Goal: Task Accomplishment & Management: Use online tool/utility

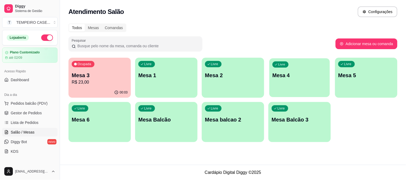
click at [287, 81] on div "Livre Mesa 4" at bounding box center [299, 74] width 60 height 33
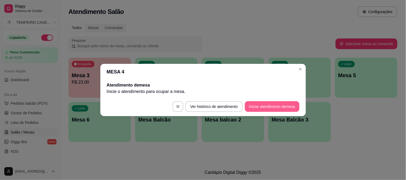
click at [274, 98] on footer "Ver histórico de atendimento Iniciar atendimento de mesa" at bounding box center [202, 106] width 205 height 19
click at [271, 103] on button "Iniciar atendimento de mesa" at bounding box center [272, 106] width 55 height 11
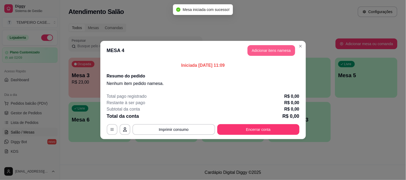
click at [268, 51] on button "Adicionar itens na mesa" at bounding box center [271, 50] width 48 height 11
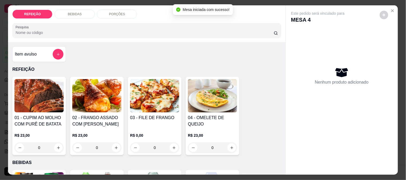
click at [101, 101] on img at bounding box center [96, 95] width 49 height 33
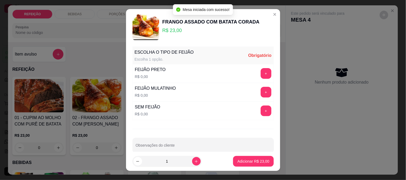
click at [190, 71] on div "FEIJÃO PRETO R$ 0,00 +" at bounding box center [202, 73] width 141 height 19
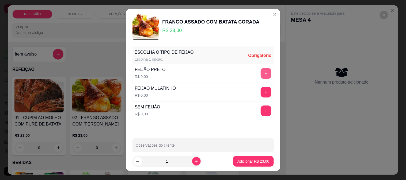
click at [260, 75] on button "+" at bounding box center [265, 73] width 11 height 11
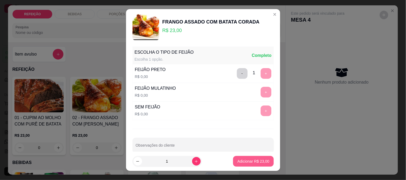
click at [248, 161] on p "Adicionar R$ 23,00" at bounding box center [253, 161] width 32 height 5
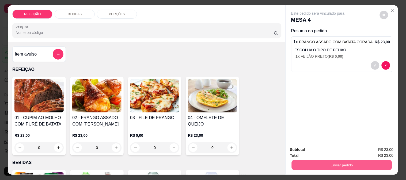
click at [335, 163] on button "Enviar pedido" at bounding box center [341, 165] width 100 height 10
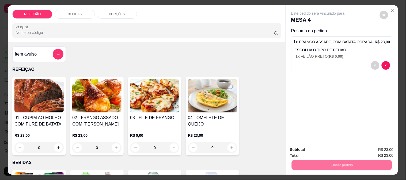
click at [328, 148] on button "Não registrar e enviar pedido" at bounding box center [324, 150] width 56 height 10
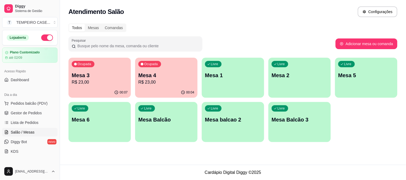
click at [85, 81] on p "R$ 23,00" at bounding box center [100, 82] width 56 height 6
click at [170, 86] on div "Ocupada Mesa 4 R$ 23,00" at bounding box center [166, 73] width 62 height 30
click at [94, 108] on div "Livre Mesa 6" at bounding box center [99, 119] width 60 height 33
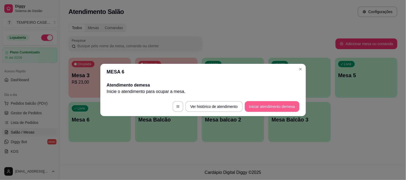
click at [266, 105] on button "Iniciar atendimento de mesa" at bounding box center [272, 106] width 55 height 11
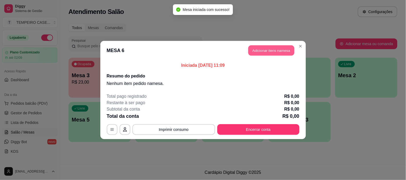
click at [268, 54] on button "Adicionar itens na mesa" at bounding box center [271, 50] width 46 height 10
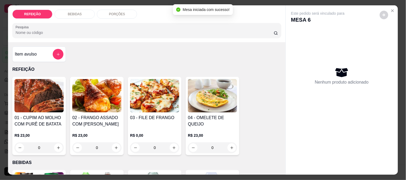
click at [164, 100] on img at bounding box center [154, 95] width 49 height 33
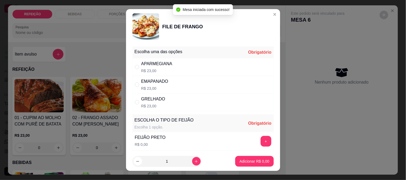
click at [185, 70] on div "APARMEGIANA R$ 23,00" at bounding box center [202, 67] width 141 height 18
radio input "true"
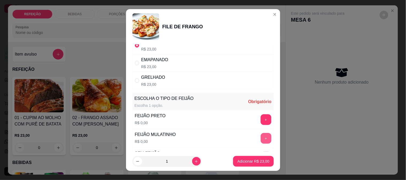
scroll to position [30, 0]
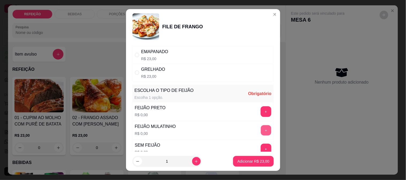
click at [260, 127] on button "+" at bounding box center [265, 130] width 10 height 10
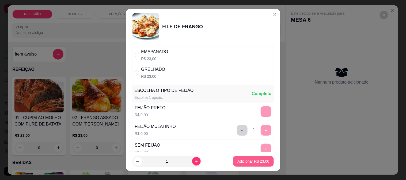
click at [244, 162] on p "Adicionar R$ 23,00" at bounding box center [253, 161] width 32 height 5
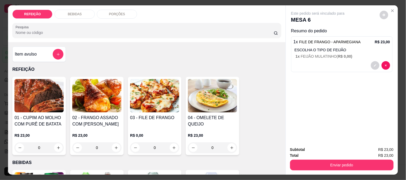
click at [70, 13] on p "BEBIDAS" at bounding box center [75, 14] width 14 height 4
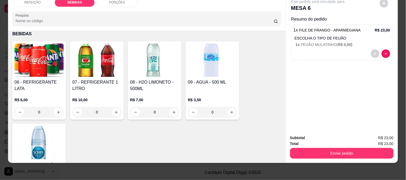
click at [50, 70] on img at bounding box center [38, 60] width 49 height 33
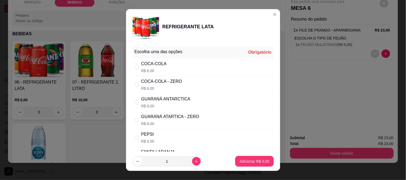
click at [229, 84] on div "COCA-COLA - ZERO R$ 6,00" at bounding box center [202, 85] width 141 height 18
radio input "true"
click at [241, 163] on p "Adicionar R$ 6,00" at bounding box center [254, 161] width 30 height 5
type input "1"
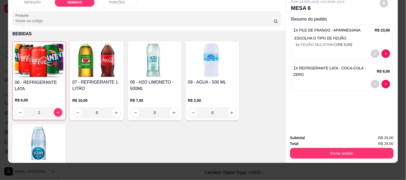
click at [309, 152] on button "Enviar pedido" at bounding box center [341, 153] width 103 height 11
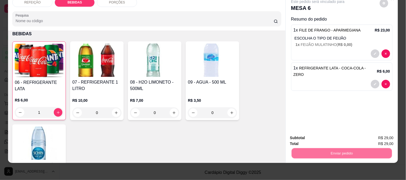
click at [306, 132] on button "Não registrar e enviar pedido" at bounding box center [324, 136] width 56 height 10
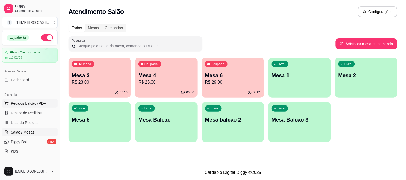
click at [16, 106] on button "Pedidos balcão (PDV)" at bounding box center [29, 103] width 55 height 9
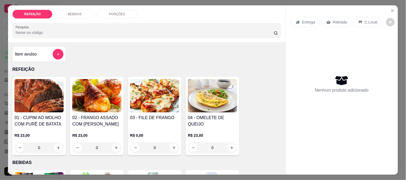
click at [33, 93] on img at bounding box center [38, 95] width 49 height 33
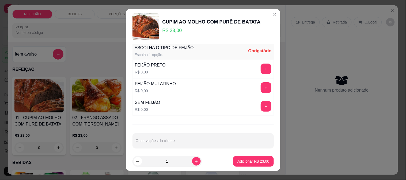
scroll to position [8, 0]
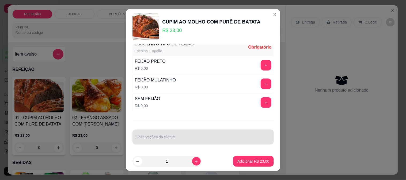
click at [176, 142] on input "Observações do cliente" at bounding box center [203, 139] width 135 height 5
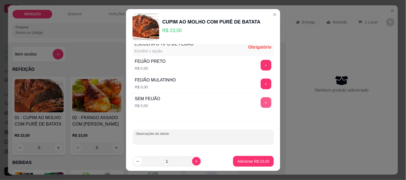
click at [260, 101] on button "+" at bounding box center [265, 102] width 11 height 11
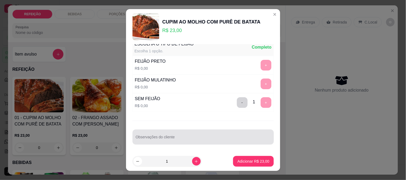
click at [217, 140] on input "Observações do cliente" at bounding box center [203, 139] width 135 height 5
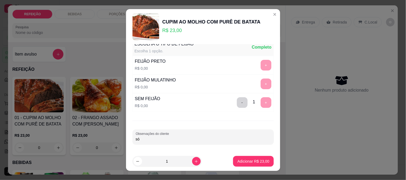
type input "s"
type input "APENAS MACARRÃO"
click at [248, 161] on p "Adicionar R$ 23,00" at bounding box center [253, 161] width 32 height 5
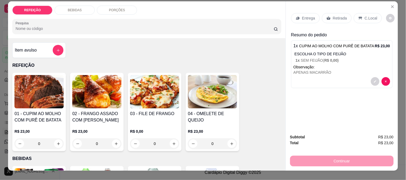
scroll to position [0, 0]
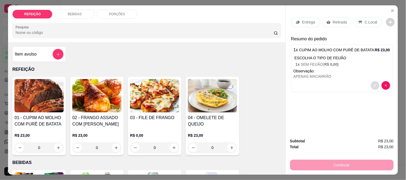
click at [372, 85] on button "decrease-product-quantity" at bounding box center [375, 85] width 9 height 9
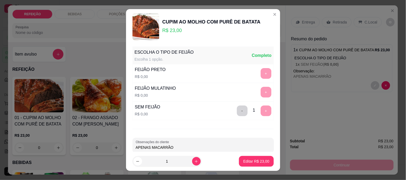
drag, startPoint x: 256, startPoint y: 74, endPoint x: 236, endPoint y: 111, distance: 42.2
click at [258, 74] on div "+" at bounding box center [265, 73] width 15 height 11
click at [237, 111] on button "-" at bounding box center [242, 111] width 11 height 11
click at [260, 76] on button "+" at bounding box center [265, 73] width 11 height 11
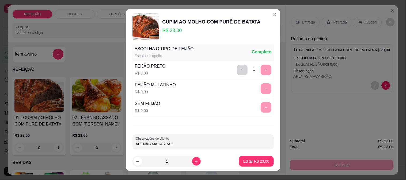
drag, startPoint x: 184, startPoint y: 145, endPoint x: 110, endPoint y: 145, distance: 73.5
click at [110, 145] on div "CUPIM AO MOLHO COM PURÊ DE BATATA R$ 23,00 ESCOLHA O TIPO DE FEIJÃO Escolha 1 o…" at bounding box center [203, 90] width 406 height 180
type input "SEM MACARRÃO"
click at [244, 158] on button "Editar R$ 23,00" at bounding box center [255, 161] width 33 height 10
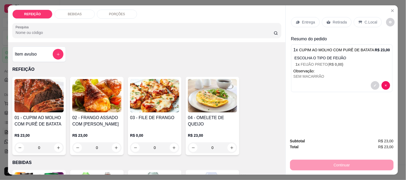
click at [304, 22] on p "Entrega" at bounding box center [308, 22] width 13 height 5
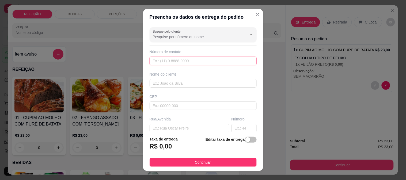
click at [178, 60] on input "text" at bounding box center [202, 61] width 107 height 9
click at [166, 77] on div "Nome do cliente" at bounding box center [202, 74] width 107 height 5
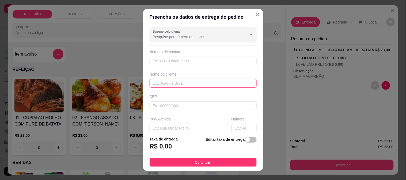
click at [166, 80] on input "text" at bounding box center [202, 83] width 107 height 9
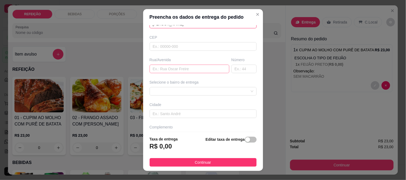
scroll to position [73, 0]
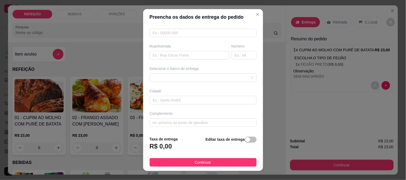
type input "[PERSON_NAME]"
click at [183, 105] on div "Busque pelo cliente Número de contato Nome do cliente GIL CEP Rua/[GEOGRAPHIC_D…" at bounding box center [203, 78] width 120 height 107
click at [183, 102] on input "text" at bounding box center [202, 100] width 107 height 9
click at [182, 79] on span at bounding box center [203, 78] width 101 height 8
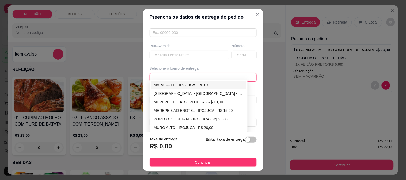
click at [173, 86] on div "MARACAIPE - IPOJUCA - R$ 0,00" at bounding box center [199, 85] width 90 height 6
type input "IPOJUCA"
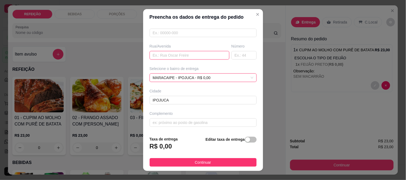
click at [170, 57] on input "text" at bounding box center [189, 55] width 80 height 9
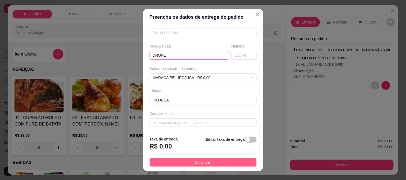
type input "DRONE"
click at [183, 163] on button "Continuar" at bounding box center [202, 162] width 107 height 9
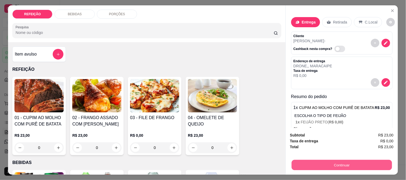
click at [322, 167] on button "Continuar" at bounding box center [341, 165] width 100 height 10
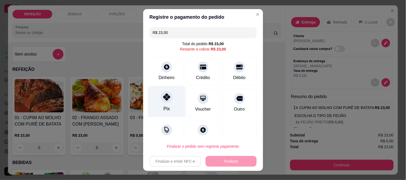
click at [158, 103] on div "Pix" at bounding box center [167, 101] width 38 height 31
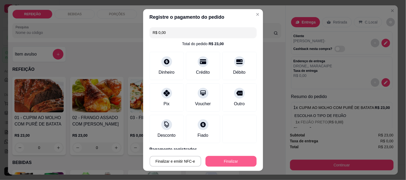
click at [221, 156] on button "Finalizar" at bounding box center [230, 161] width 51 height 11
click at [218, 156] on button "Finalizar" at bounding box center [230, 161] width 51 height 11
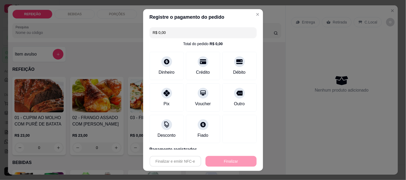
type input "-R$ 23,00"
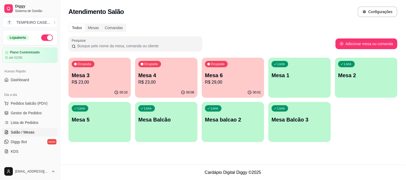
click at [111, 90] on div "00:10" at bounding box center [99, 92] width 62 height 10
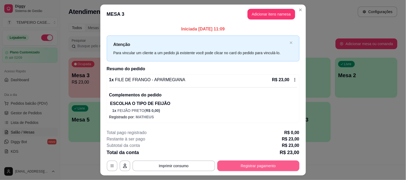
click at [247, 161] on button "Registrar pagamento" at bounding box center [258, 166] width 82 height 11
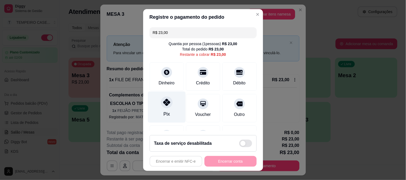
click at [177, 110] on div "Pix" at bounding box center [167, 106] width 38 height 31
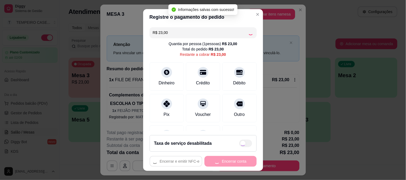
type input "R$ 0,00"
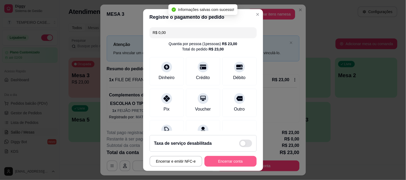
click at [218, 161] on button "Encerrar conta" at bounding box center [230, 161] width 52 height 11
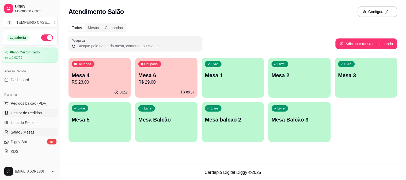
click at [37, 110] on span "Gestor de Pedidos" at bounding box center [26, 112] width 31 height 5
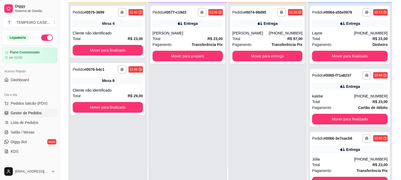
scroll to position [59, 0]
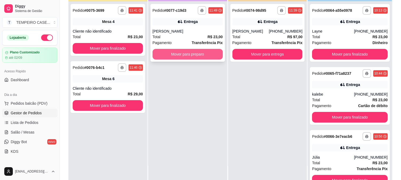
click at [201, 55] on button "Mover para preparo" at bounding box center [188, 54] width 70 height 11
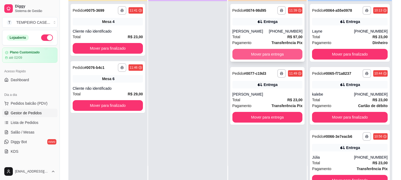
click at [263, 55] on button "Mover para entrega" at bounding box center [268, 54] width 70 height 11
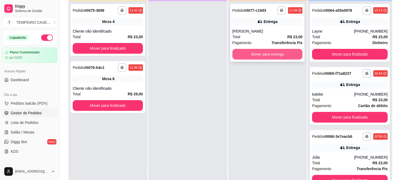
click at [270, 55] on button "Mover para entrega" at bounding box center [268, 54] width 70 height 11
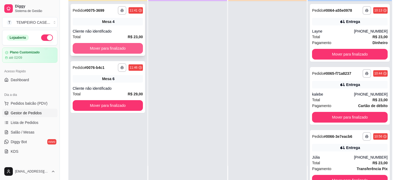
click at [113, 46] on button "Mover para finalizado" at bounding box center [108, 48] width 70 height 11
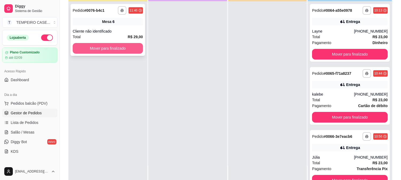
click at [136, 44] on button "Mover para finalizado" at bounding box center [108, 48] width 70 height 11
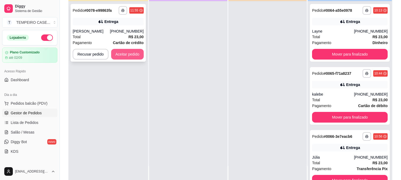
click at [124, 51] on button "Aceitar pedido" at bounding box center [127, 54] width 33 height 11
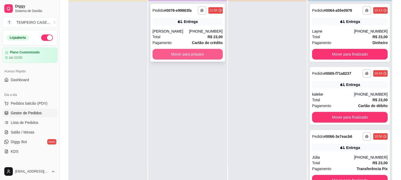
click at [193, 56] on button "Mover para preparo" at bounding box center [188, 54] width 70 height 11
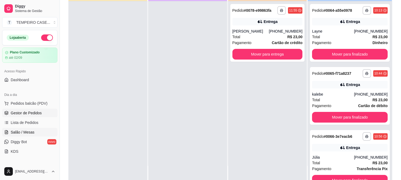
click at [18, 133] on span "Salão / Mesas" at bounding box center [23, 132] width 24 height 5
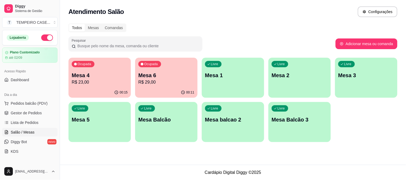
click at [116, 91] on icon "button" at bounding box center [116, 92] width 4 height 4
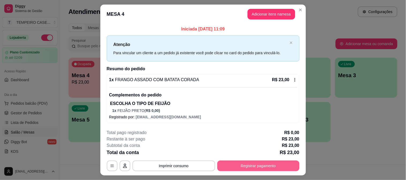
click at [279, 170] on button "Registrar pagamento" at bounding box center [258, 166] width 82 height 11
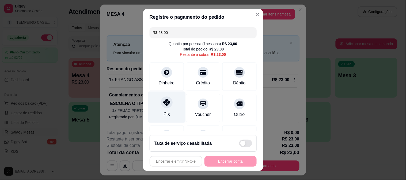
click at [163, 101] on icon at bounding box center [166, 102] width 7 height 7
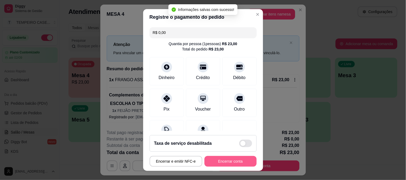
type input "R$ 0,00"
click at [233, 162] on button "Encerrar conta" at bounding box center [230, 161] width 52 height 11
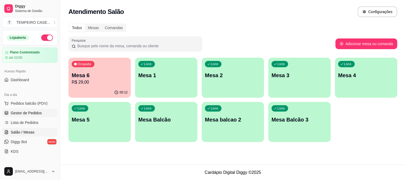
click at [29, 113] on span "Gestor de Pedidos" at bounding box center [26, 112] width 31 height 5
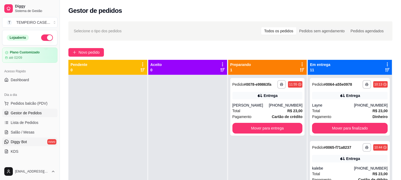
scroll to position [59, 0]
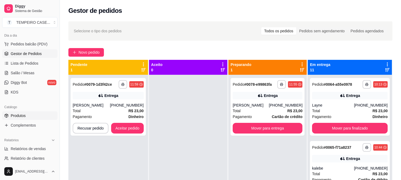
click at [25, 116] on span "Produtos" at bounding box center [18, 115] width 15 height 5
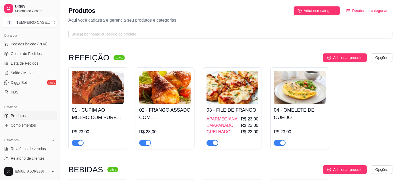
click at [87, 124] on div "R$ 23,00" at bounding box center [98, 135] width 52 height 22
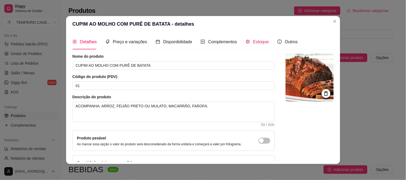
click at [253, 41] on span "Estoque" at bounding box center [261, 42] width 16 height 5
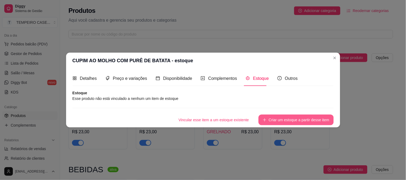
click at [280, 120] on button "Criar um estoque a partir desse item" at bounding box center [295, 120] width 75 height 11
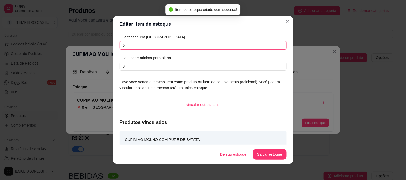
drag, startPoint x: 145, startPoint y: 44, endPoint x: 9, endPoint y: 34, distance: 135.9
click at [9, 34] on div "Editar item de estoque Quantidade em estoque 0 Quantidade mínima para alerta 0 …" at bounding box center [203, 90] width 406 height 180
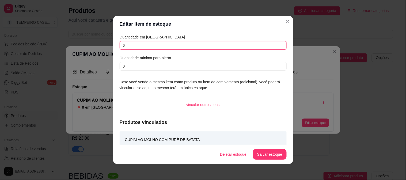
type input "6"
click at [270, 158] on button "Salvar estoque" at bounding box center [269, 154] width 33 height 11
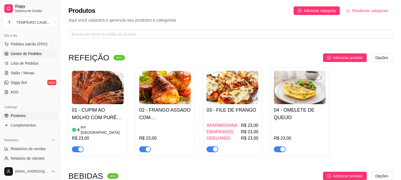
click at [31, 52] on span "Gestor de Pedidos" at bounding box center [26, 53] width 31 height 5
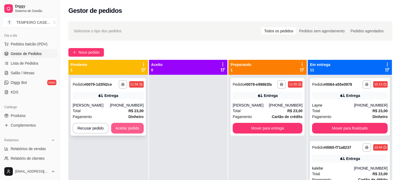
click at [133, 129] on button "Aceitar pedido" at bounding box center [127, 128] width 33 height 11
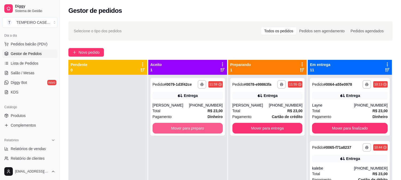
click at [202, 127] on button "Mover para preparo" at bounding box center [188, 128] width 70 height 11
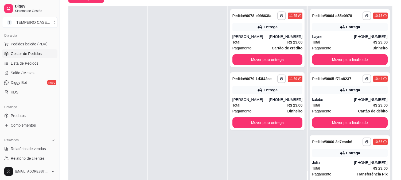
scroll to position [59, 0]
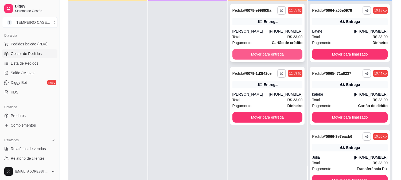
click at [274, 54] on button "Mover para entrega" at bounding box center [268, 54] width 70 height 11
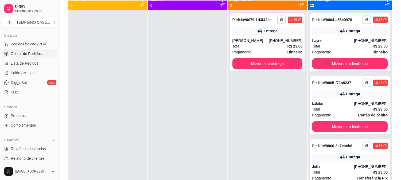
scroll to position [0, 0]
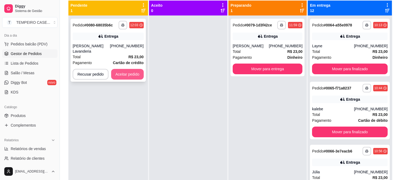
click at [120, 71] on button "Aceitar pedido" at bounding box center [127, 74] width 33 height 11
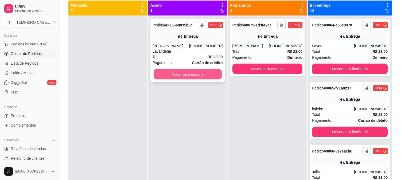
click at [191, 72] on button "Mover para preparo" at bounding box center [188, 74] width 68 height 10
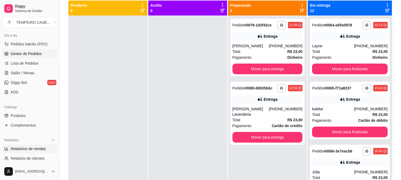
click at [31, 151] on span "Relatórios de vendas" at bounding box center [28, 148] width 35 height 5
select select "ALL"
select select "0"
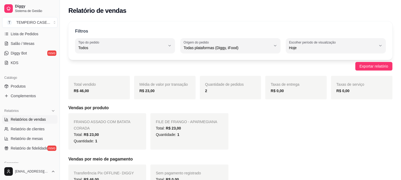
scroll to position [89, 0]
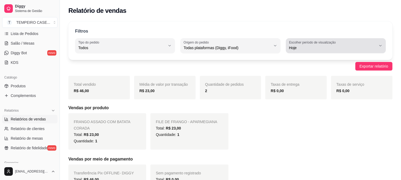
click at [306, 48] on span "Hoje" at bounding box center [332, 47] width 87 height 5
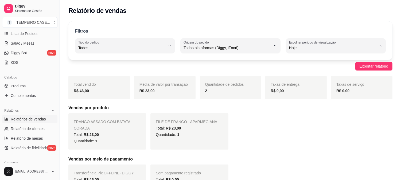
click at [303, 115] on span "Customizado" at bounding box center [333, 112] width 83 height 5
type input "-1"
select select "-1"
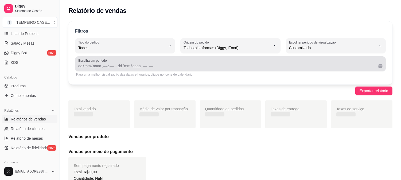
scroll to position [5, 0]
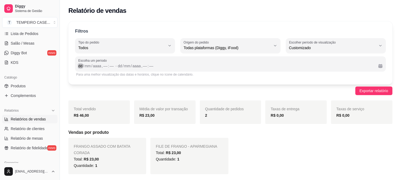
click at [82, 67] on div "dd" at bounding box center [80, 65] width 5 height 5
click at [114, 63] on div "dd" at bounding box center [115, 65] width 5 height 5
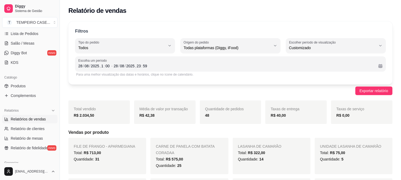
click at [92, 116] on strong "R$ 2.034,50" at bounding box center [84, 115] width 20 height 4
copy strong "2.034,50"
click at [78, 65] on div "28" at bounding box center [80, 65] width 5 height 5
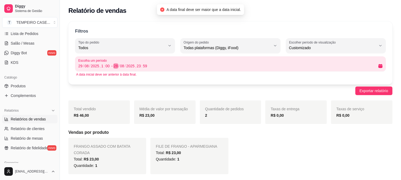
click at [116, 63] on div "28" at bounding box center [115, 65] width 5 height 5
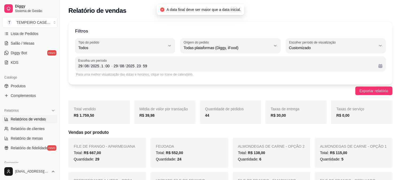
click at [87, 118] on div "R$ 1.759,50" at bounding box center [99, 115] width 51 height 6
click at [87, 114] on strong "R$ 1.759,50" at bounding box center [84, 115] width 20 height 4
copy strong "1.759,50"
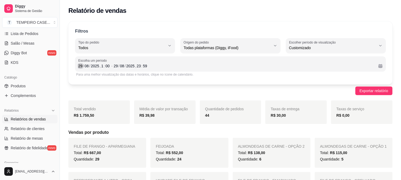
click at [83, 65] on div "/" at bounding box center [84, 65] width 2 height 5
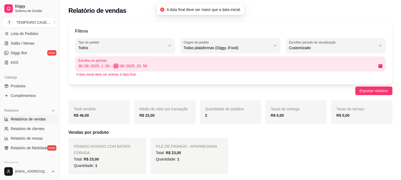
click at [118, 66] on div "/" at bounding box center [119, 65] width 2 height 5
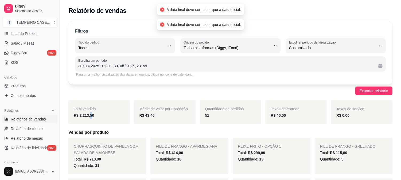
click at [90, 116] on strong "R$ 2.213,50" at bounding box center [84, 115] width 20 height 4
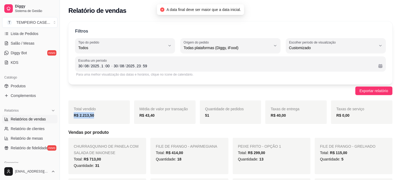
click at [90, 116] on strong "R$ 2.213,50" at bounding box center [84, 115] width 20 height 4
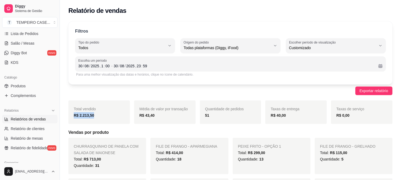
click at [74, 116] on strong "R$ 2.213,50" at bounding box center [84, 115] width 20 height 4
click at [84, 116] on strong "R$ 2.213,50" at bounding box center [84, 115] width 20 height 4
copy strong "2.213,50"
click at [23, 84] on span "Produtos" at bounding box center [18, 85] width 15 height 5
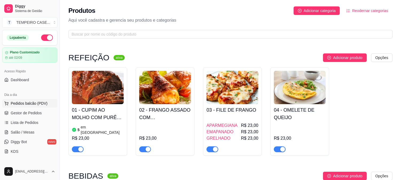
click at [23, 100] on button "Pedidos balcão (PDV)" at bounding box center [29, 103] width 55 height 9
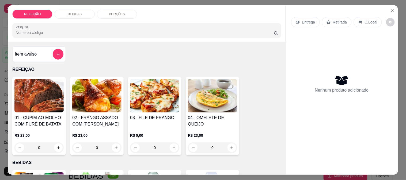
click at [46, 53] on div "Item avulso" at bounding box center [39, 54] width 49 height 11
click at [43, 108] on img at bounding box center [38, 95] width 49 height 33
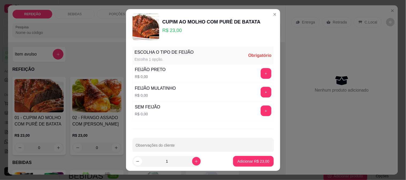
click at [258, 74] on div "+" at bounding box center [265, 73] width 15 height 11
click at [260, 74] on button "+" at bounding box center [265, 73] width 11 height 11
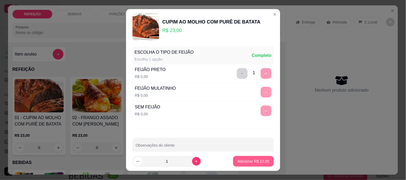
click at [243, 158] on button "Adicionar R$ 23,00" at bounding box center [253, 161] width 40 height 11
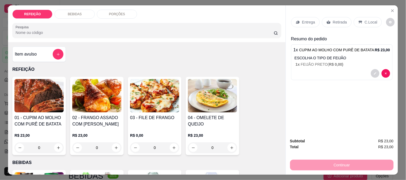
click at [333, 22] on p "Retirada" at bounding box center [340, 22] width 14 height 5
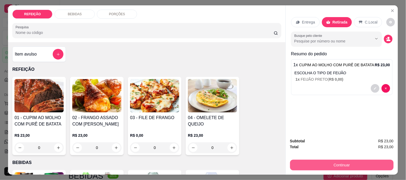
click at [325, 160] on button "Continuar" at bounding box center [341, 165] width 103 height 11
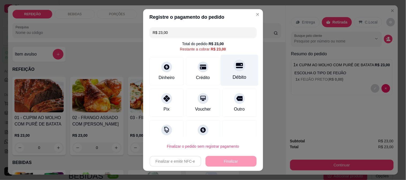
click at [223, 71] on div "Débito" at bounding box center [239, 70] width 38 height 31
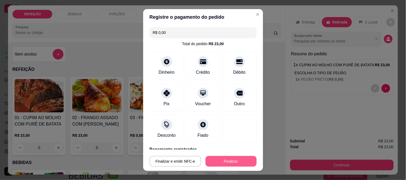
click at [220, 160] on button "Finalizar" at bounding box center [230, 161] width 51 height 11
type input "-R$ 23,00"
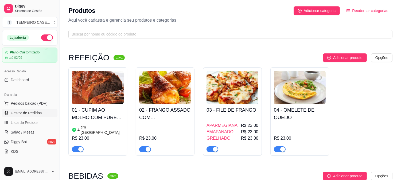
click at [20, 115] on span "Gestor de Pedidos" at bounding box center [26, 112] width 31 height 5
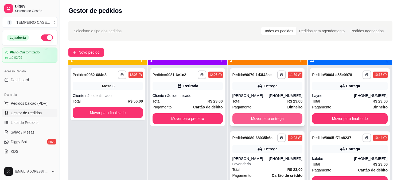
scroll to position [15, 0]
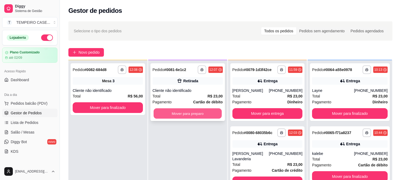
click at [199, 110] on button "Mover para preparo" at bounding box center [188, 114] width 68 height 10
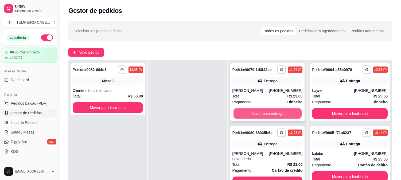
click at [248, 108] on div "Mover para entrega" at bounding box center [268, 113] width 70 height 11
click at [288, 114] on button "Mover para entrega" at bounding box center [268, 113] width 70 height 11
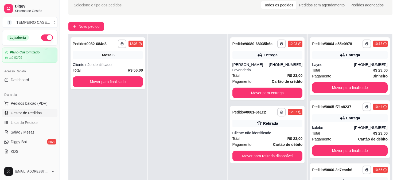
scroll to position [59, 0]
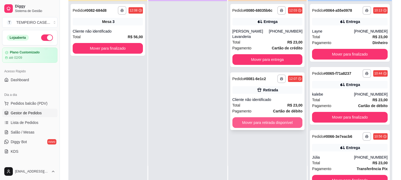
click at [282, 118] on button "Mover para retirada disponível" at bounding box center [268, 122] width 70 height 11
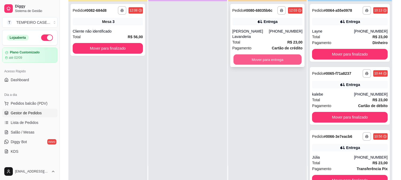
click at [269, 55] on button "Mover para entrega" at bounding box center [268, 60] width 68 height 10
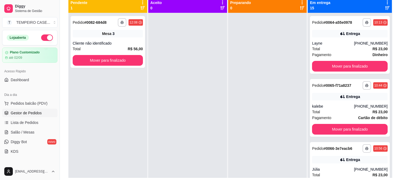
scroll to position [52, 0]
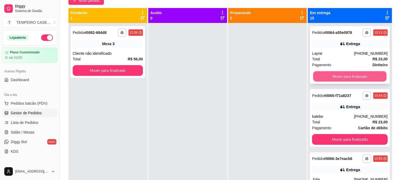
click at [355, 76] on button "Mover para finalizado" at bounding box center [350, 76] width 73 height 10
click at [351, 76] on button "Mover para finalizado" at bounding box center [350, 76] width 76 height 11
click at [356, 76] on button "Mover para finalizado" at bounding box center [350, 76] width 76 height 11
click at [357, 76] on button "Mover para finalizado" at bounding box center [350, 76] width 76 height 11
click at [369, 76] on button "Mover para finalizado" at bounding box center [350, 76] width 76 height 11
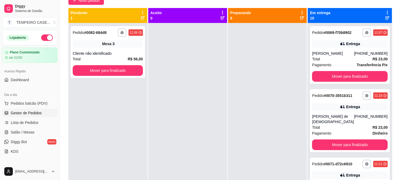
click at [369, 76] on div "**********" at bounding box center [350, 55] width 80 height 58
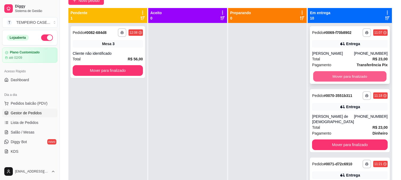
click at [358, 82] on button "Mover para finalizado" at bounding box center [350, 76] width 73 height 10
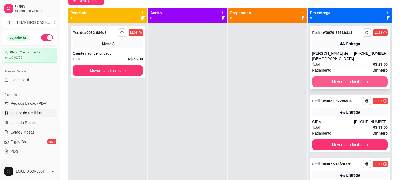
click at [352, 81] on button "Mover para finalizado" at bounding box center [350, 81] width 76 height 11
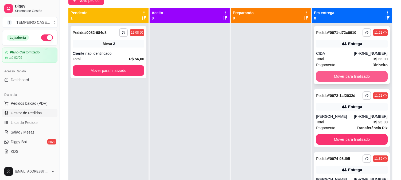
click at [340, 79] on button "Mover para finalizado" at bounding box center [352, 76] width 72 height 11
click at [352, 79] on button "Mover para finalizado" at bounding box center [352, 76] width 72 height 11
click at [349, 79] on button "Mover para finalizado" at bounding box center [352, 76] width 70 height 10
click at [349, 79] on button "Mover para finalizado" at bounding box center [352, 76] width 72 height 11
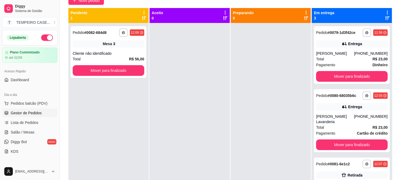
click at [399, 24] on div "**********" at bounding box center [230, 80] width 341 height 228
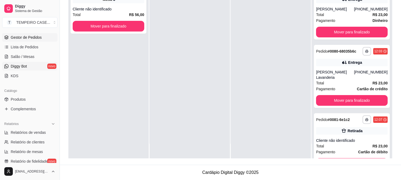
scroll to position [89, 0]
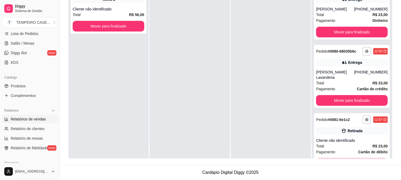
click at [40, 120] on span "Relatórios de vendas" at bounding box center [28, 119] width 35 height 5
select select "ALL"
select select "0"
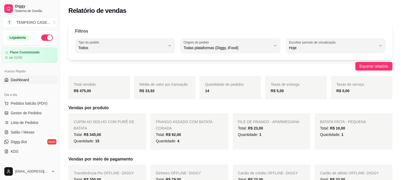
click at [29, 82] on link "Dashboard" at bounding box center [29, 80] width 55 height 9
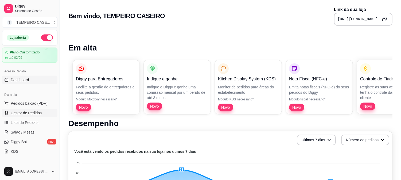
click at [18, 112] on span "Gestor de Pedidos" at bounding box center [26, 112] width 31 height 5
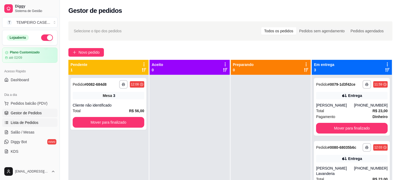
click at [23, 123] on span "Lista de Pedidos" at bounding box center [25, 122] width 28 height 5
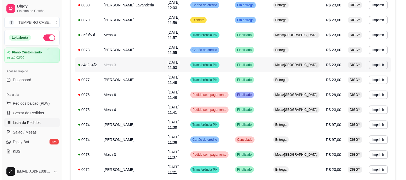
scroll to position [119, 0]
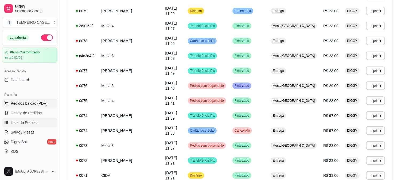
click at [30, 104] on span "Pedidos balcão (PDV)" at bounding box center [29, 103] width 37 height 5
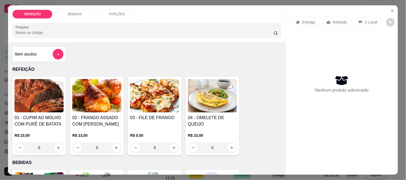
click at [82, 10] on div "BEBIDAS" at bounding box center [75, 14] width 40 height 9
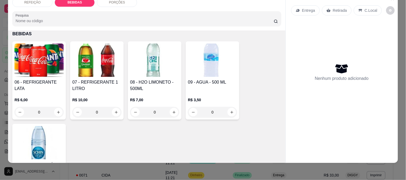
click at [44, 59] on img at bounding box center [38, 60] width 49 height 33
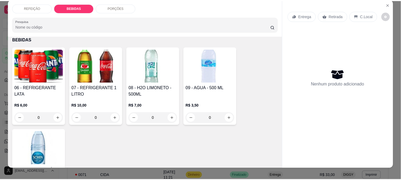
scroll to position [0, 0]
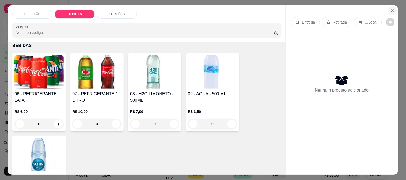
click at [393, 6] on button "Close" at bounding box center [392, 10] width 9 height 9
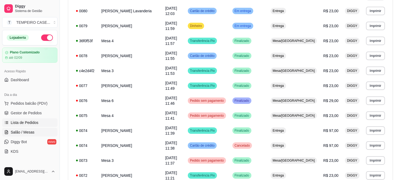
scroll to position [30, 0]
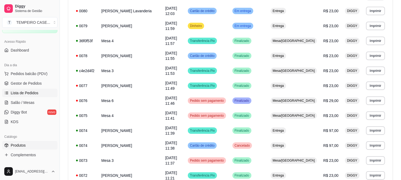
click at [24, 146] on span "Produtos" at bounding box center [18, 145] width 15 height 5
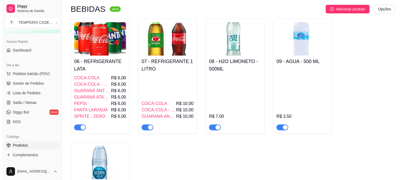
scroll to position [178, 0]
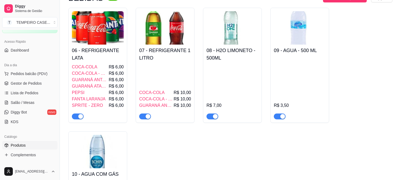
click at [167, 66] on div "COCA-COLA R$ 10,00 COCA-COLA - ZERO R$ 10,00 GUARANÁ ANTARCTIA R$ 10,00" at bounding box center [165, 92] width 52 height 56
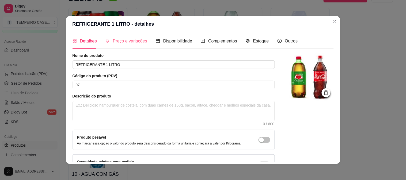
scroll to position [0, 0]
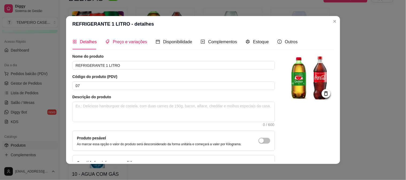
drag, startPoint x: 123, startPoint y: 43, endPoint x: 134, endPoint y: 43, distance: 11.0
click at [124, 43] on span "Preço e variações" at bounding box center [130, 42] width 34 height 5
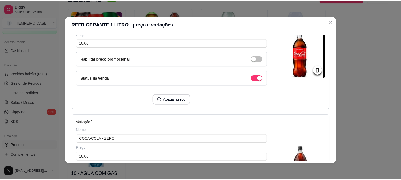
scroll to position [89, 0]
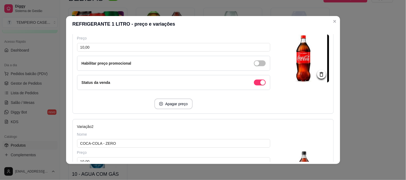
click at [256, 86] on div "Status da venda" at bounding box center [173, 82] width 193 height 15
click at [252, 87] on div "Status da venda" at bounding box center [173, 82] width 193 height 15
click at [253, 86] on div "Status da venda" at bounding box center [173, 82] width 193 height 15
click at [255, 80] on span "button" at bounding box center [260, 83] width 12 height 6
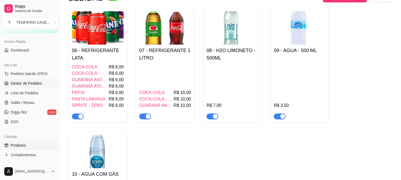
click at [35, 82] on span "Gestor de Pedidos" at bounding box center [26, 83] width 31 height 5
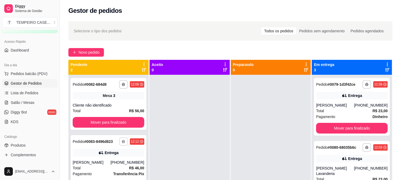
click at [124, 143] on icon "button" at bounding box center [123, 141] width 3 height 3
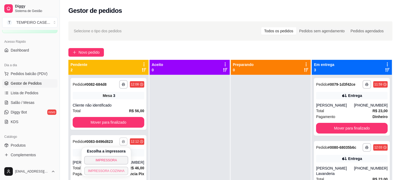
click at [101, 170] on button "IMPRESSORA COZINHA" at bounding box center [106, 171] width 44 height 9
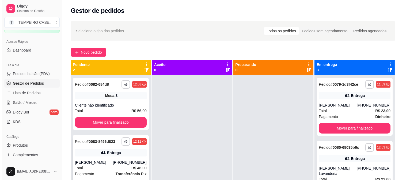
scroll to position [15, 0]
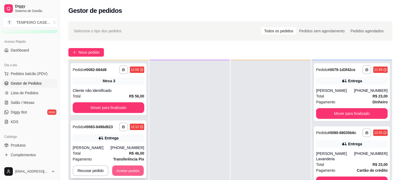
click at [124, 174] on button "Aceitar pedido" at bounding box center [128, 171] width 32 height 10
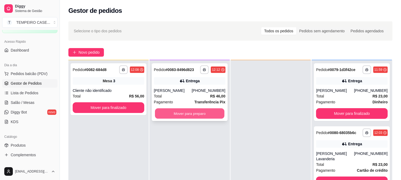
click at [193, 113] on button "Mover para preparo" at bounding box center [190, 114] width 70 height 10
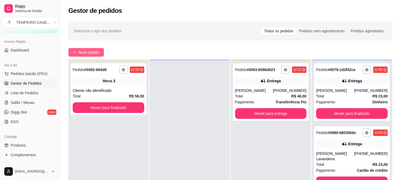
click at [79, 54] on span "Novo pedido" at bounding box center [89, 52] width 21 height 6
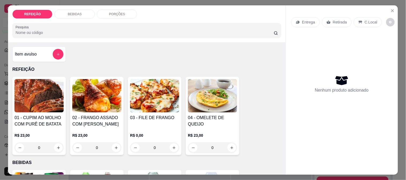
click at [75, 12] on p "BEBIDAS" at bounding box center [75, 14] width 14 height 4
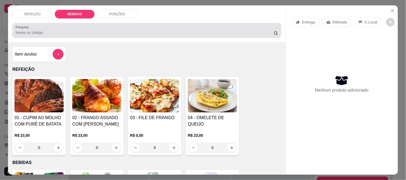
scroll to position [14, 0]
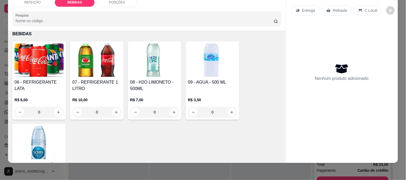
click at [83, 79] on h4 "07 - REFRIGERANTE 1 LITRO" at bounding box center [96, 85] width 49 height 13
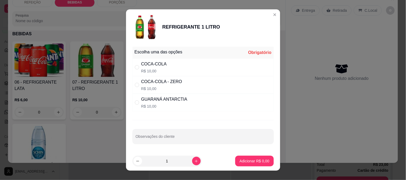
click at [169, 104] on p "R$ 10,00" at bounding box center [164, 106] width 46 height 5
radio input "true"
click at [173, 86] on p "R$ 10,00" at bounding box center [161, 88] width 41 height 5
radio input "true"
radio input "false"
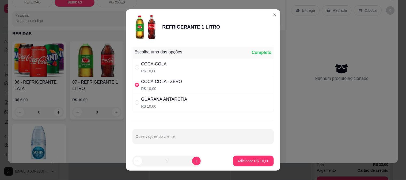
click at [166, 106] on p "R$ 10,00" at bounding box center [164, 106] width 46 height 5
radio input "false"
radio input "true"
click at [247, 164] on button "Adicionar R$ 10,00" at bounding box center [253, 161] width 39 height 10
type input "1"
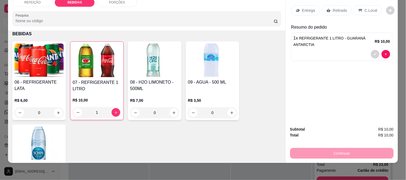
click at [332, 9] on div "Retirada" at bounding box center [337, 10] width 30 height 10
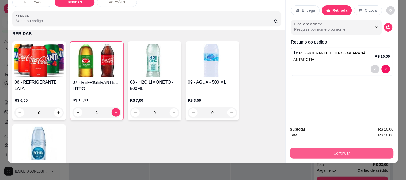
click at [326, 148] on button "Continuar" at bounding box center [341, 153] width 103 height 11
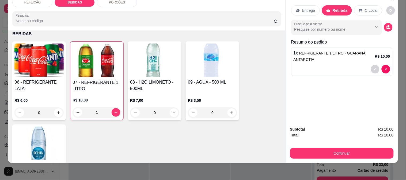
click at [307, 8] on p "Entrega" at bounding box center [308, 10] width 13 height 5
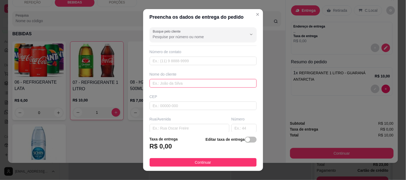
click at [160, 83] on input "text" at bounding box center [202, 83] width 107 height 9
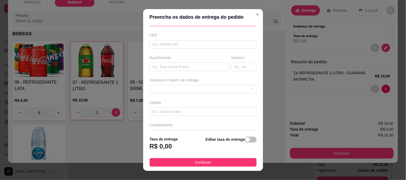
scroll to position [73, 0]
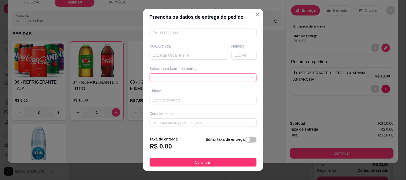
click at [172, 74] on span at bounding box center [203, 78] width 101 height 8
type input "gil"
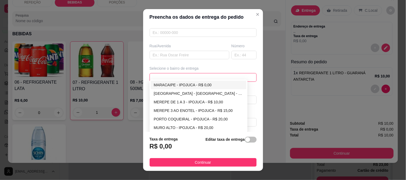
click at [164, 88] on div "MARACAIPE - IPOJUCA - R$ 0,00" at bounding box center [199, 85] width 96 height 9
type input "IPOJUCA"
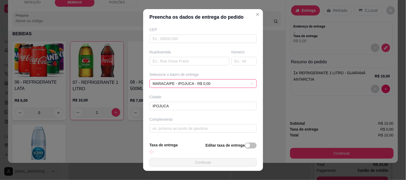
scroll to position [67, 0]
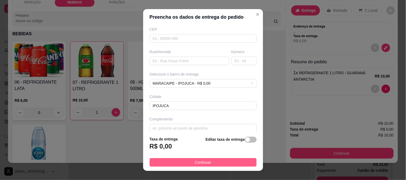
click at [210, 163] on button "Continuar" at bounding box center [202, 162] width 107 height 9
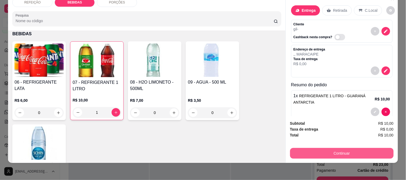
click at [321, 151] on button "Continuar" at bounding box center [341, 153] width 103 height 11
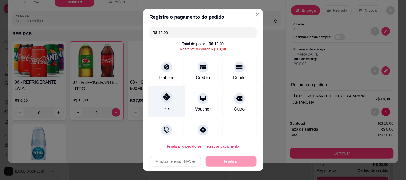
click at [161, 94] on div at bounding box center [167, 97] width 12 height 12
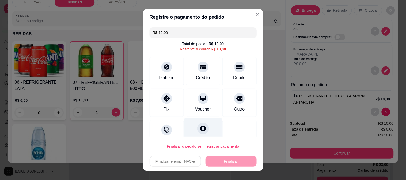
type input "R$ 0,00"
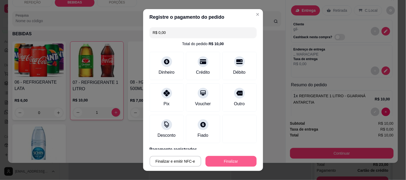
click at [229, 163] on button "Finalizar" at bounding box center [230, 161] width 51 height 11
type input "0"
type input "-R$ 10,00"
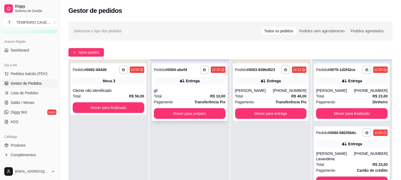
click at [205, 114] on button "Mover para preparo" at bounding box center [190, 113] width 72 height 11
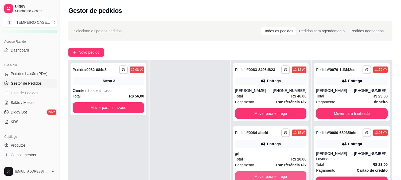
click at [273, 178] on button "Mover para entrega" at bounding box center [271, 176] width 72 height 11
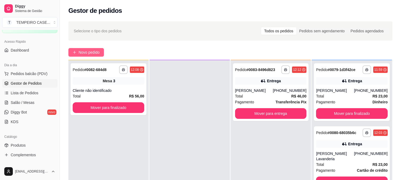
click at [80, 52] on span "Novo pedido" at bounding box center [89, 52] width 21 height 6
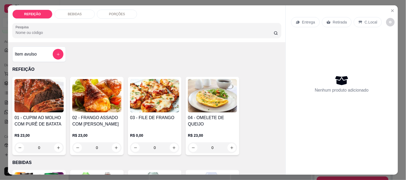
click at [167, 101] on img at bounding box center [154, 95] width 49 height 33
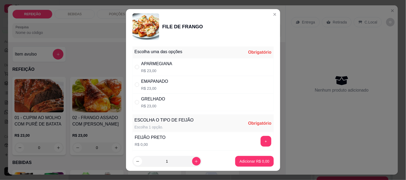
click at [202, 71] on div "APARMEGIANA R$ 23,00" at bounding box center [202, 67] width 141 height 18
radio input "true"
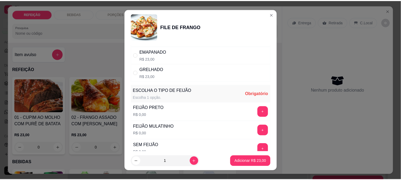
scroll to position [59, 0]
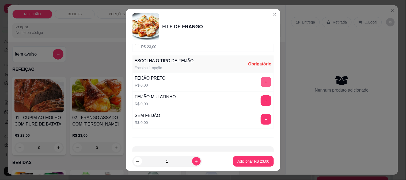
click at [260, 81] on button "+" at bounding box center [265, 82] width 10 height 10
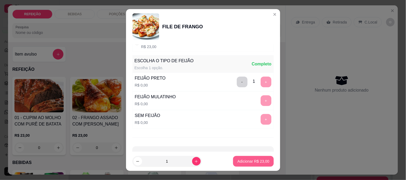
click at [257, 162] on p "Adicionar R$ 23,00" at bounding box center [253, 161] width 32 height 5
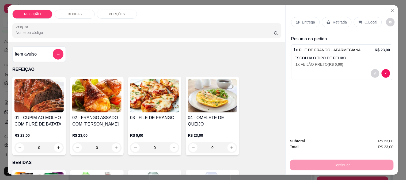
click at [339, 20] on p "Retirada" at bounding box center [340, 22] width 14 height 5
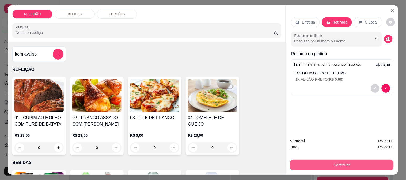
click at [314, 165] on button "Continuar" at bounding box center [341, 165] width 103 height 11
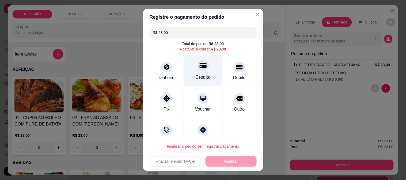
click at [202, 70] on div "Crédito" at bounding box center [203, 70] width 38 height 31
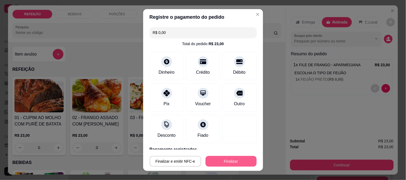
click at [222, 160] on button "Finalizar" at bounding box center [230, 161] width 51 height 11
type input "-R$ 23,00"
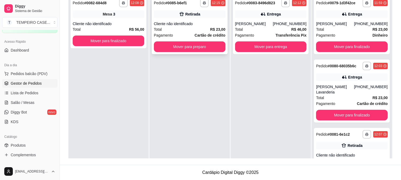
click at [184, 28] on div "Total R$ 23,00" at bounding box center [190, 29] width 72 height 6
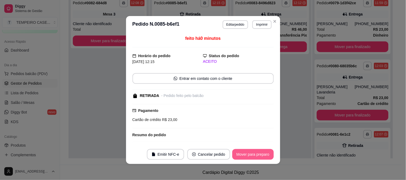
click at [235, 156] on button "Mover para preparo" at bounding box center [252, 154] width 41 height 11
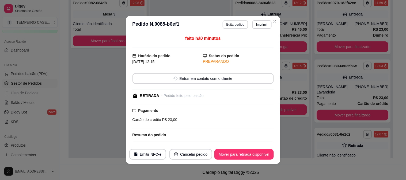
click at [225, 21] on button "Editar pedido" at bounding box center [234, 24] width 25 height 9
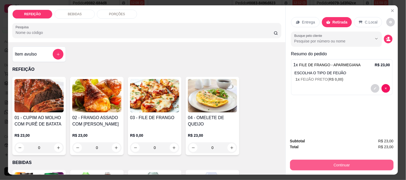
click at [328, 163] on button "Continuar" at bounding box center [341, 165] width 103 height 11
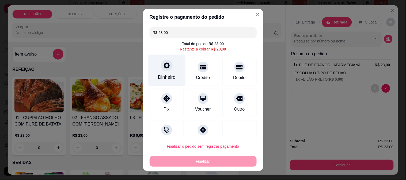
click at [169, 72] on div "Dinheiro" at bounding box center [167, 70] width 38 height 31
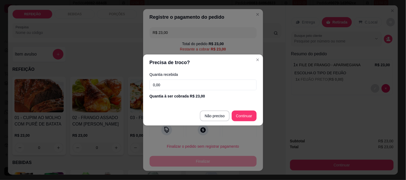
drag, startPoint x: 178, startPoint y: 86, endPoint x: 120, endPoint y: 89, distance: 58.1
click at [120, 89] on div "Precisa de troco? Quantia recebida 0,00 Quantia à ser cobrada R$ 23,00 Não prec…" at bounding box center [203, 90] width 406 height 180
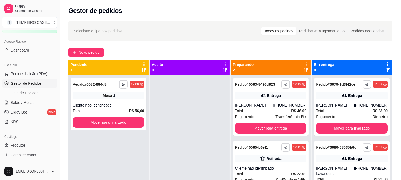
click at [83, 46] on div "**********" at bounding box center [230, 132] width 341 height 228
click at [84, 52] on span "Novo pedido" at bounding box center [89, 52] width 21 height 6
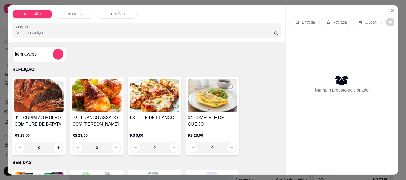
click at [18, 99] on img at bounding box center [38, 95] width 49 height 33
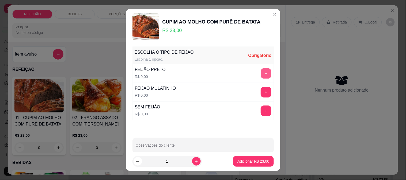
click at [260, 71] on button "+" at bounding box center [265, 73] width 10 height 10
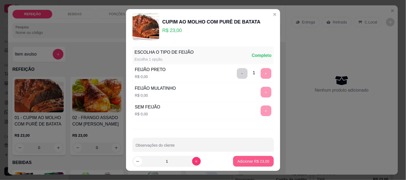
click at [247, 163] on p "Adicionar R$ 23,00" at bounding box center [253, 161] width 32 height 5
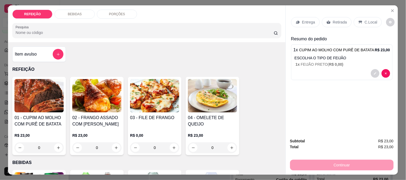
click at [150, 100] on img at bounding box center [154, 95] width 49 height 33
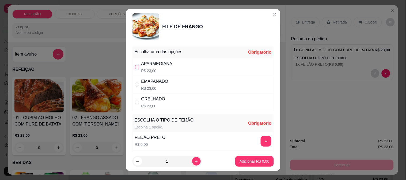
click at [135, 70] on label "" at bounding box center [137, 67] width 4 height 6
click at [135, 69] on input "" at bounding box center [137, 67] width 4 height 4
click at [191, 70] on div "APARMEGIANA R$ 23,00" at bounding box center [202, 67] width 141 height 18
radio input "true"
click at [260, 142] on button "+" at bounding box center [265, 141] width 11 height 11
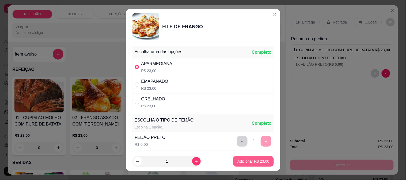
click at [259, 167] on footer "1 Adicionar R$ 23,00" at bounding box center [203, 161] width 154 height 19
click at [259, 163] on p "Adicionar R$ 23,00" at bounding box center [253, 161] width 31 height 5
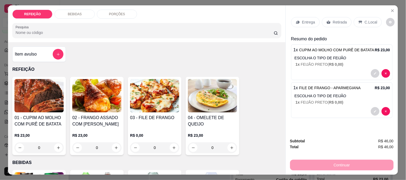
click at [305, 22] on p "Entrega" at bounding box center [308, 22] width 13 height 5
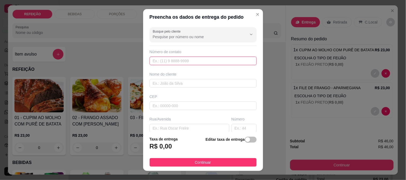
click at [173, 64] on input "text" at bounding box center [202, 61] width 107 height 9
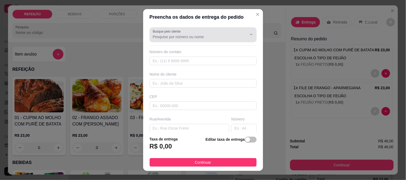
click at [165, 36] on input "Busque pelo cliente" at bounding box center [196, 36] width 86 height 5
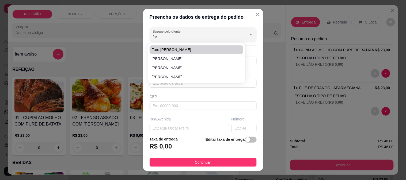
click at [174, 51] on span "Faro [PERSON_NAME]" at bounding box center [194, 49] width 84 height 5
type input "Faro [PERSON_NAME]"
type input "21995478592"
type input "Faro [PERSON_NAME]"
type input "RUA [PERSON_NAME]"
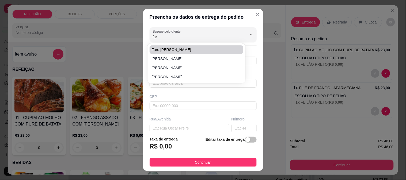
type input "IPOJUCA"
type input "PROXIMO A TORRE"
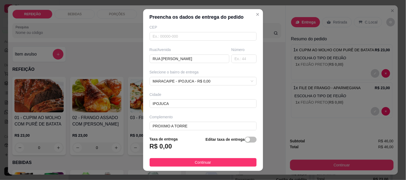
scroll to position [73, 0]
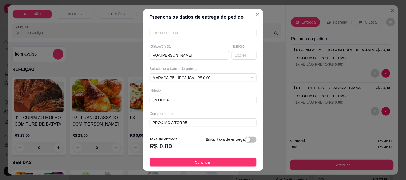
type input "Faro [PERSON_NAME]"
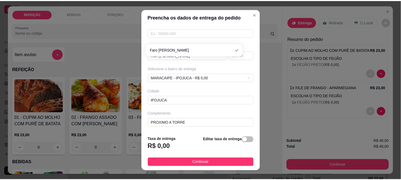
scroll to position [0, 0]
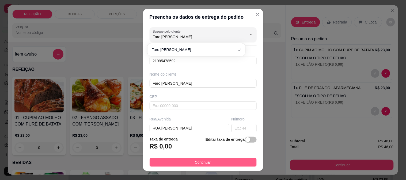
click at [168, 164] on button "Continuar" at bounding box center [202, 162] width 107 height 9
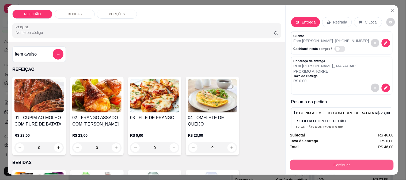
click at [340, 163] on button "Continuar" at bounding box center [341, 165] width 103 height 11
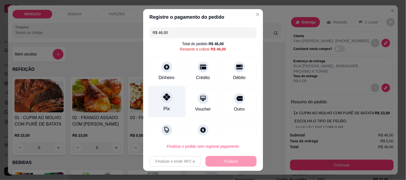
click at [155, 109] on div "Pix" at bounding box center [167, 101] width 38 height 31
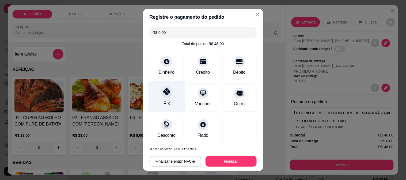
click at [167, 102] on div "Pix" at bounding box center [167, 96] width 38 height 31
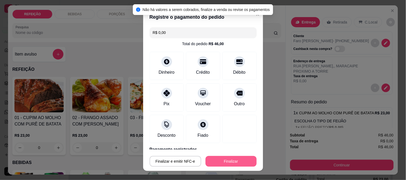
click at [218, 158] on button "Finalizar" at bounding box center [230, 161] width 51 height 11
type input "-R$ 46,00"
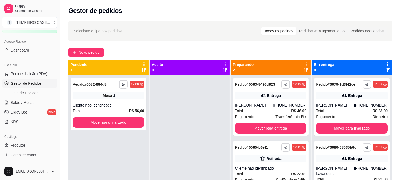
click at [210, 138] on div at bounding box center [190, 165] width 80 height 180
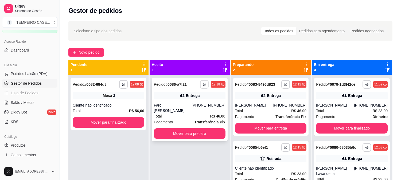
click at [205, 83] on icon "button" at bounding box center [204, 84] width 3 height 3
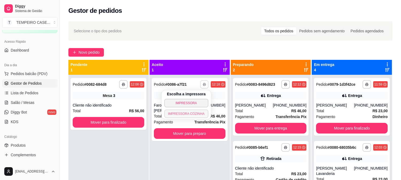
click at [193, 114] on button "IMPRESSORA COZINHA" at bounding box center [186, 114] width 44 height 9
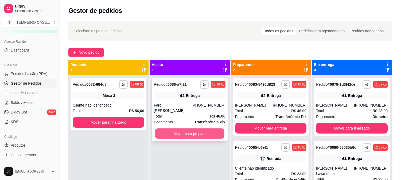
click at [195, 129] on button "Mover para preparo" at bounding box center [190, 134] width 70 height 10
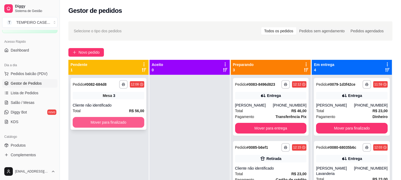
click at [100, 120] on button "Mover para finalizado" at bounding box center [109, 122] width 72 height 11
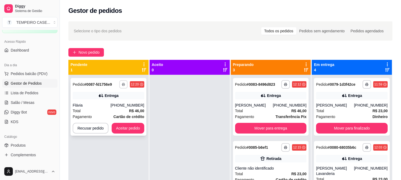
click at [125, 84] on button "button" at bounding box center [123, 84] width 8 height 8
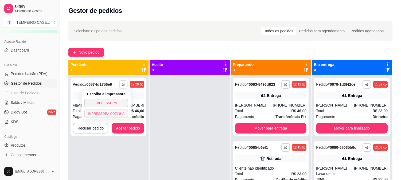
click at [118, 114] on button "IMPRESSORA COZINHA" at bounding box center [106, 114] width 44 height 9
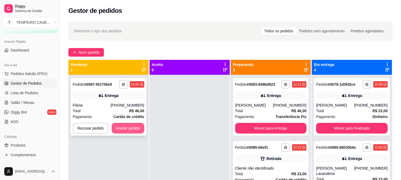
click at [141, 129] on button "Aceitar pedido" at bounding box center [128, 128] width 33 height 11
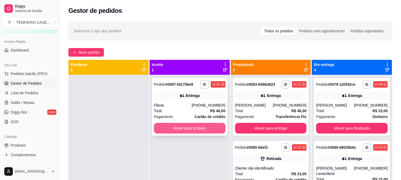
click at [186, 128] on button "Mover para preparo" at bounding box center [190, 128] width 72 height 11
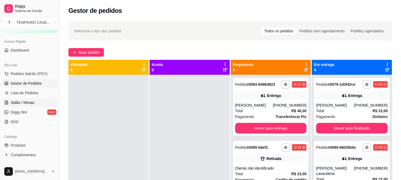
click at [20, 98] on link "Salão / Mesas" at bounding box center [29, 102] width 55 height 9
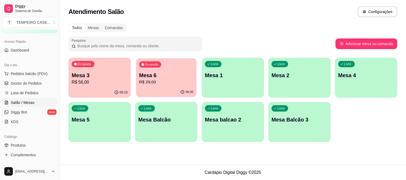
click at [180, 76] on p "Mesa 6" at bounding box center [166, 75] width 54 height 7
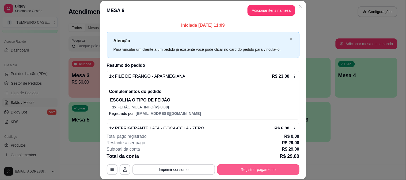
click at [255, 171] on button "Registrar pagamento" at bounding box center [258, 169] width 82 height 11
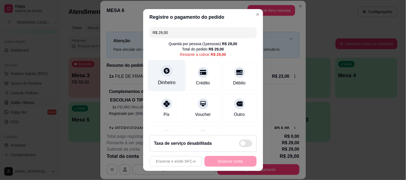
click at [163, 70] on icon at bounding box center [166, 70] width 7 height 7
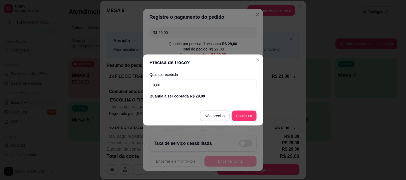
click at [198, 86] on input "0,00" at bounding box center [202, 85] width 107 height 11
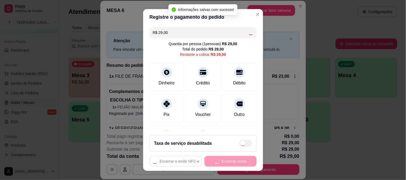
type input "R$ 0,00"
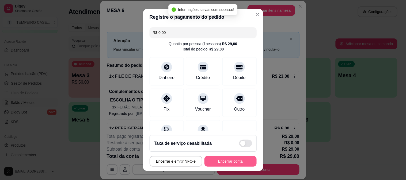
click at [230, 162] on button "Encerrar conta" at bounding box center [230, 161] width 52 height 11
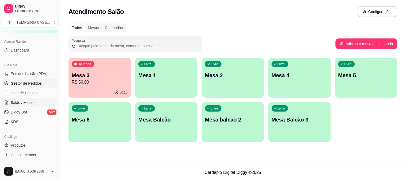
click at [27, 85] on span "Gestor de Pedidos" at bounding box center [26, 83] width 31 height 5
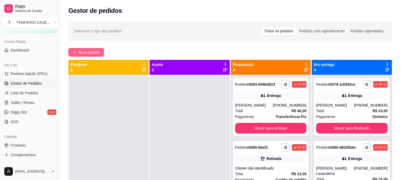
click at [91, 48] on button "Novo pedido" at bounding box center [86, 52] width 36 height 9
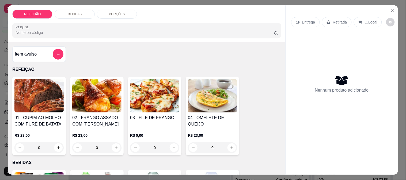
click at [23, 110] on img at bounding box center [38, 95] width 49 height 33
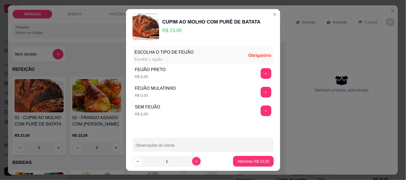
click at [184, 162] on input "1" at bounding box center [167, 161] width 50 height 11
click at [194, 161] on icon "increase-product-quantity" at bounding box center [196, 162] width 4 height 4
type input "2"
click at [260, 73] on button "+" at bounding box center [265, 73] width 11 height 11
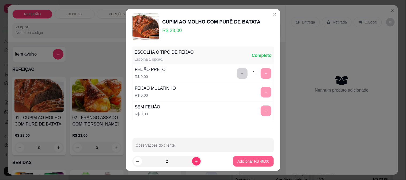
click at [255, 162] on p "Adicionar R$ 46,00" at bounding box center [253, 161] width 32 height 5
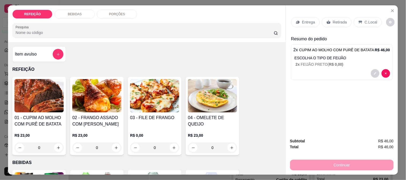
click at [83, 14] on div "BEBIDAS" at bounding box center [75, 14] width 40 height 9
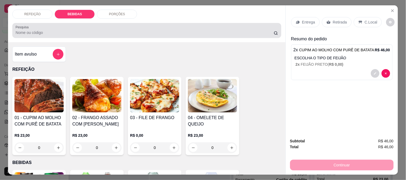
scroll to position [14, 0]
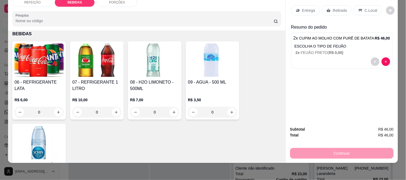
click at [149, 81] on h4 "08 - H2O LIMONETO - 500ML" at bounding box center [154, 85] width 49 height 13
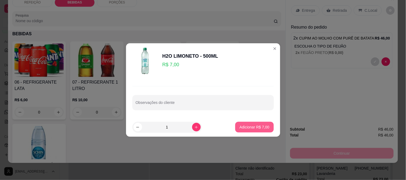
click at [261, 127] on p "Adicionar R$ 7,00" at bounding box center [254, 127] width 30 height 5
type input "1"
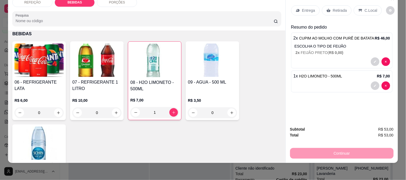
scroll to position [0, 0]
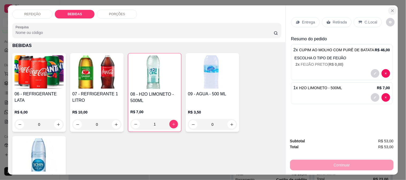
click at [392, 9] on button "Close" at bounding box center [392, 10] width 9 height 9
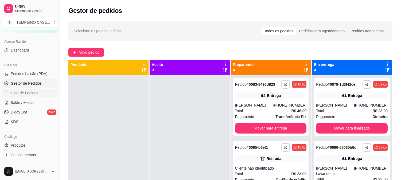
click at [15, 92] on span "Lista de Pedidos" at bounding box center [25, 92] width 28 height 5
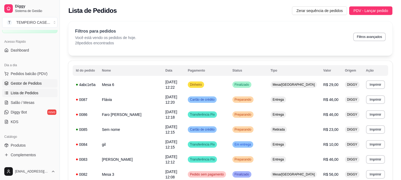
click at [24, 79] on link "Gestor de Pedidos" at bounding box center [29, 83] width 55 height 9
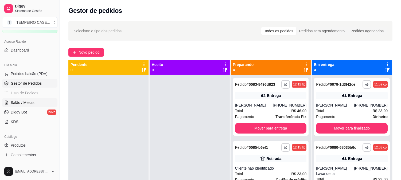
click at [19, 102] on span "Salão / Mesas" at bounding box center [23, 102] width 24 height 5
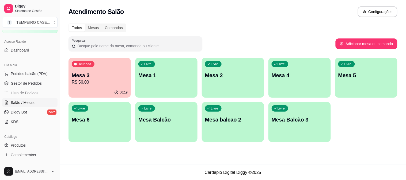
click at [290, 82] on div "Livre Mesa 4" at bounding box center [299, 75] width 62 height 34
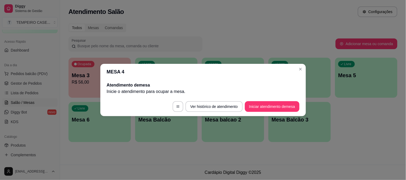
click at [265, 106] on button "Iniciar atendimento de mesa" at bounding box center [272, 106] width 55 height 11
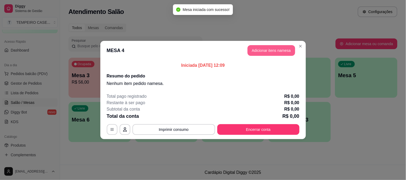
click at [281, 49] on button "Adicionar itens na mesa" at bounding box center [271, 50] width 48 height 11
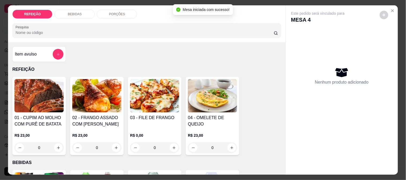
click at [45, 97] on img at bounding box center [38, 95] width 49 height 33
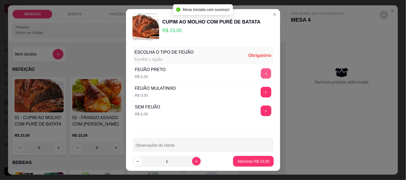
click at [260, 68] on button "+" at bounding box center [265, 73] width 10 height 10
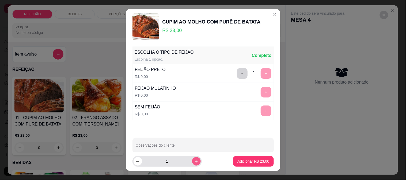
click at [192, 159] on button "increase-product-quantity" at bounding box center [196, 161] width 9 height 9
type input "2"
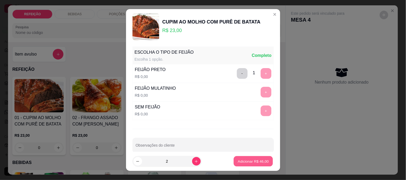
click at [241, 160] on p "Adicionar R$ 46,00" at bounding box center [253, 161] width 31 height 5
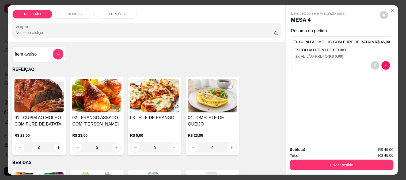
click at [81, 11] on div "BEBIDAS" at bounding box center [75, 14] width 40 height 9
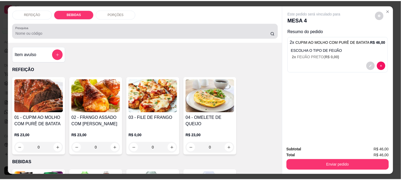
scroll to position [14, 0]
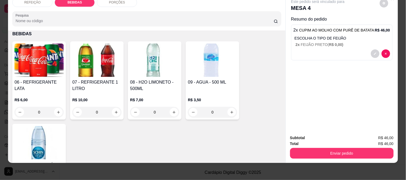
click at [149, 69] on img at bounding box center [154, 60] width 49 height 33
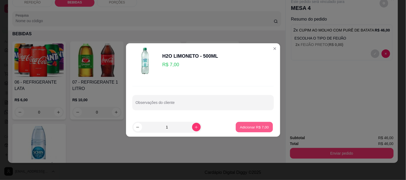
click at [254, 130] on button "Adicionar R$ 7,00" at bounding box center [254, 127] width 37 height 10
type input "1"
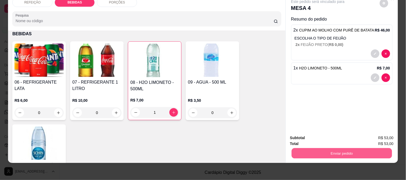
click at [332, 148] on button "Enviar pedido" at bounding box center [341, 153] width 100 height 10
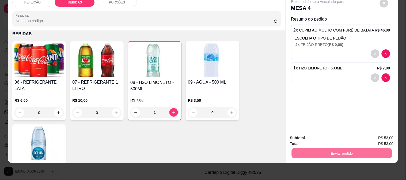
click at [327, 134] on button "Não registrar e enviar pedido" at bounding box center [324, 136] width 56 height 10
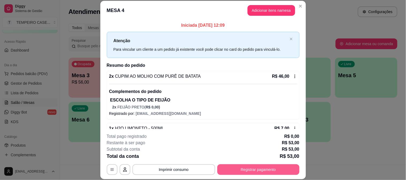
click at [234, 169] on button "Registrar pagamento" at bounding box center [258, 169] width 82 height 11
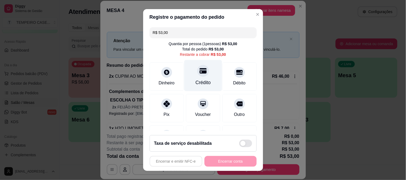
click at [202, 76] on div "Crédito" at bounding box center [203, 75] width 38 height 31
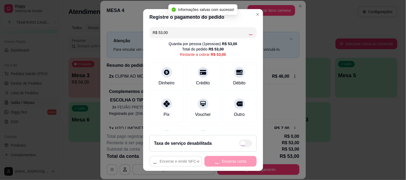
type input "R$ 0,00"
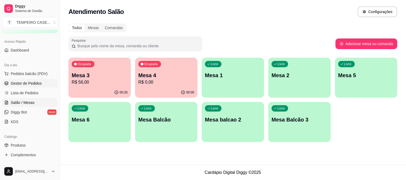
click at [22, 81] on span "Gestor de Pedidos" at bounding box center [26, 83] width 31 height 5
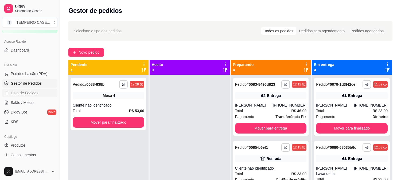
click at [17, 95] on span "Lista de Pedidos" at bounding box center [25, 92] width 28 height 5
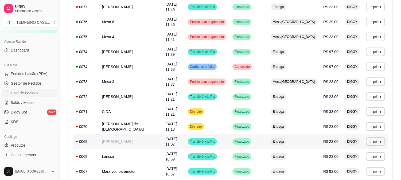
scroll to position [297, 0]
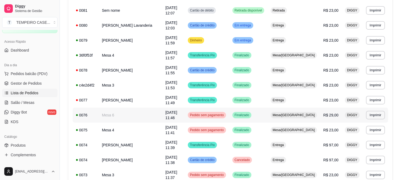
scroll to position [208, 0]
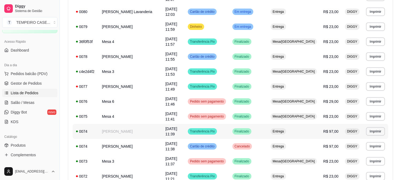
click at [128, 124] on td "[PERSON_NAME]" at bounding box center [131, 131] width 64 height 15
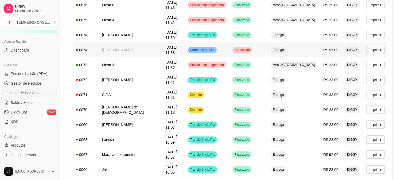
scroll to position [308, 0]
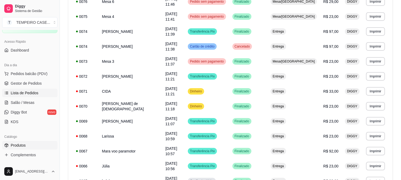
click at [24, 145] on span "Produtos" at bounding box center [18, 145] width 15 height 5
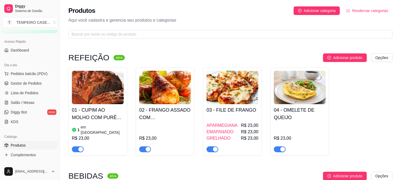
click at [110, 113] on h4 "01 - CUPIM AO MOLHO COM PURÊ DE BATATA" at bounding box center [98, 113] width 52 height 15
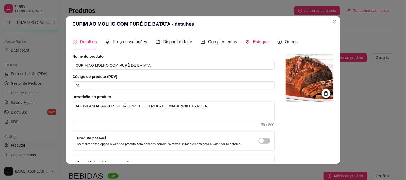
click at [261, 42] on span "Estoque" at bounding box center [261, 42] width 16 height 5
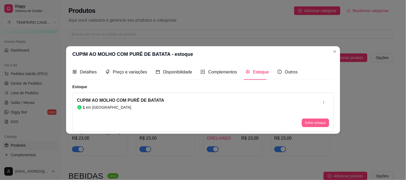
click at [317, 122] on button "Editar estoque" at bounding box center [315, 123] width 27 height 9
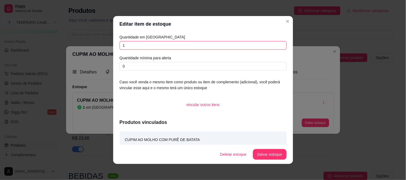
drag, startPoint x: 137, startPoint y: 46, endPoint x: 83, endPoint y: 45, distance: 54.0
click at [83, 45] on div "Editar item de estoque Quantidade em estoque 1 Quantidade mínima para alerta 0 …" at bounding box center [203, 90] width 406 height 180
type input "2"
click at [268, 154] on button "Salvar estoque" at bounding box center [269, 154] width 33 height 11
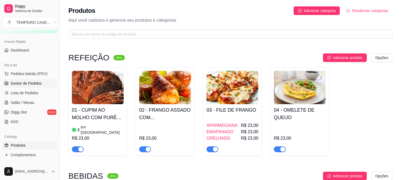
click at [20, 82] on span "Gestor de Pedidos" at bounding box center [26, 83] width 31 height 5
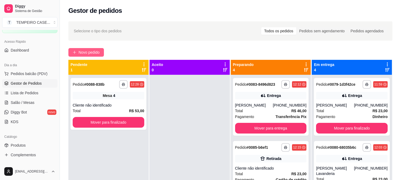
click at [88, 49] on button "Novo pedido" at bounding box center [86, 52] width 36 height 9
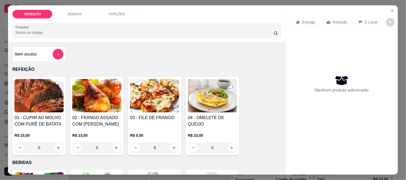
click at [37, 111] on div "01 - CUPIM AO MOLHO COM PURÊ DE BATATA R$ 23,00 0" at bounding box center [38, 116] width 53 height 78
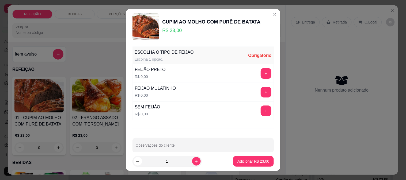
click at [260, 73] on div "+" at bounding box center [265, 73] width 15 height 11
click at [260, 91] on button "+" at bounding box center [265, 92] width 11 height 11
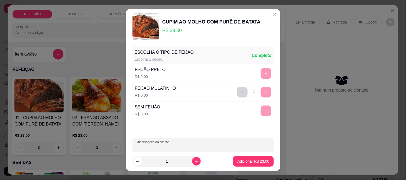
click at [153, 145] on div "Observações do cliente" at bounding box center [202, 145] width 141 height 15
type input "FEIJÃO SEPARADO"
click at [193, 163] on button "increase-product-quantity" at bounding box center [196, 161] width 8 height 8
type input "2"
click at [248, 162] on p "Adicionar R$ 46,00" at bounding box center [253, 161] width 32 height 5
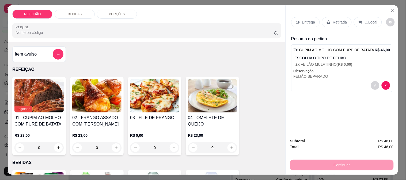
click at [94, 125] on h4 "02 - FRANGO ASSADO COM [PERSON_NAME]" at bounding box center [96, 121] width 49 height 13
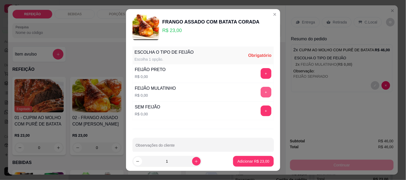
click at [260, 95] on button "+" at bounding box center [265, 92] width 11 height 11
click at [195, 161] on div "1" at bounding box center [166, 161] width 69 height 11
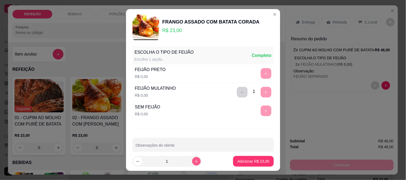
click at [194, 161] on icon "increase-product-quantity" at bounding box center [196, 162] width 4 height 4
type input "2"
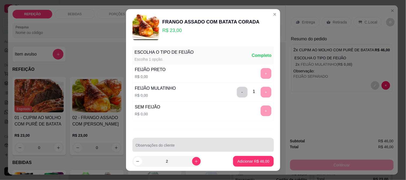
click at [173, 149] on input "Observações do cliente" at bounding box center [203, 147] width 135 height 5
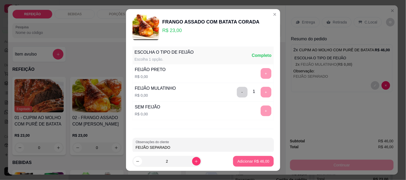
type input "FEIJÃO SEPARADO"
click at [255, 158] on button "Adicionar R$ 46,00" at bounding box center [253, 161] width 40 height 11
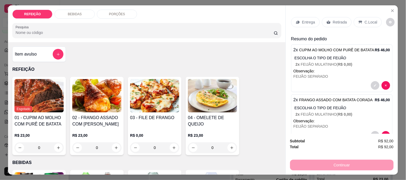
click at [36, 53] on div "Item avulso" at bounding box center [39, 54] width 49 height 11
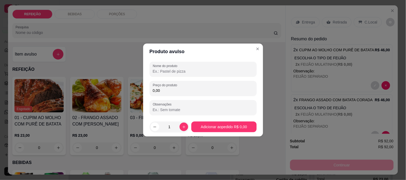
click at [169, 70] on input "Nome do produto" at bounding box center [203, 71] width 101 height 5
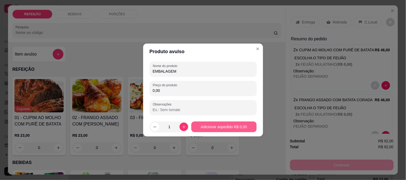
type input "EMBALAGEM"
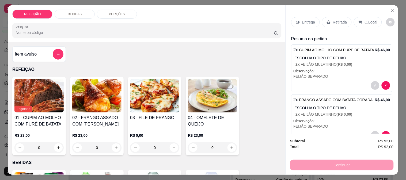
click at [303, 22] on p "Entrega" at bounding box center [308, 22] width 13 height 5
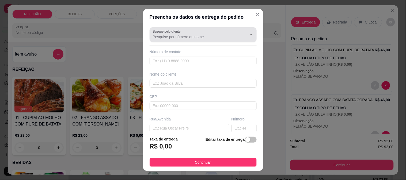
click at [180, 39] on input "Busque pelo cliente" at bounding box center [196, 36] width 86 height 5
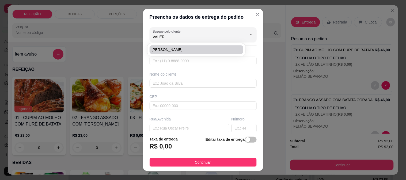
click at [174, 49] on span "[PERSON_NAME]" at bounding box center [194, 49] width 84 height 5
type input "[PERSON_NAME]"
type input "8181851516"
type input "[PERSON_NAME]"
type input "PRAÇA 10"
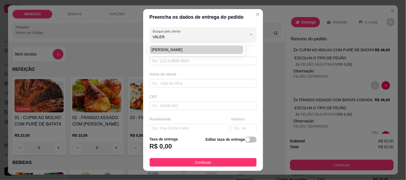
type input "IPOJUCA"
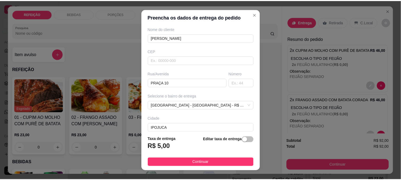
scroll to position [59, 0]
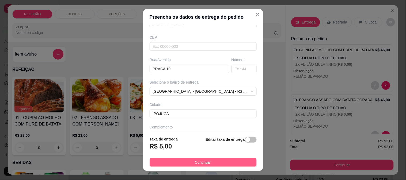
type input "[PERSON_NAME]"
click at [218, 164] on button "Continuar" at bounding box center [202, 162] width 107 height 9
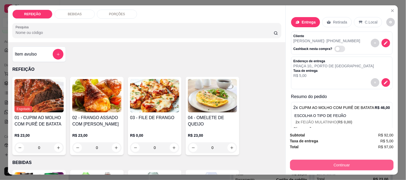
click at [321, 164] on button "Continuar" at bounding box center [341, 165] width 103 height 11
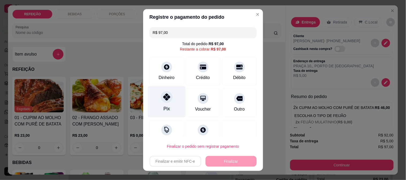
click at [161, 102] on div at bounding box center [167, 97] width 12 height 12
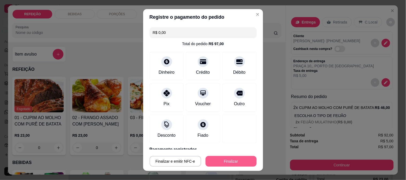
click at [213, 158] on button "Finalizar" at bounding box center [230, 161] width 51 height 11
type input "-R$ 97,00"
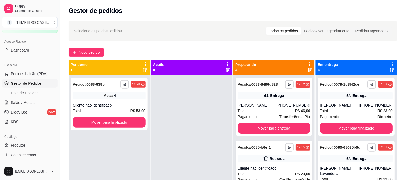
click at [346, 115] on div "Pagamento Dinheiro" at bounding box center [356, 117] width 73 height 6
click at [19, 92] on span "Lista de Pedidos" at bounding box center [25, 92] width 28 height 5
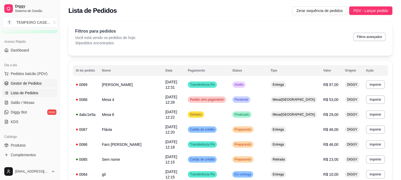
click at [40, 82] on span "Gestor de Pedidos" at bounding box center [26, 83] width 31 height 5
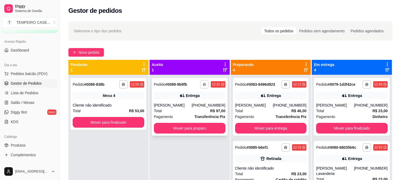
click at [203, 84] on icon "button" at bounding box center [204, 84] width 3 height 1
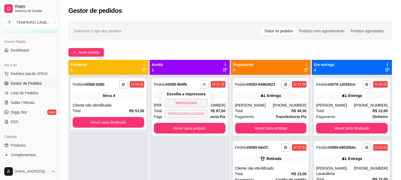
click at [183, 115] on button "IMPRESSORA COZINHA" at bounding box center [186, 114] width 44 height 9
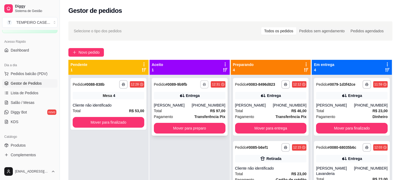
click at [203, 87] on button "button" at bounding box center [205, 84] width 8 height 8
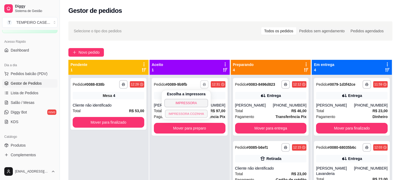
click at [196, 114] on button "IMPRESSORA COZINHA" at bounding box center [186, 114] width 43 height 8
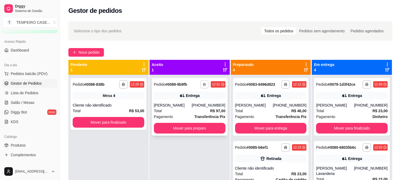
click at [202, 82] on button "button" at bounding box center [205, 84] width 8 height 8
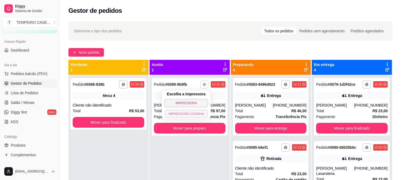
click at [194, 110] on button "IMPRESSORA COZINHA" at bounding box center [186, 114] width 43 height 8
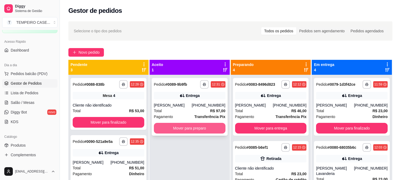
click at [189, 130] on button "Mover para preparo" at bounding box center [190, 128] width 72 height 11
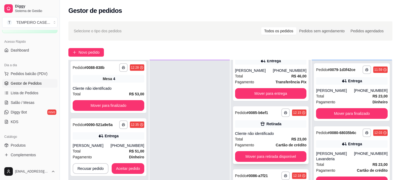
scroll to position [30, 0]
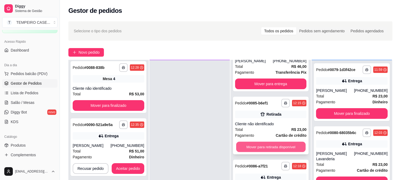
click at [270, 151] on button "Mover para retirada disponível" at bounding box center [271, 147] width 70 height 10
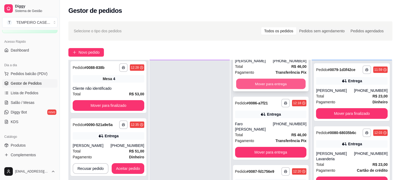
click at [270, 87] on button "Mover para entrega" at bounding box center [271, 84] width 70 height 10
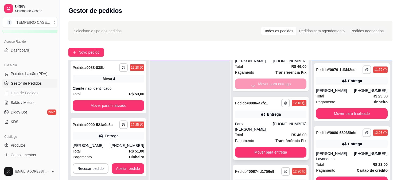
scroll to position [0, 0]
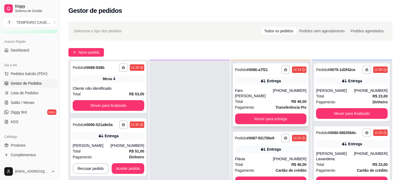
click at [268, 88] on div "Faro [PERSON_NAME]" at bounding box center [254, 93] width 38 height 11
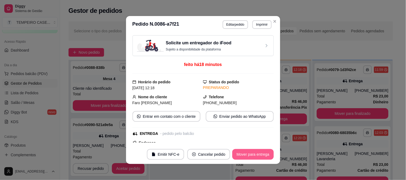
click at [252, 159] on button "Mover para entrega" at bounding box center [252, 154] width 41 height 11
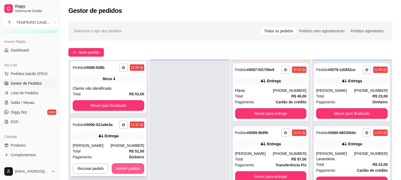
click at [141, 170] on button "Aceitar pedido" at bounding box center [128, 168] width 33 height 11
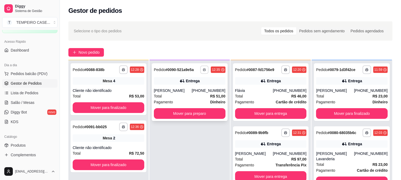
click at [206, 71] on button "button" at bounding box center [205, 70] width 8 height 8
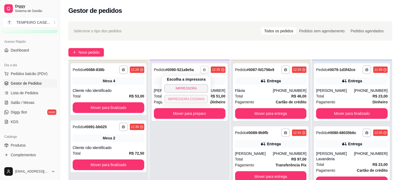
click at [188, 101] on button "IMPRESSORA COZINHA" at bounding box center [186, 99] width 44 height 9
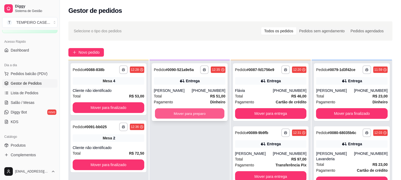
click at [194, 113] on button "Mover para preparo" at bounding box center [190, 114] width 70 height 10
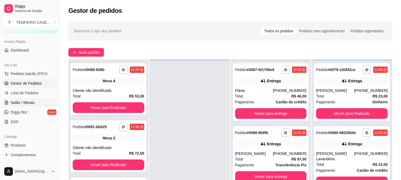
click at [15, 102] on span "Salão / Mesas" at bounding box center [23, 102] width 24 height 5
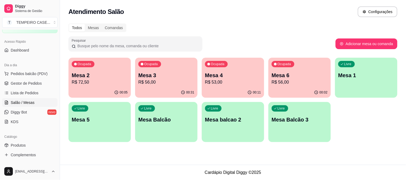
click at [149, 83] on p "R$ 56,00" at bounding box center [166, 82] width 56 height 6
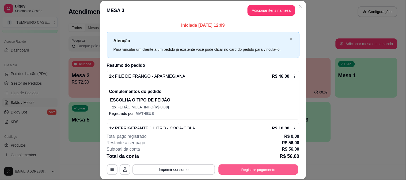
click at [247, 171] on button "Registrar pagamento" at bounding box center [258, 169] width 80 height 10
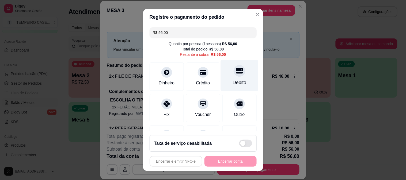
click at [232, 79] on div "Débito" at bounding box center [239, 82] width 14 height 7
type input "R$ 0,00"
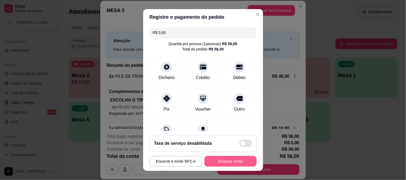
click at [242, 159] on button "Encerrar conta" at bounding box center [230, 161] width 52 height 11
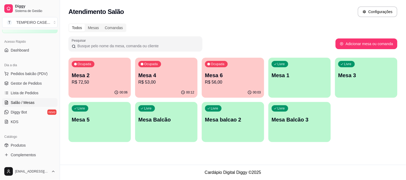
click at [109, 62] on div "Ocupada Mesa 2 R$ 72,50" at bounding box center [99, 73] width 62 height 30
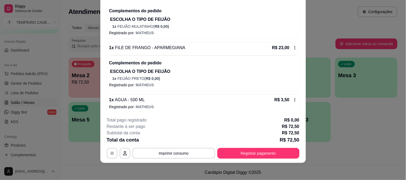
scroll to position [132, 0]
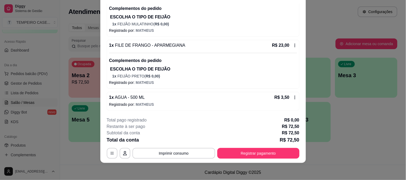
click at [293, 97] on icon at bounding box center [295, 97] width 4 height 4
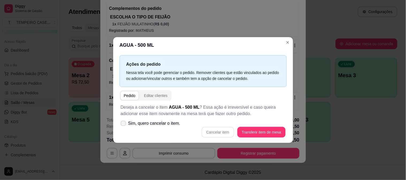
click at [142, 125] on span "Sim, quero cancelar o item." at bounding box center [154, 123] width 52 height 6
click at [124, 125] on input "Sim, quero cancelar o item." at bounding box center [121, 126] width 3 height 3
checkbox input "true"
click at [223, 133] on button "Cancelar item" at bounding box center [217, 132] width 33 height 11
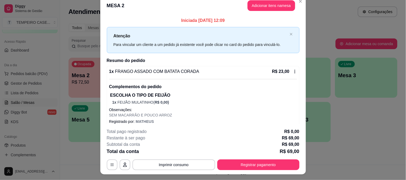
scroll to position [0, 0]
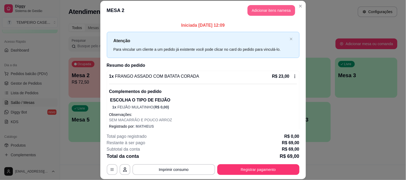
click at [266, 11] on button "Adicionar itens na mesa" at bounding box center [271, 10] width 48 height 11
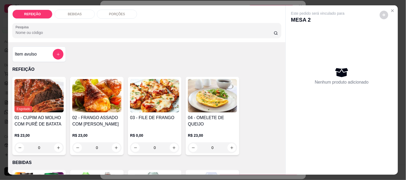
click at [81, 10] on div "BEBIDAS" at bounding box center [75, 14] width 40 height 9
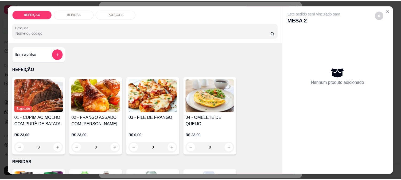
scroll to position [14, 0]
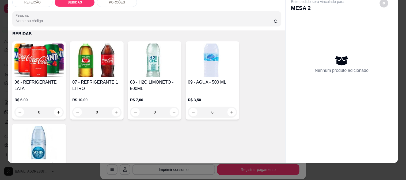
click at [148, 81] on h4 "08 - H2O LIMONETO - 500ML" at bounding box center [154, 85] width 49 height 13
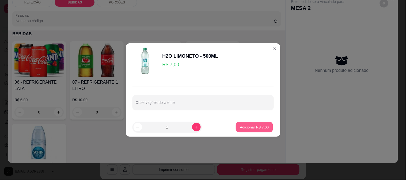
click at [239, 124] on button "Adicionar R$ 7,00" at bounding box center [254, 127] width 37 height 10
type input "1"
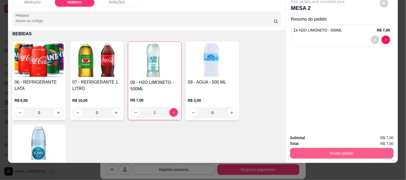
click at [325, 148] on button "Enviar pedido" at bounding box center [341, 153] width 103 height 11
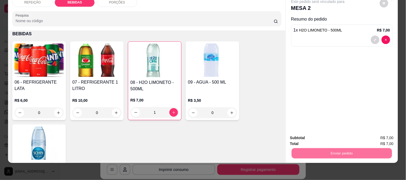
click at [316, 131] on button "Não registrar e enviar pedido" at bounding box center [324, 136] width 54 height 10
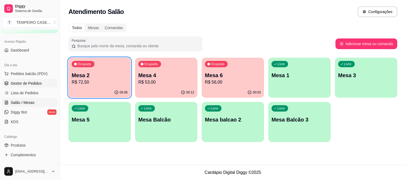
click at [23, 81] on span "Gestor de Pedidos" at bounding box center [26, 83] width 31 height 5
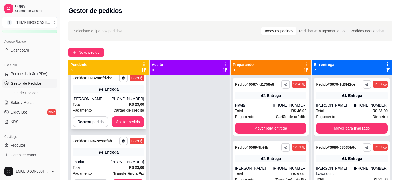
click at [123, 126] on button "Aceitar pedido" at bounding box center [128, 122] width 33 height 11
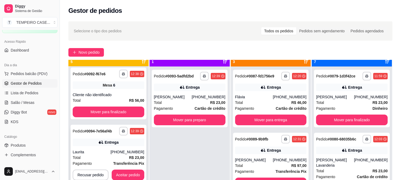
scroll to position [15, 0]
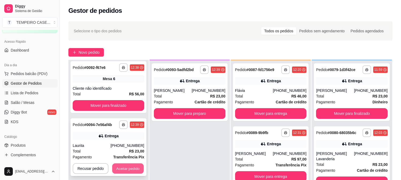
click at [129, 168] on button "Aceitar pedido" at bounding box center [128, 169] width 32 height 10
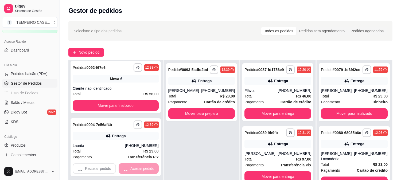
scroll to position [54, 0]
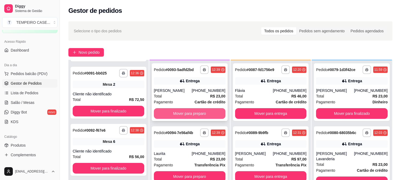
click at [184, 111] on button "Mover para preparo" at bounding box center [190, 113] width 72 height 11
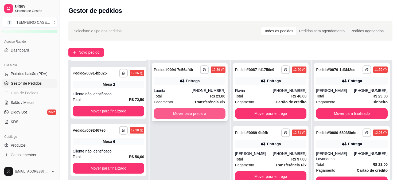
click at [197, 113] on button "Mover para preparo" at bounding box center [190, 113] width 72 height 11
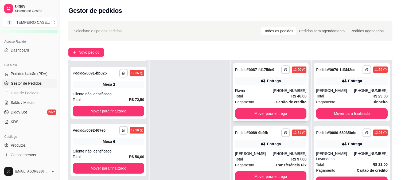
click at [273, 92] on div "[PHONE_NUMBER]" at bounding box center [290, 90] width 34 height 5
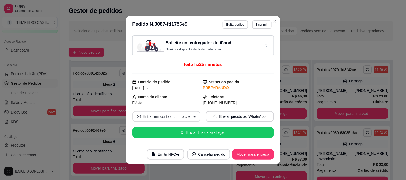
click at [173, 116] on button "Entrar em contato com o cliente" at bounding box center [166, 116] width 68 height 11
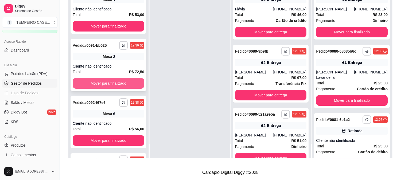
scroll to position [0, 0]
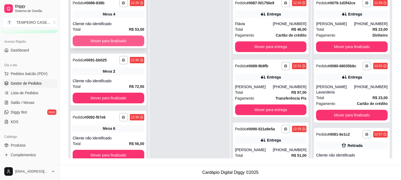
click at [124, 40] on button "Mover para finalizado" at bounding box center [109, 41] width 72 height 11
click at [110, 41] on button "Mover para finalizado" at bounding box center [109, 41] width 72 height 11
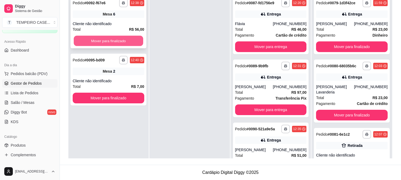
click at [96, 39] on button "Mover para finalizado" at bounding box center [109, 41] width 70 height 10
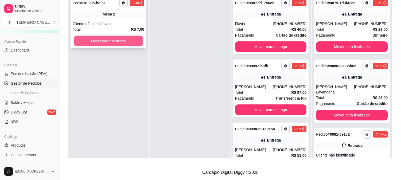
click at [97, 39] on button "Mover para finalizado" at bounding box center [109, 41] width 70 height 10
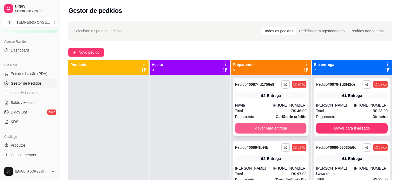
click at [267, 128] on button "Mover para entrega" at bounding box center [271, 128] width 72 height 11
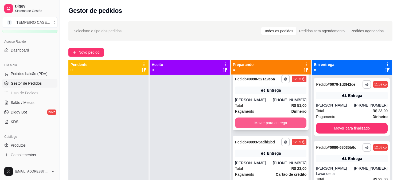
scroll to position [77, 0]
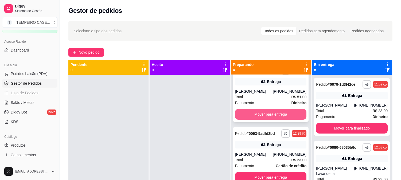
click at [266, 112] on button "Mover para entrega" at bounding box center [271, 114] width 72 height 11
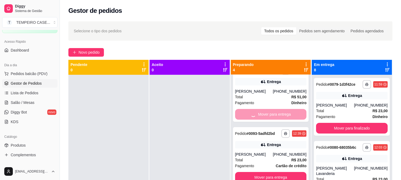
scroll to position [14, 0]
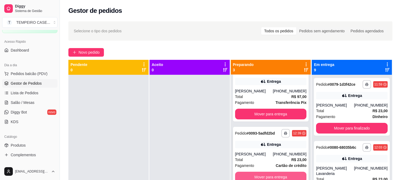
click at [265, 178] on button "Mover para entrega" at bounding box center [271, 177] width 72 height 11
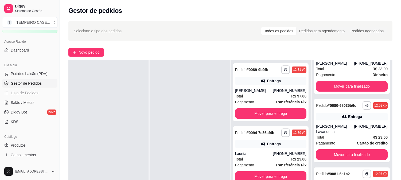
scroll to position [0, 0]
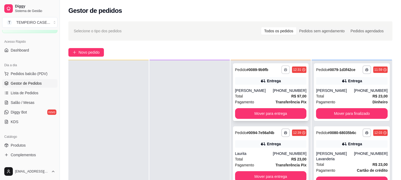
click at [284, 70] on icon "button" at bounding box center [285, 70] width 3 height 1
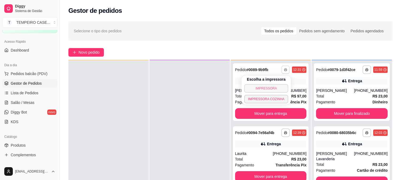
click at [272, 88] on button "IMPRESSORA" at bounding box center [266, 88] width 44 height 9
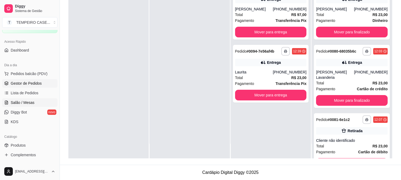
click at [14, 99] on link "Salão / Mesas" at bounding box center [29, 102] width 55 height 9
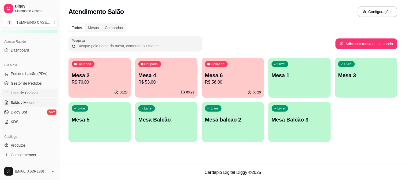
click at [33, 91] on span "Lista de Pedidos" at bounding box center [25, 92] width 28 height 5
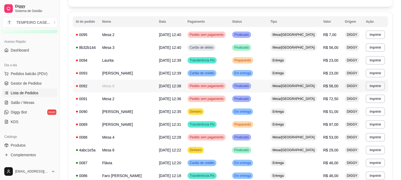
scroll to position [59, 0]
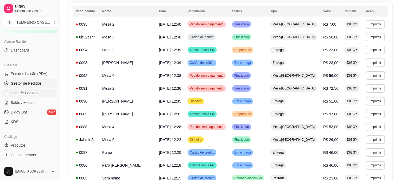
click at [26, 84] on span "Gestor de Pedidos" at bounding box center [26, 83] width 31 height 5
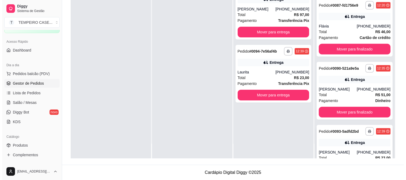
scroll to position [426, 0]
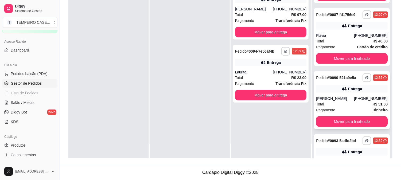
click at [347, 74] on div "**********" at bounding box center [352, 78] width 72 height 9
click at [336, 136] on div "**********" at bounding box center [352, 163] width 76 height 58
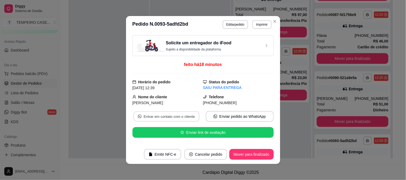
click at [163, 114] on button "Entrar em contato com o cliente" at bounding box center [166, 116] width 66 height 10
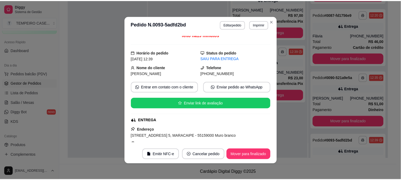
scroll to position [0, 0]
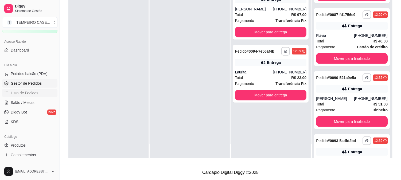
click at [24, 94] on span "Lista de Pedidos" at bounding box center [25, 92] width 28 height 5
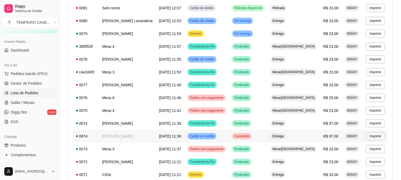
scroll to position [320, 0]
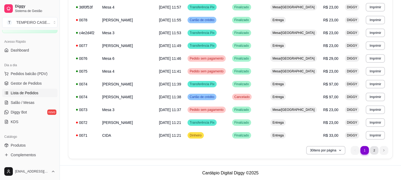
click at [375, 149] on li "2" at bounding box center [374, 150] width 8 height 8
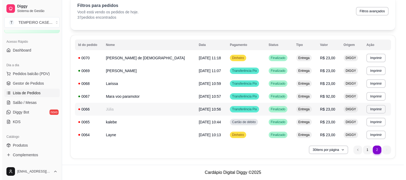
scroll to position [25, 0]
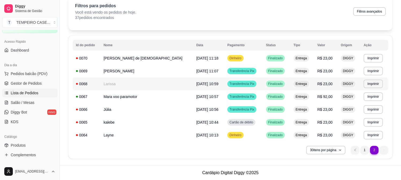
click at [197, 84] on span "[DATE] 10:59" at bounding box center [208, 84] width 22 height 4
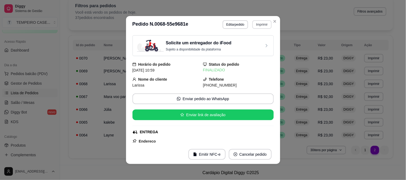
click at [260, 28] on button "Imprimir" at bounding box center [261, 24] width 19 height 9
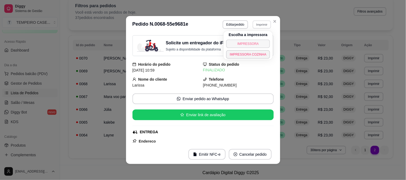
click at [255, 40] on button "IMPRESSORA" at bounding box center [248, 44] width 44 height 9
click at [256, 27] on button "Imprimir" at bounding box center [261, 24] width 19 height 9
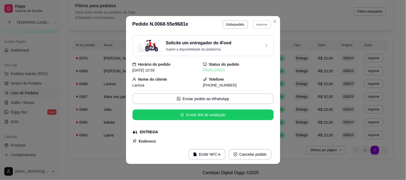
click at [248, 45] on button "IMPRESSORA" at bounding box center [252, 41] width 35 height 7
click at [257, 25] on button "Imprimir" at bounding box center [261, 24] width 19 height 9
click at [252, 53] on button "IMPRESSORA COZINHA" at bounding box center [252, 50] width 35 height 7
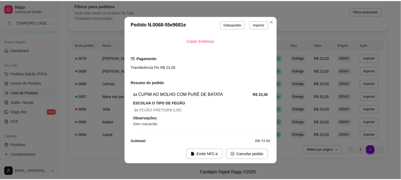
scroll to position [145, 0]
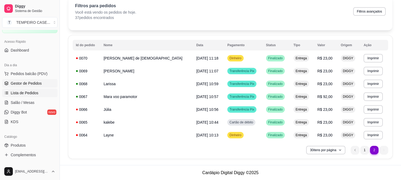
click at [25, 86] on span "Gestor de Pedidos" at bounding box center [26, 83] width 31 height 5
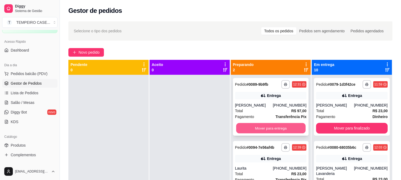
click at [255, 127] on button "Mover para entrega" at bounding box center [271, 128] width 70 height 10
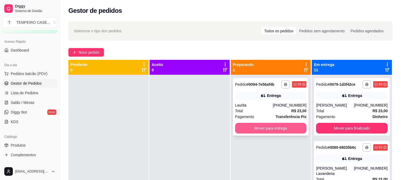
click at [266, 127] on button "Mover para entrega" at bounding box center [271, 128] width 72 height 11
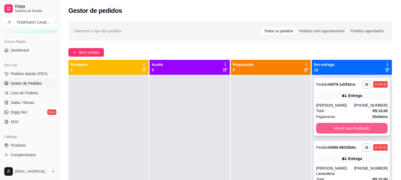
click at [326, 128] on button "Mover para finalizado" at bounding box center [352, 128] width 72 height 11
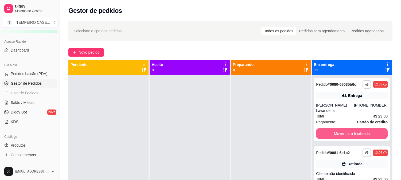
click at [335, 128] on button "Mover para finalizado" at bounding box center [352, 133] width 72 height 11
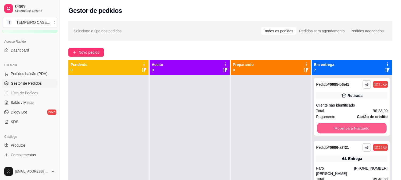
click at [351, 128] on button "Mover para finalizado" at bounding box center [352, 128] width 70 height 10
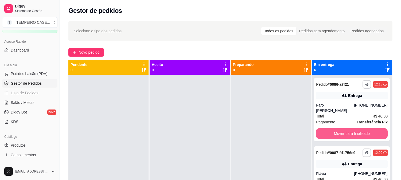
click at [352, 128] on button "Mover para finalizado" at bounding box center [352, 133] width 72 height 11
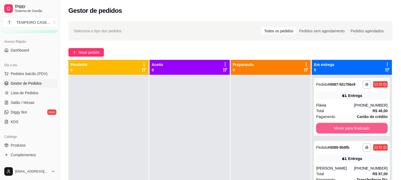
click at [352, 128] on button "Mover para finalizado" at bounding box center [352, 128] width 72 height 11
click at [352, 128] on button "Mover para finalizado" at bounding box center [352, 128] width 70 height 10
click at [352, 128] on button "Mover para finalizado" at bounding box center [352, 128] width 72 height 11
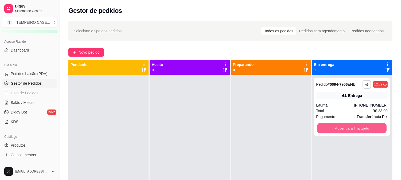
click at [352, 128] on button "Mover para finalizado" at bounding box center [352, 128] width 70 height 10
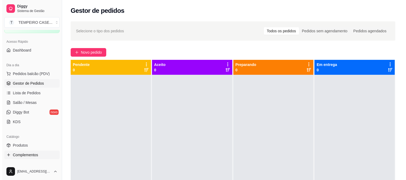
scroll to position [59, 0]
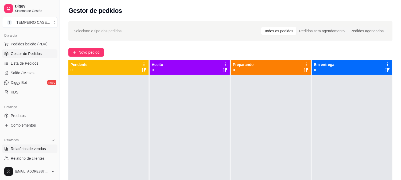
click at [30, 150] on span "Relatórios de vendas" at bounding box center [28, 148] width 35 height 5
select select "ALL"
select select "0"
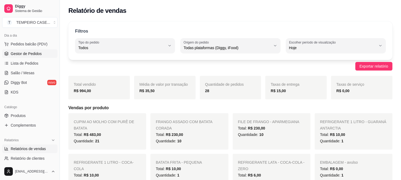
click at [29, 55] on span "Gestor de Pedidos" at bounding box center [26, 53] width 31 height 5
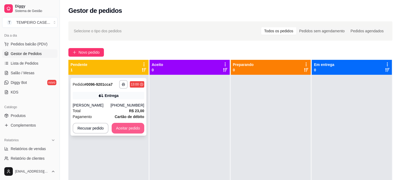
click at [129, 128] on button "Aceitar pedido" at bounding box center [128, 128] width 33 height 11
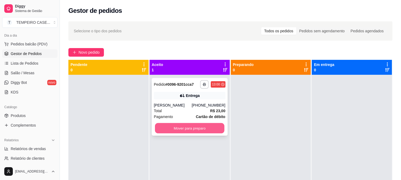
click at [199, 129] on button "Mover para preparo" at bounding box center [190, 128] width 70 height 10
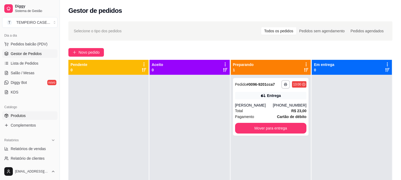
click at [17, 115] on span "Produtos" at bounding box center [18, 115] width 15 height 5
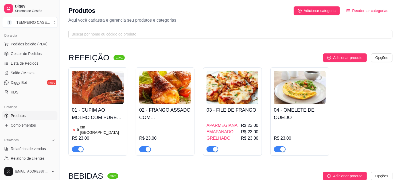
click at [184, 122] on div "02 - FRANGO ASSADO COM BATATA CORADA R$ 23,00" at bounding box center [165, 128] width 52 height 48
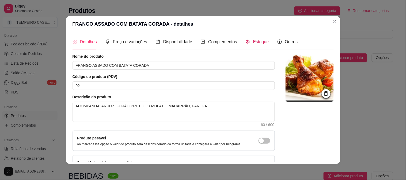
click at [247, 40] on div "Estoque" at bounding box center [256, 42] width 23 height 7
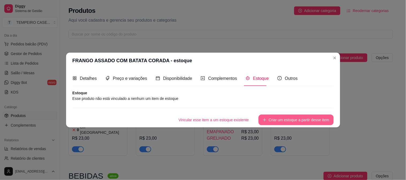
click at [270, 121] on button "Criar um estoque a partir desse item" at bounding box center [295, 120] width 75 height 11
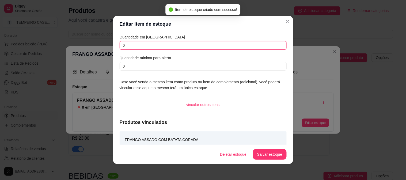
drag, startPoint x: 138, startPoint y: 48, endPoint x: 97, endPoint y: 47, distance: 40.6
click at [97, 47] on div "Editar item de estoque Quantidade em estoque 0 Quantidade mínima para alerta 0 …" at bounding box center [203, 90] width 406 height 180
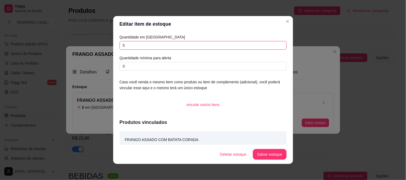
type input "5"
click at [276, 154] on button "Salvar estoque" at bounding box center [269, 154] width 33 height 10
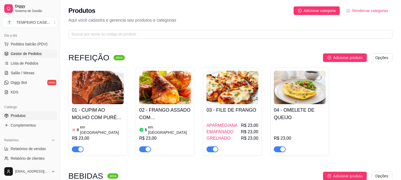
click at [28, 55] on span "Gestor de Pedidos" at bounding box center [26, 53] width 31 height 5
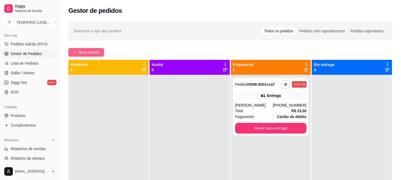
click at [91, 55] on span "Novo pedido" at bounding box center [89, 52] width 21 height 6
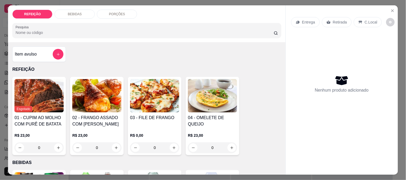
click at [99, 103] on img at bounding box center [96, 95] width 49 height 33
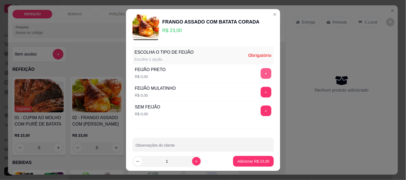
click at [260, 72] on button "+" at bounding box center [265, 73] width 11 height 11
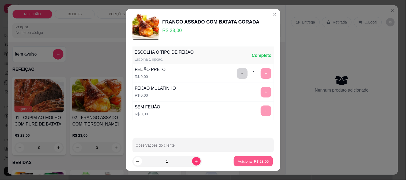
click at [244, 162] on p "Adicionar R$ 23,00" at bounding box center [253, 161] width 31 height 5
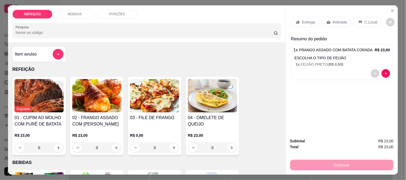
click at [326, 21] on icon at bounding box center [328, 22] width 4 height 3
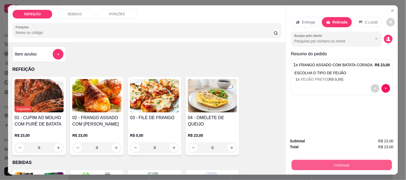
click at [321, 164] on button "Continuar" at bounding box center [341, 165] width 100 height 10
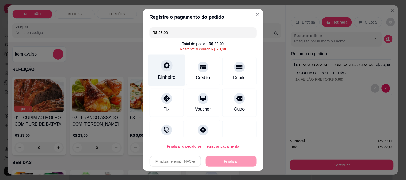
click at [169, 78] on div "Dinheiro" at bounding box center [167, 77] width 18 height 7
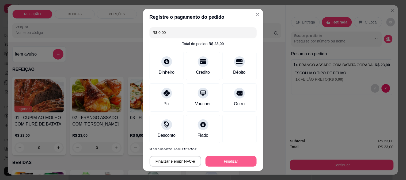
click at [234, 165] on button "Finalizar" at bounding box center [230, 161] width 51 height 11
type input "-R$ 23,00"
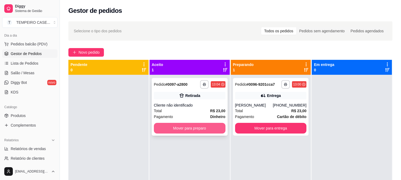
click at [199, 128] on button "Mover para preparo" at bounding box center [190, 128] width 72 height 11
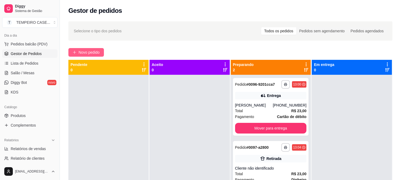
click at [93, 54] on span "Novo pedido" at bounding box center [89, 52] width 21 height 6
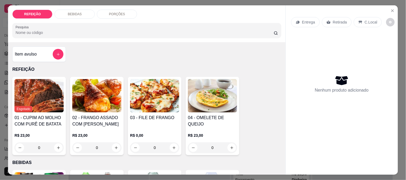
click at [211, 92] on img at bounding box center [212, 95] width 49 height 33
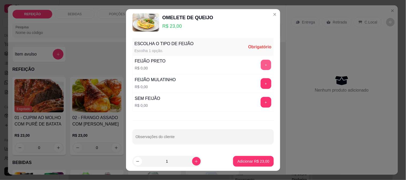
click at [260, 70] on button "+" at bounding box center [265, 65] width 10 height 10
click at [237, 65] on button "-" at bounding box center [242, 65] width 11 height 11
click at [260, 82] on button "+" at bounding box center [265, 84] width 10 height 10
click at [247, 160] on p "Adicionar R$ 23,00" at bounding box center [253, 161] width 32 height 5
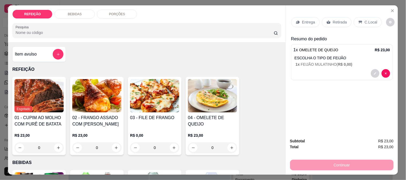
click at [330, 17] on div "Retirada" at bounding box center [337, 22] width 30 height 10
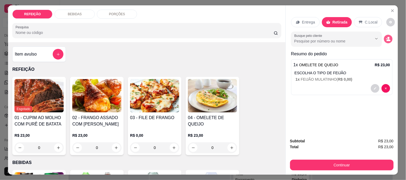
click at [386, 38] on icon "decrease-product-quantity" at bounding box center [386, 38] width 1 height 1
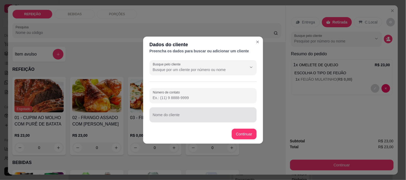
click at [178, 113] on div at bounding box center [203, 115] width 101 height 11
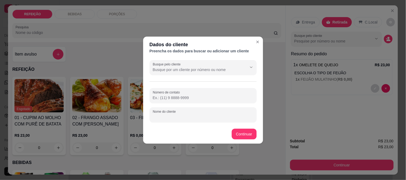
paste input "Baby Abreu"
type input "Baby Abreu"
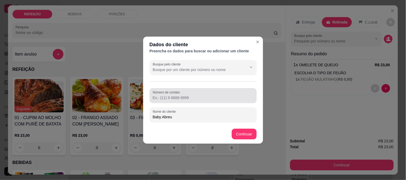
click at [190, 91] on div at bounding box center [203, 95] width 101 height 11
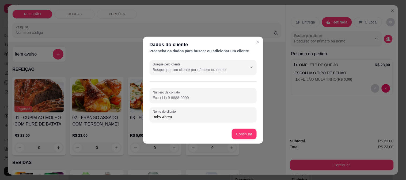
paste input "[PHONE_NUMBER]"
type input "[PHONE_NUMBER]"
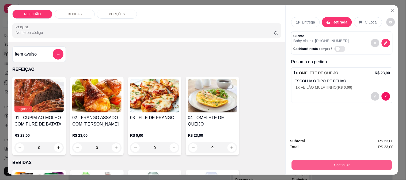
click at [339, 166] on button "Continuar" at bounding box center [341, 165] width 100 height 10
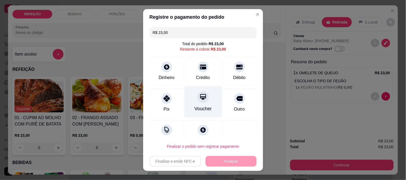
click at [198, 70] on div at bounding box center [203, 67] width 11 height 11
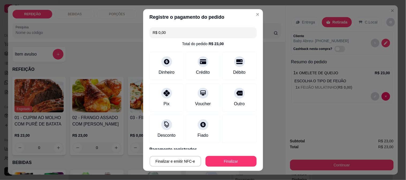
click at [219, 159] on button "Finalizar" at bounding box center [230, 161] width 51 height 11
type input "-R$ 23,00"
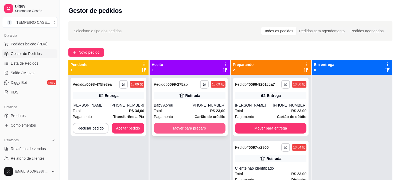
click at [179, 128] on button "Mover para preparo" at bounding box center [190, 128] width 72 height 11
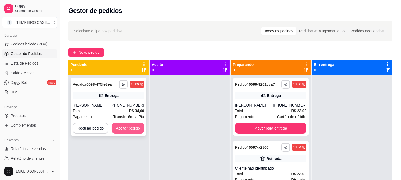
click at [131, 132] on button "Aceitar pedido" at bounding box center [128, 128] width 33 height 11
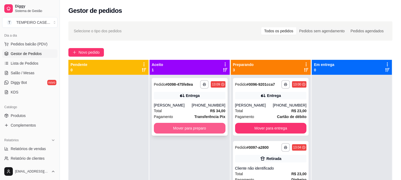
click at [202, 129] on button "Mover para preparo" at bounding box center [190, 128] width 72 height 11
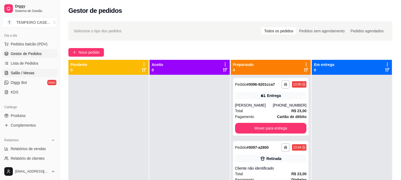
click at [26, 70] on link "Salão / Mesas" at bounding box center [29, 73] width 55 height 9
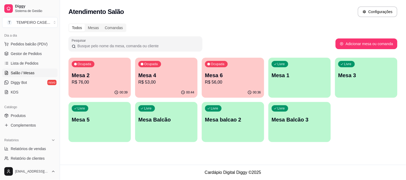
click at [110, 86] on div "Ocupada Mesa 2 R$ 76,00" at bounding box center [99, 73] width 62 height 30
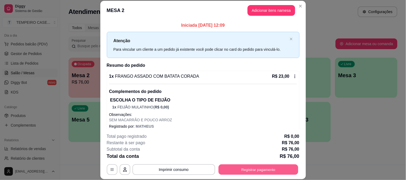
click at [245, 170] on button "Registrar pagamento" at bounding box center [258, 169] width 80 height 10
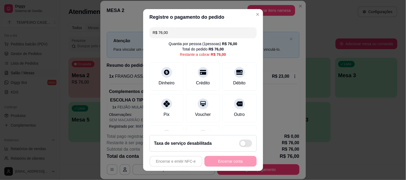
drag, startPoint x: 168, startPoint y: 33, endPoint x: 135, endPoint y: 29, distance: 33.6
click at [135, 29] on div "Registre o pagamento do pedido R$ 76,00 Quantia por pessoa ( 1 pessoas) R$ 76,0…" at bounding box center [203, 90] width 406 height 180
click at [206, 78] on div "Crédito" at bounding box center [203, 75] width 38 height 31
type input "R$ 53,00"
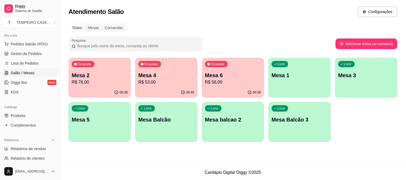
click at [158, 78] on p "Mesa 4" at bounding box center [166, 75] width 56 height 7
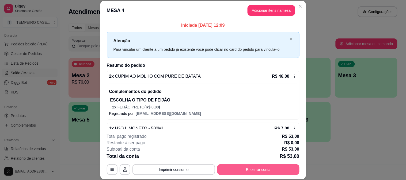
click at [258, 174] on button "Encerrar conta" at bounding box center [258, 169] width 82 height 11
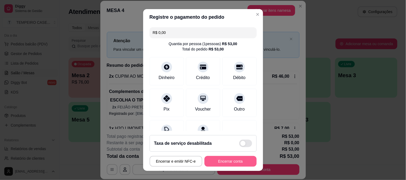
click at [229, 161] on button "Encerrar conta" at bounding box center [230, 161] width 52 height 11
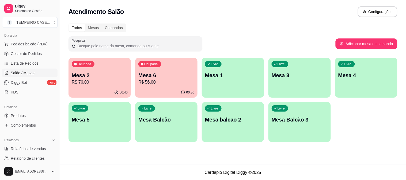
click at [170, 91] on div "00:36" at bounding box center [166, 92] width 62 height 10
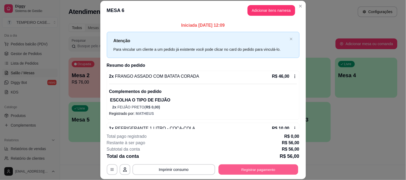
click at [249, 170] on button "Registrar pagamento" at bounding box center [258, 169] width 80 height 10
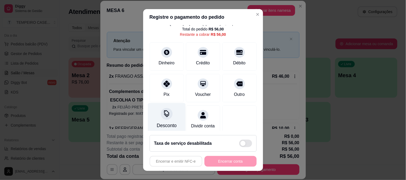
scroll to position [31, 0]
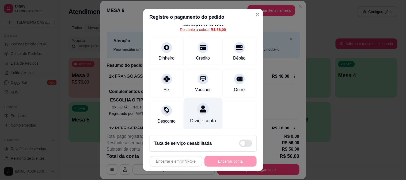
click at [206, 106] on div "Dividir conta" at bounding box center [203, 113] width 38 height 31
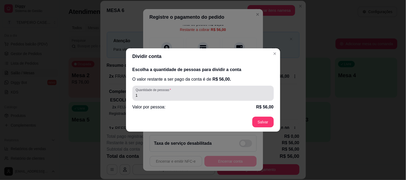
drag, startPoint x: 158, startPoint y: 90, endPoint x: 124, endPoint y: 89, distance: 34.2
click at [125, 90] on div "Dividir conta Escolha a quantidade de pessoas para dividir a conta O valor rest…" at bounding box center [203, 90] width 406 height 180
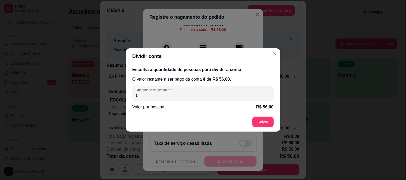
drag, startPoint x: 144, startPoint y: 95, endPoint x: 133, endPoint y: 96, distance: 11.8
click at [133, 96] on div "Quantidade de pessoas 1" at bounding box center [202, 93] width 141 height 15
type input "2"
click at [246, 130] on footer "Salvar" at bounding box center [203, 122] width 154 height 19
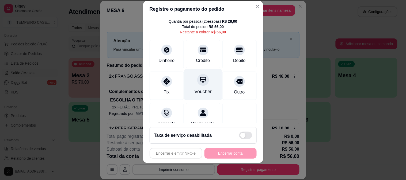
scroll to position [0, 0]
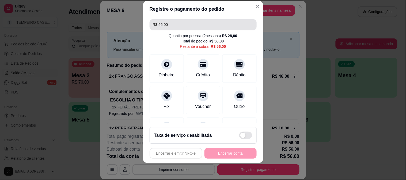
drag, startPoint x: 175, startPoint y: 27, endPoint x: 111, endPoint y: 27, distance: 64.4
click at [111, 27] on div "Registre o pagamento do pedido R$ 56,00 Quantia por pessoa ( 2 pessoas) R$ 28,0…" at bounding box center [203, 90] width 406 height 180
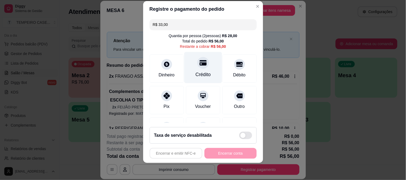
click at [195, 71] on div "Crédito" at bounding box center [202, 74] width 15 height 7
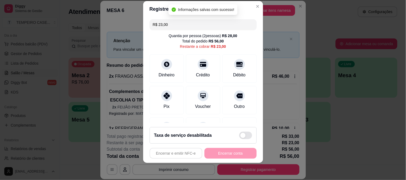
drag, startPoint x: 178, startPoint y: 24, endPoint x: 154, endPoint y: 23, distance: 23.8
click at [154, 23] on input "R$ 23,00" at bounding box center [203, 24] width 101 height 11
click at [233, 61] on div at bounding box center [239, 63] width 12 height 12
type input "R$ 0,00"
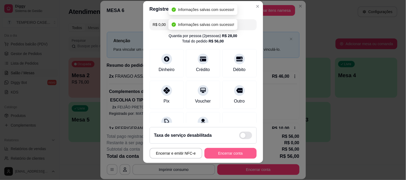
click at [234, 154] on button "Encerrar conta" at bounding box center [230, 153] width 52 height 11
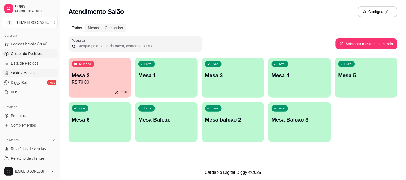
click at [23, 53] on span "Gestor de Pedidos" at bounding box center [26, 53] width 31 height 5
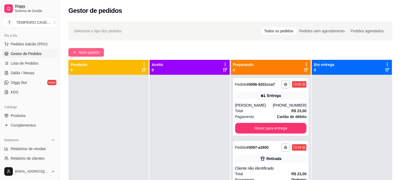
click at [89, 50] on span "Novo pedido" at bounding box center [89, 52] width 21 height 6
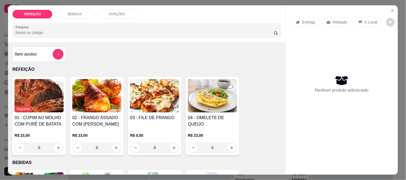
click at [390, 6] on button "Close" at bounding box center [392, 10] width 9 height 9
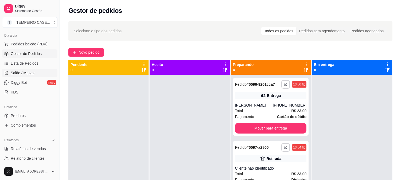
click at [30, 74] on span "Salão / Mesas" at bounding box center [23, 72] width 24 height 5
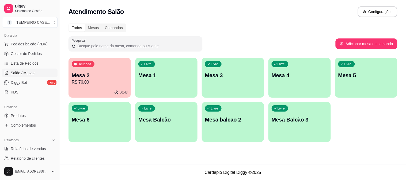
click at [251, 88] on div "Livre Mesa 3" at bounding box center [233, 75] width 62 height 34
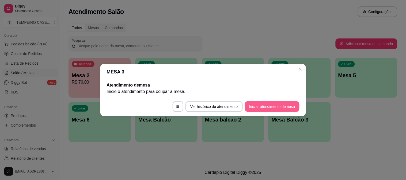
click at [281, 105] on button "Iniciar atendimento de mesa" at bounding box center [272, 106] width 55 height 11
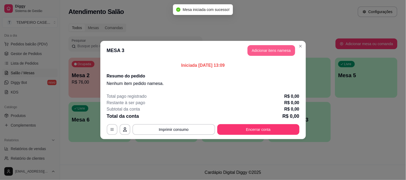
click at [262, 48] on button "Adicionar itens na mesa" at bounding box center [271, 50] width 48 height 11
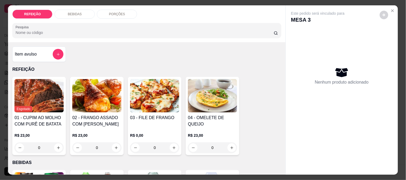
click at [133, 103] on img at bounding box center [154, 95] width 49 height 33
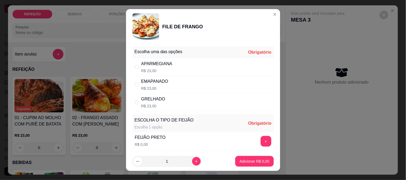
click at [233, 70] on div "APARMEGIANA R$ 23,00" at bounding box center [202, 67] width 141 height 18
radio input "true"
click at [260, 142] on button "+" at bounding box center [265, 141] width 11 height 11
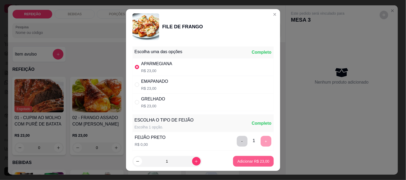
click at [251, 163] on p "Adicionar R$ 23,00" at bounding box center [253, 161] width 32 height 5
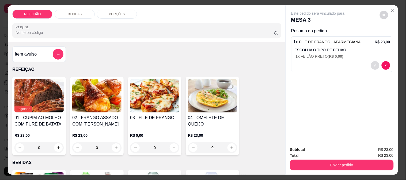
click at [373, 64] on icon "decrease-product-quantity" at bounding box center [374, 65] width 3 height 3
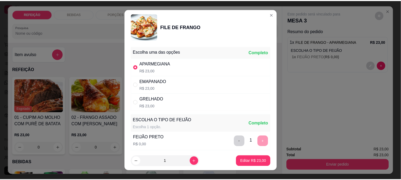
scroll to position [76, 0]
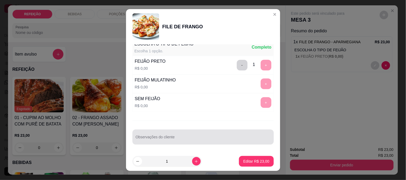
click at [185, 137] on input "Observações do cliente" at bounding box center [203, 139] width 135 height 5
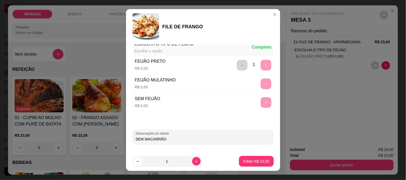
type input "SEM MACARRÃO"
click at [257, 159] on p "Editar R$ 23,00" at bounding box center [256, 161] width 25 height 5
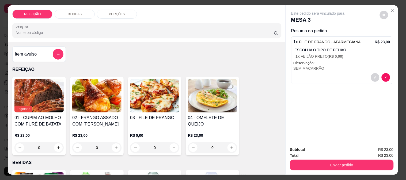
click at [313, 159] on div "Enviar pedido" at bounding box center [341, 165] width 103 height 12
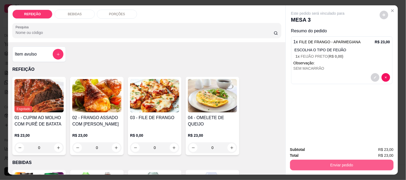
click at [308, 164] on button "Enviar pedido" at bounding box center [341, 165] width 103 height 11
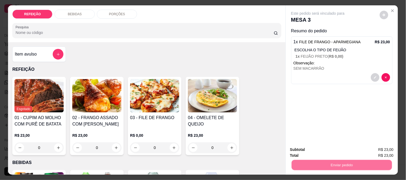
click at [310, 148] on button "Não registrar e enviar pedido" at bounding box center [324, 150] width 56 height 10
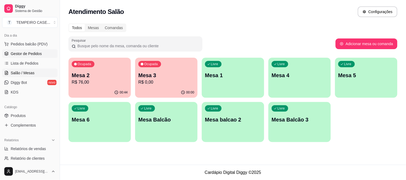
click at [38, 52] on span "Gestor de Pedidos" at bounding box center [26, 53] width 31 height 5
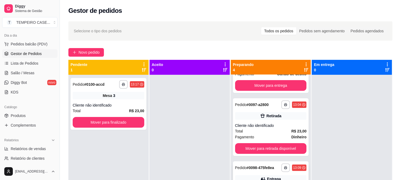
scroll to position [77, 0]
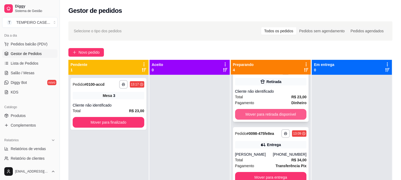
click at [264, 114] on button "Mover para retirada disponível" at bounding box center [271, 114] width 72 height 11
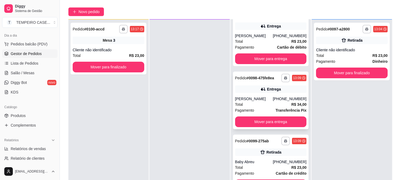
scroll to position [82, 0]
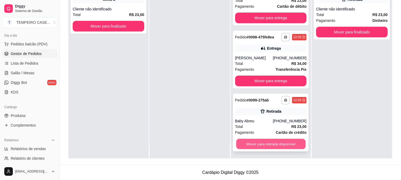
click at [246, 142] on button "Mover para retirada disponível" at bounding box center [271, 144] width 70 height 10
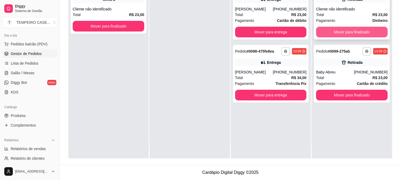
click at [359, 34] on button "Mover para finalizado" at bounding box center [352, 32] width 72 height 11
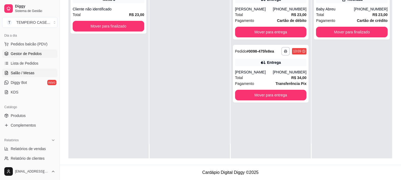
drag, startPoint x: 29, startPoint y: 73, endPoint x: 29, endPoint y: 70, distance: 3.2
click at [29, 73] on span "Salão / Mesas" at bounding box center [23, 72] width 24 height 5
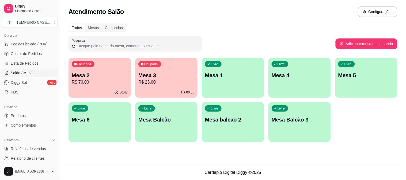
click at [299, 75] on p "Mesa 4" at bounding box center [299, 75] width 56 height 7
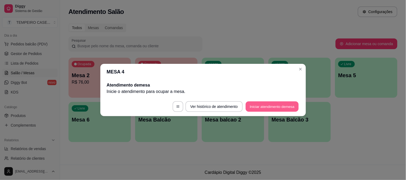
click at [254, 106] on button "Iniciar atendimento de mesa" at bounding box center [271, 107] width 53 height 10
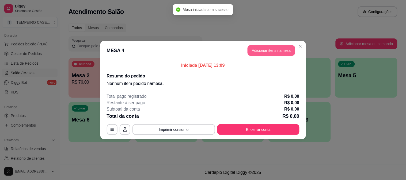
click at [261, 47] on button "Adicionar itens na mesa" at bounding box center [271, 50] width 48 height 11
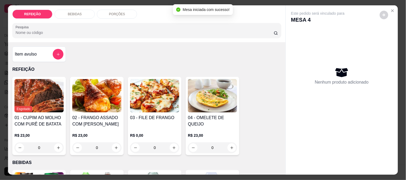
click at [160, 92] on img at bounding box center [154, 95] width 49 height 33
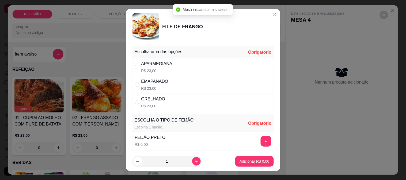
click at [159, 68] on div "APARMEGIANA R$ 23,00" at bounding box center [156, 67] width 31 height 13
radio input "true"
click at [260, 142] on button "+" at bounding box center [265, 141] width 11 height 11
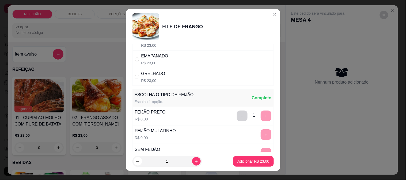
scroll to position [76, 0]
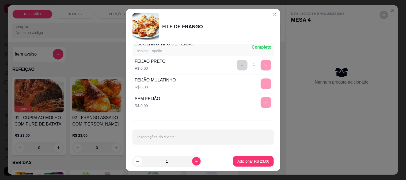
click at [165, 129] on div "Escolha uma das opções Completo APARMEGIANA R$ 23,00 EMAPANADO R$ 23,00 GRELHAD…" at bounding box center [203, 98] width 154 height 108
click at [166, 136] on div "Observações do cliente" at bounding box center [202, 137] width 141 height 15
type input "SEM MACARRÃO E SEM FAROFA"
click at [259, 159] on p "Adicionar R$ 23,00" at bounding box center [253, 161] width 32 height 5
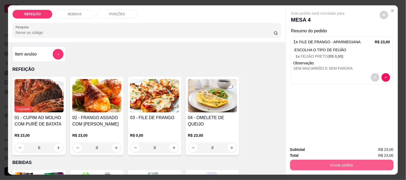
click at [318, 161] on button "Enviar pedido" at bounding box center [341, 165] width 103 height 11
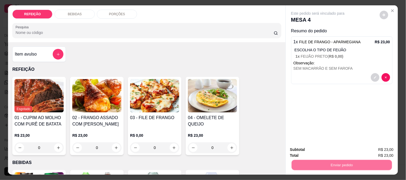
click at [318, 151] on button "Não registrar e enviar pedido" at bounding box center [324, 150] width 54 height 10
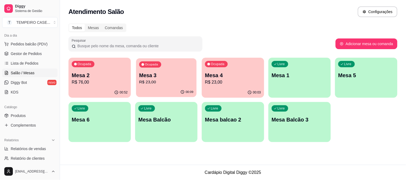
click at [176, 82] on p "R$ 23,00" at bounding box center [166, 82] width 54 height 6
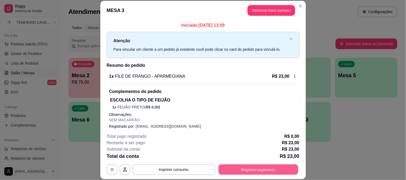
click at [261, 171] on button "Registrar pagamento" at bounding box center [258, 169] width 80 height 10
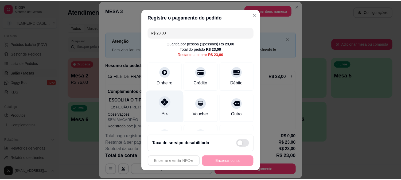
scroll to position [0, 0]
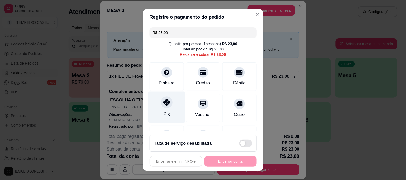
click at [165, 109] on div "Pix" at bounding box center [167, 106] width 38 height 31
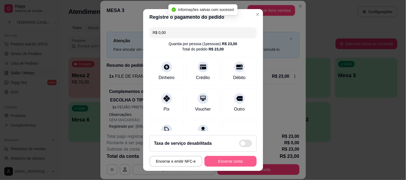
type input "R$ 0,00"
click at [228, 162] on button "Encerrar conta" at bounding box center [230, 161] width 51 height 10
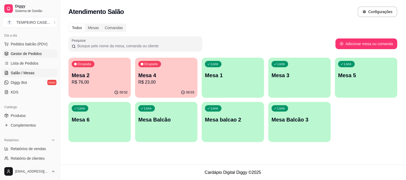
click at [28, 56] on link "Gestor de Pedidos" at bounding box center [29, 53] width 55 height 9
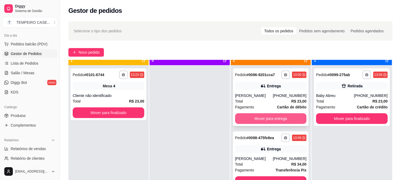
scroll to position [15, 0]
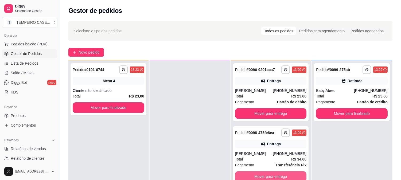
click at [270, 175] on button "Mover para entrega" at bounding box center [271, 176] width 72 height 11
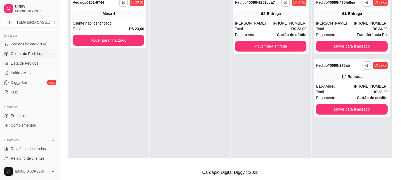
scroll to position [0, 0]
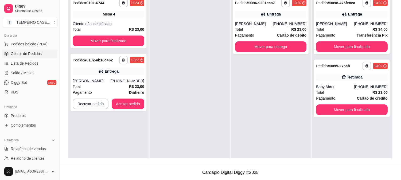
click at [129, 111] on div "**********" at bounding box center [108, 83] width 80 height 180
click at [129, 106] on button "Aceitar pedido" at bounding box center [128, 104] width 33 height 11
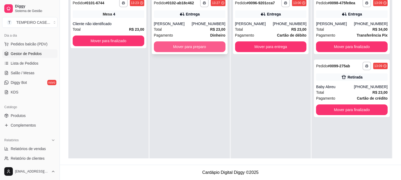
click at [201, 48] on button "Mover para preparo" at bounding box center [190, 46] width 72 height 11
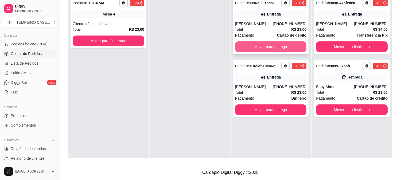
click at [251, 44] on button "Mover para entrega" at bounding box center [271, 46] width 72 height 11
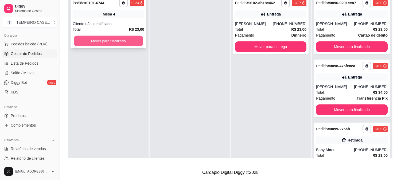
click at [125, 41] on button "Mover para finalizado" at bounding box center [109, 41] width 70 height 10
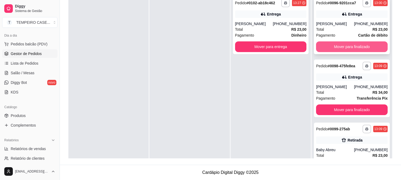
click at [361, 44] on button "Mover para finalizado" at bounding box center [352, 46] width 72 height 11
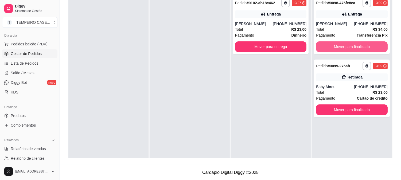
click at [361, 44] on button "Mover para finalizado" at bounding box center [352, 46] width 72 height 11
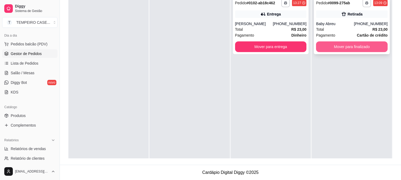
click at [359, 45] on button "Mover para finalizado" at bounding box center [352, 46] width 72 height 11
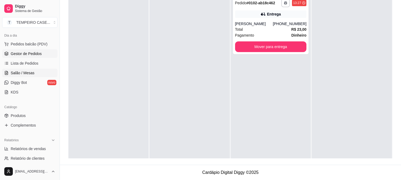
click at [28, 75] on span "Salão / Mesas" at bounding box center [23, 72] width 24 height 5
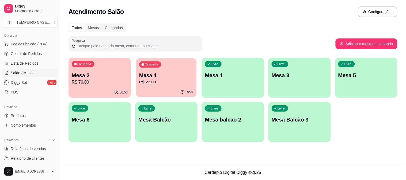
click at [150, 77] on p "Mesa 4" at bounding box center [166, 75] width 54 height 7
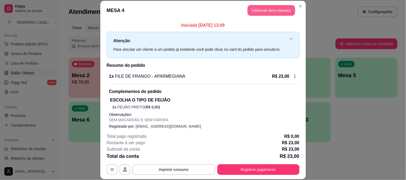
click at [260, 10] on button "Adicionar itens na mesa" at bounding box center [271, 10] width 48 height 11
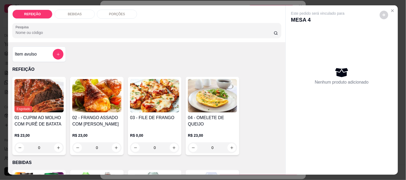
click at [78, 17] on div "REFEIÇÃO BEBIDAS PORÇÕES Pesquisa" at bounding box center [146, 23] width 277 height 37
click at [78, 15] on div "BEBIDAS" at bounding box center [75, 14] width 40 height 9
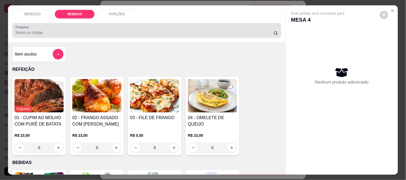
scroll to position [14, 0]
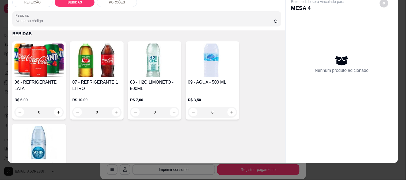
click at [50, 67] on img at bounding box center [38, 60] width 49 height 33
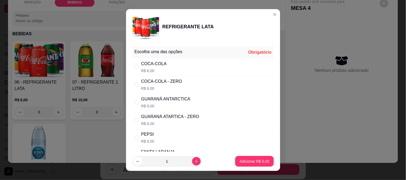
drag, startPoint x: 172, startPoint y: 83, endPoint x: 206, endPoint y: 121, distance: 50.3
click at [172, 83] on div "COCA-COLA - ZERO" at bounding box center [161, 81] width 41 height 6
radio input "true"
click at [252, 163] on p "Adicionar R$ 6,00" at bounding box center [254, 161] width 30 height 5
type input "1"
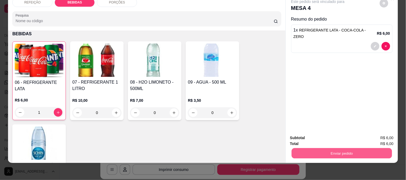
click at [306, 148] on button "Enviar pedido" at bounding box center [341, 153] width 100 height 10
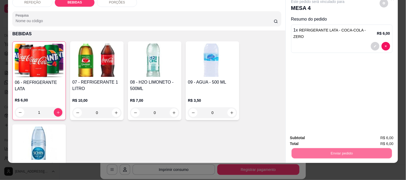
click at [303, 135] on button "Não registrar e enviar pedido" at bounding box center [324, 136] width 56 height 10
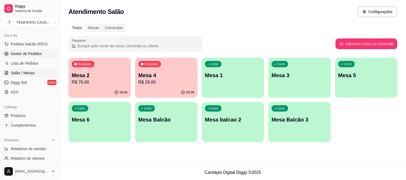
click at [33, 57] on link "Gestor de Pedidos" at bounding box center [29, 53] width 55 height 9
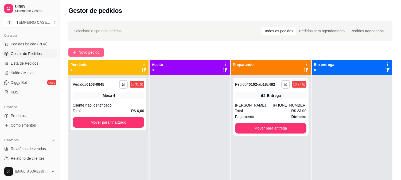
click at [94, 53] on span "Novo pedido" at bounding box center [89, 52] width 21 height 6
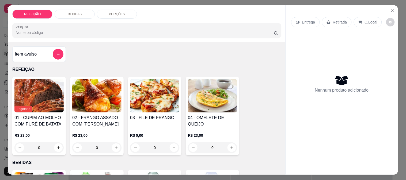
click at [99, 95] on img at bounding box center [96, 95] width 49 height 33
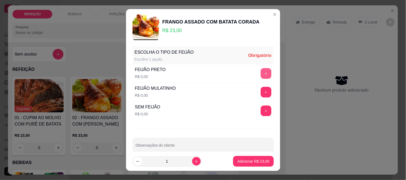
click at [260, 75] on button "+" at bounding box center [265, 73] width 11 height 11
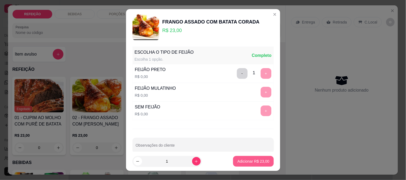
click at [247, 161] on p "Adicionar R$ 23,00" at bounding box center [253, 161] width 32 height 5
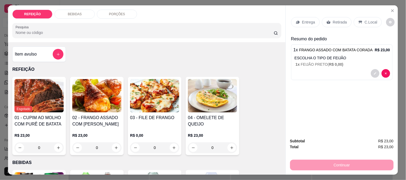
click at [306, 62] on p "1 x FEIJÃO PRETO ( R$ 0,00 )" at bounding box center [342, 64] width 94 height 5
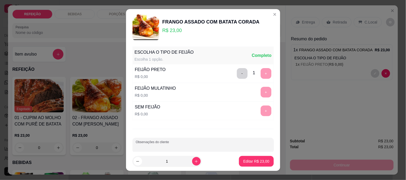
click at [170, 149] on input "Observações do cliente" at bounding box center [203, 147] width 135 height 5
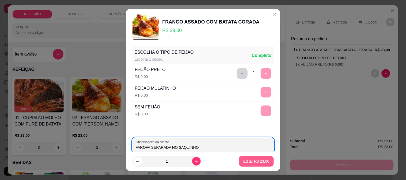
type input "FAROFA SEPARADA NO SAQUINHO"
click at [243, 163] on p "Editar R$ 23,00" at bounding box center [256, 161] width 26 height 5
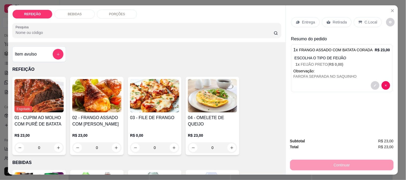
click at [303, 21] on p "Entrega" at bounding box center [308, 22] width 13 height 5
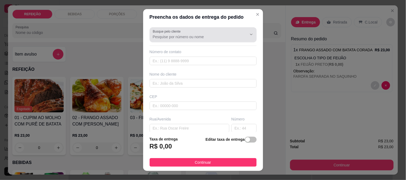
click at [202, 39] on input "Busque pelo cliente" at bounding box center [196, 36] width 86 height 5
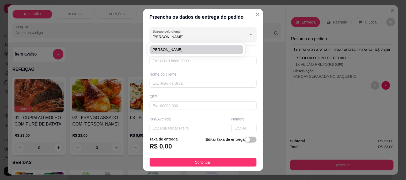
type input "[PERSON_NAME]"
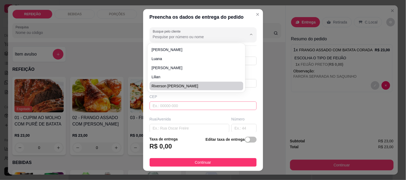
click at [158, 105] on input "text" at bounding box center [202, 106] width 107 height 9
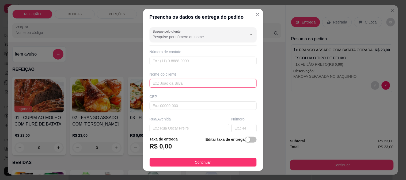
click at [167, 82] on input "text" at bounding box center [202, 83] width 107 height 9
type input "[PERSON_NAME]"
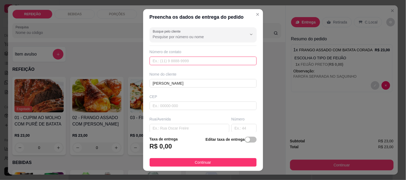
click at [169, 63] on input "text" at bounding box center [202, 61] width 107 height 9
paste input "[PHONE_NUMBER]"
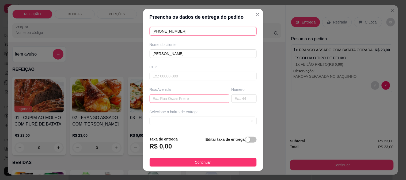
type input "[PHONE_NUMBER]"
click at [174, 99] on input "text" at bounding box center [189, 98] width 80 height 9
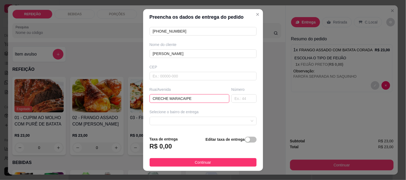
type input "CRECHE MARACAIPE"
click at [186, 122] on span at bounding box center [203, 121] width 101 height 8
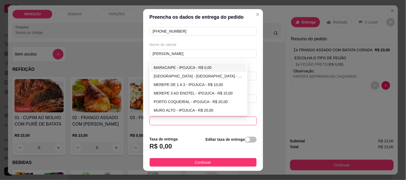
click at [167, 68] on div "MARACAIPE - IPOJUCA - R$ 0,00" at bounding box center [199, 68] width 90 height 6
type input "IPOJUCA"
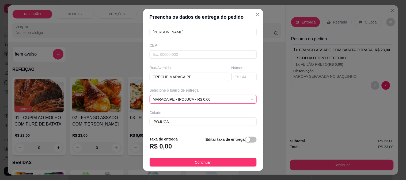
scroll to position [73, 0]
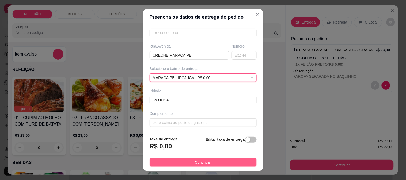
click at [209, 161] on button "Continuar" at bounding box center [202, 162] width 107 height 9
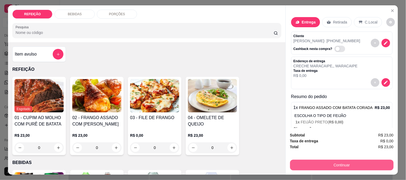
click at [312, 165] on button "Continuar" at bounding box center [341, 165] width 103 height 11
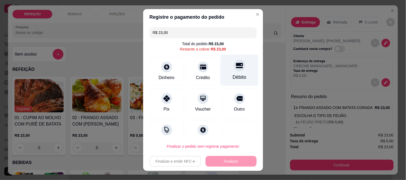
click at [233, 67] on div at bounding box center [239, 66] width 12 height 12
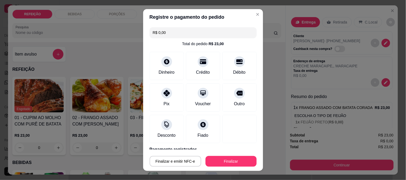
click at [218, 157] on button "Finalizar" at bounding box center [230, 161] width 51 height 11
type input "-R$ 23,00"
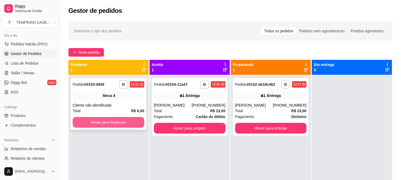
click at [121, 120] on button "Mover para finalizado" at bounding box center [109, 122] width 72 height 11
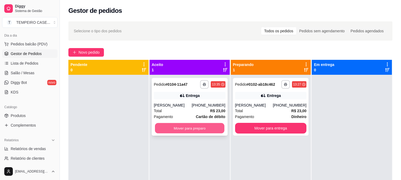
click at [214, 128] on button "Mover para preparo" at bounding box center [190, 128] width 70 height 10
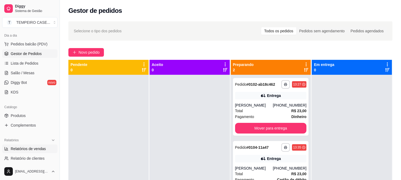
click at [28, 150] on span "Relatórios de vendas" at bounding box center [28, 148] width 35 height 5
select select "ALL"
select select "0"
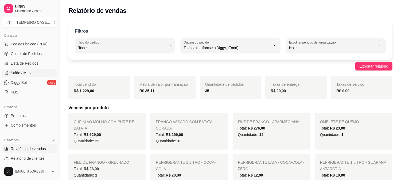
click at [14, 71] on span "Salão / Mesas" at bounding box center [23, 72] width 24 height 5
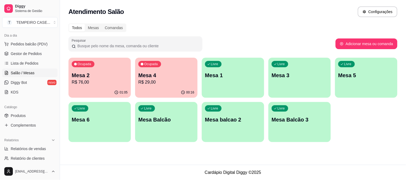
click at [117, 79] on div "Mesa 2 R$ 76,00" at bounding box center [100, 79] width 56 height 14
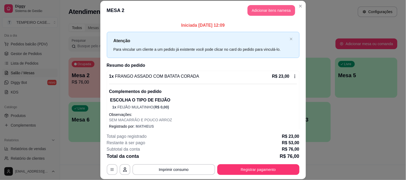
click at [274, 8] on button "Adicionar itens na mesa" at bounding box center [271, 10] width 48 height 11
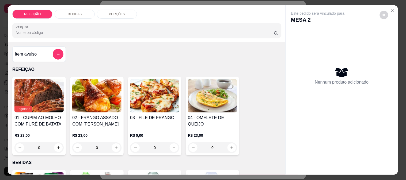
click at [82, 15] on div "BEBIDAS" at bounding box center [75, 14] width 40 height 9
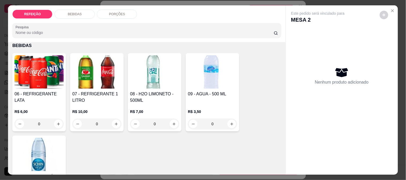
scroll to position [14, 0]
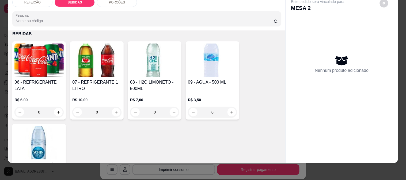
click at [133, 63] on img at bounding box center [154, 60] width 49 height 33
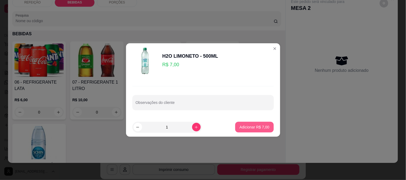
click at [250, 126] on p "Adicionar R$ 7,00" at bounding box center [254, 127] width 30 height 5
type input "1"
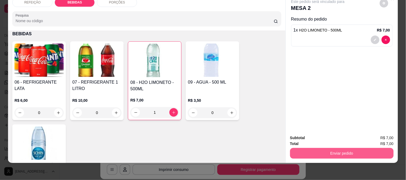
click at [331, 150] on button "Enviar pedido" at bounding box center [341, 153] width 103 height 11
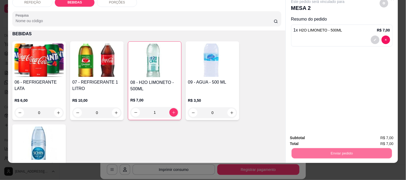
click at [326, 134] on button "Não registrar e enviar pedido" at bounding box center [324, 136] width 56 height 10
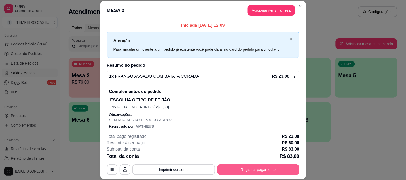
click at [247, 167] on button "Registrar pagamento" at bounding box center [258, 169] width 82 height 11
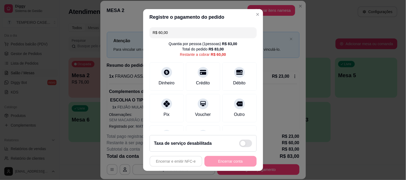
drag, startPoint x: 193, startPoint y: 32, endPoint x: 124, endPoint y: 32, distance: 68.7
click at [124, 32] on div "Registre o pagamento do pedido R$ 60,00 Quantia por pessoa ( 1 pessoas) R$ 83,0…" at bounding box center [203, 90] width 406 height 180
click at [145, 101] on div "R$ 30,00 Quantia por pessoa ( 1 pessoas) R$ 83,00 Total do pedido R$ 83,00 Rest…" at bounding box center [203, 78] width 120 height 106
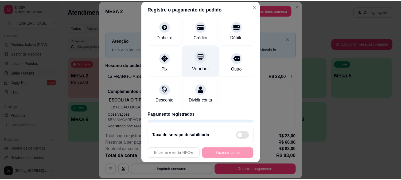
scroll to position [0, 0]
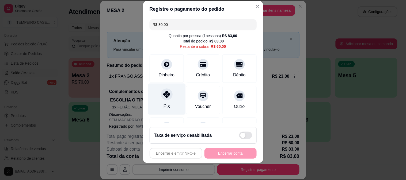
click at [164, 105] on div "Pix" at bounding box center [166, 106] width 6 height 7
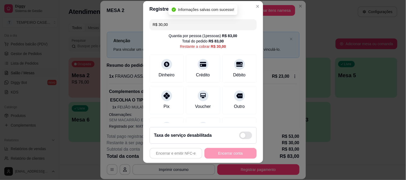
drag, startPoint x: 184, startPoint y: 23, endPoint x: 167, endPoint y: 23, distance: 16.3
click at [167, 23] on input "R$ 30,00" at bounding box center [203, 24] width 101 height 11
click at [226, 70] on div "Débito" at bounding box center [239, 67] width 38 height 31
type input "R$ 0,00"
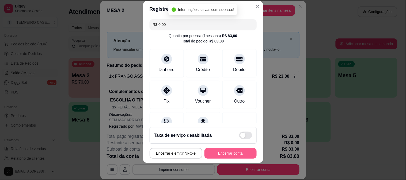
click at [225, 154] on button "Encerrar conta" at bounding box center [230, 153] width 52 height 11
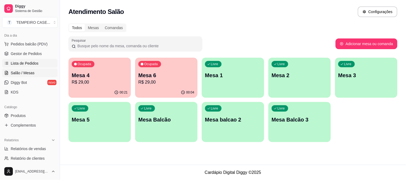
click at [23, 63] on span "Lista de Pedidos" at bounding box center [25, 63] width 28 height 5
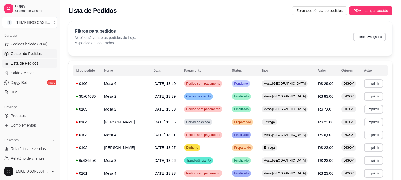
click at [32, 51] on span "Gestor de Pedidos" at bounding box center [26, 53] width 31 height 5
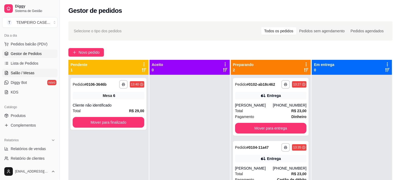
click at [26, 71] on span "Salão / Mesas" at bounding box center [23, 72] width 24 height 5
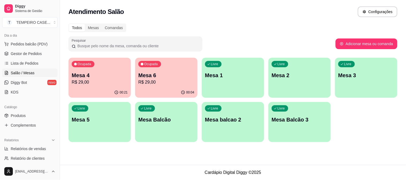
click at [159, 80] on p "R$ 29,00" at bounding box center [166, 82] width 56 height 6
click at [95, 86] on div "Ocupada Mesa 4 R$ 29,00" at bounding box center [99, 73] width 62 height 30
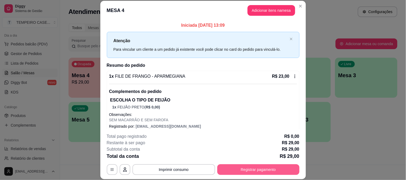
click at [256, 168] on button "Registrar pagamento" at bounding box center [258, 169] width 82 height 11
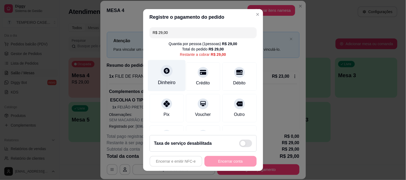
click at [174, 72] on div "Dinheiro" at bounding box center [167, 75] width 38 height 31
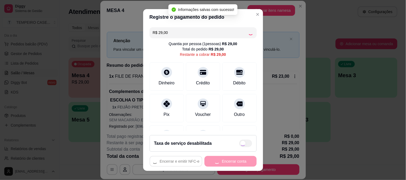
type input "R$ 0,00"
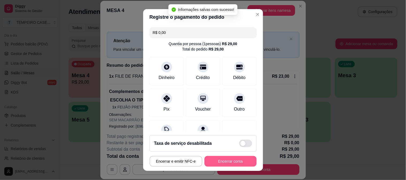
click at [221, 163] on button "Encerrar conta" at bounding box center [230, 161] width 52 height 11
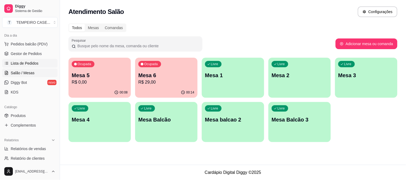
click at [30, 64] on span "Lista de Pedidos" at bounding box center [25, 63] width 28 height 5
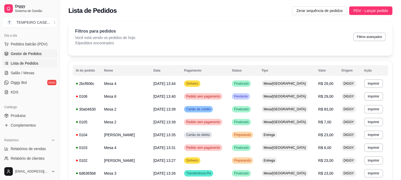
click at [31, 55] on span "Gestor de Pedidos" at bounding box center [26, 53] width 31 height 5
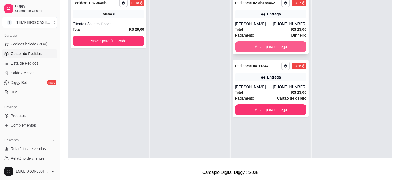
click at [253, 46] on button "Mover para entrega" at bounding box center [271, 46] width 72 height 11
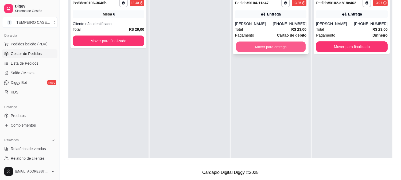
click at [255, 46] on button "Mover para entrega" at bounding box center [271, 47] width 70 height 10
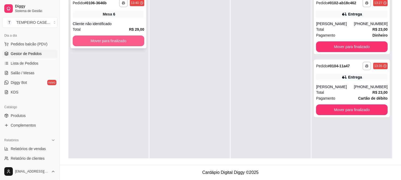
click at [105, 39] on button "Mover para finalizado" at bounding box center [109, 41] width 72 height 11
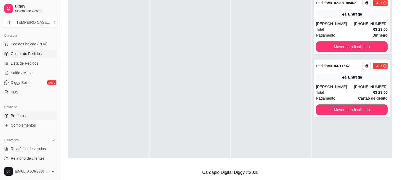
click at [29, 116] on link "Produtos" at bounding box center [29, 115] width 55 height 9
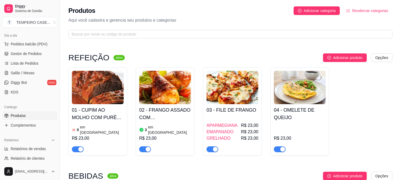
click at [156, 116] on h4 "02 - FRANGO ASSADO COM [PERSON_NAME]" at bounding box center [165, 113] width 52 height 15
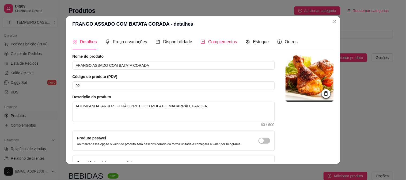
click at [216, 44] on span "Complementos" at bounding box center [222, 42] width 29 height 5
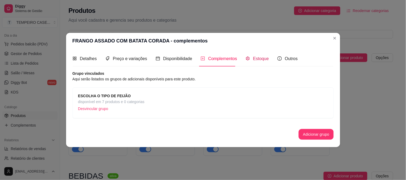
click at [253, 60] on span "Estoque" at bounding box center [261, 58] width 16 height 5
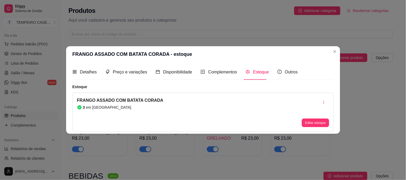
click at [153, 111] on div "FRANGO ASSADO COM BATATA CORADA 3 em estoque" at bounding box center [120, 112] width 86 height 30
click at [315, 118] on div "Editar estoque" at bounding box center [315, 112] width 27 height 30
click at [310, 119] on button "Editar estoque" at bounding box center [315, 123] width 27 height 9
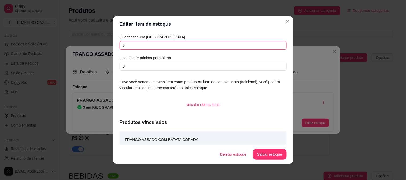
drag, startPoint x: 129, startPoint y: 49, endPoint x: 112, endPoint y: 49, distance: 17.4
click at [113, 49] on div "Quantidade em estoque 3 Quantidade mínima para alerta 0 Caso você venda o mesmo…" at bounding box center [203, 88] width 180 height 113
type input "2"
click at [272, 150] on button "Salvar estoque" at bounding box center [269, 154] width 33 height 11
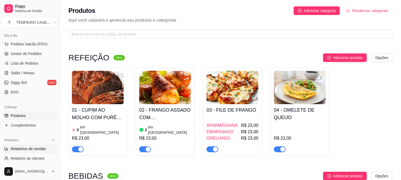
click at [24, 151] on span "Relatórios de vendas" at bounding box center [28, 148] width 35 height 5
select select "ALL"
select select "0"
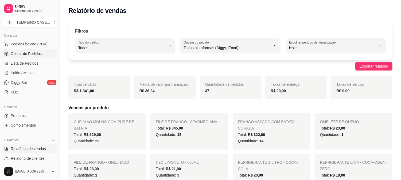
click at [22, 49] on link "Gestor de Pedidos" at bounding box center [29, 53] width 55 height 9
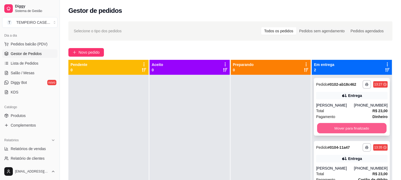
click at [334, 132] on button "Mover para finalizado" at bounding box center [352, 128] width 70 height 10
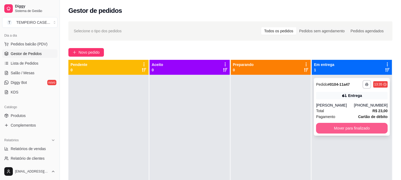
click at [342, 129] on button "Mover para finalizado" at bounding box center [352, 128] width 72 height 11
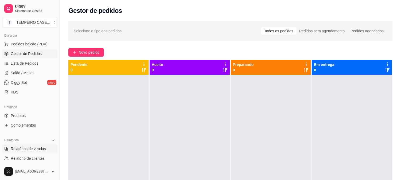
click at [34, 150] on span "Relatórios de vendas" at bounding box center [28, 148] width 35 height 5
select select "ALL"
select select "0"
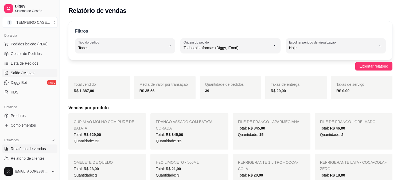
click at [25, 73] on span "Salão / Mesas" at bounding box center [23, 72] width 24 height 5
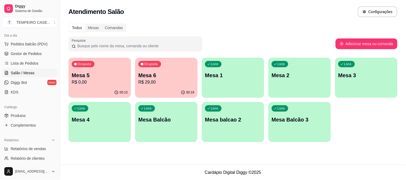
click at [165, 87] on div "Ocupada Mesa 6 R$ 29,00" at bounding box center [166, 73] width 62 height 30
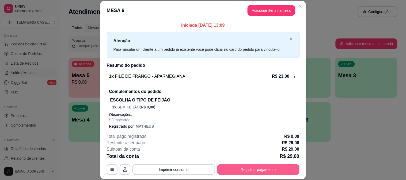
click at [245, 168] on button "Registrar pagamento" at bounding box center [258, 169] width 82 height 11
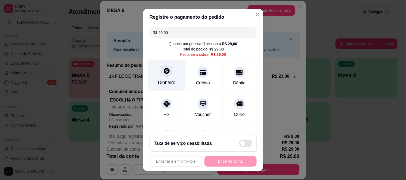
click at [174, 77] on div "Dinheiro" at bounding box center [167, 75] width 38 height 31
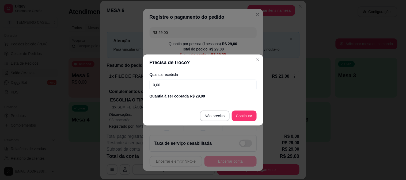
drag, startPoint x: 167, startPoint y: 85, endPoint x: 126, endPoint y: 85, distance: 40.9
click at [126, 85] on div "Precisa de troco? Quantia recebida 0,00 Quantia à ser cobrada R$ 29,00 Não prec…" at bounding box center [203, 90] width 406 height 180
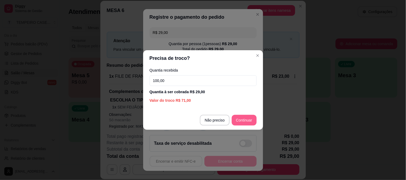
type input "100,00"
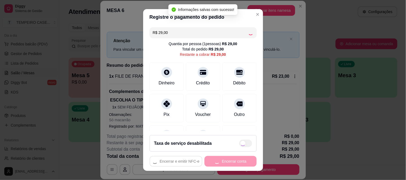
type input "R$ 0,00"
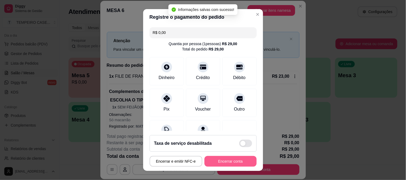
click at [231, 160] on button "Encerrar conta" at bounding box center [230, 161] width 52 height 11
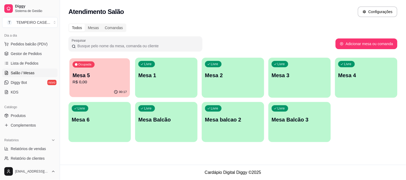
click at [78, 83] on p "R$ 0,00" at bounding box center [99, 82] width 54 height 6
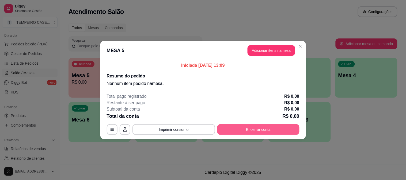
click at [275, 129] on button "Encerrar conta" at bounding box center [258, 129] width 82 height 11
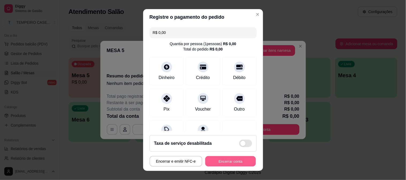
click at [229, 159] on button "Encerrar conta" at bounding box center [230, 161] width 51 height 10
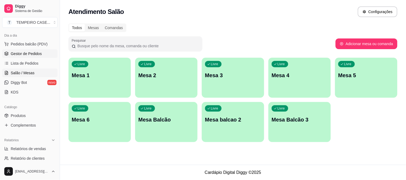
click at [25, 54] on span "Gestor de Pedidos" at bounding box center [26, 53] width 31 height 5
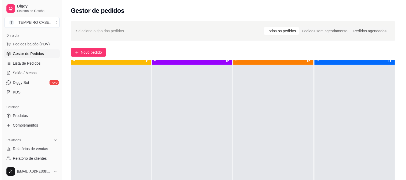
scroll to position [15, 0]
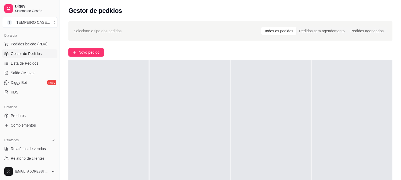
click at [226, 111] on div at bounding box center [190, 150] width 80 height 180
click at [68, 53] on button "Novo pedido" at bounding box center [86, 52] width 36 height 9
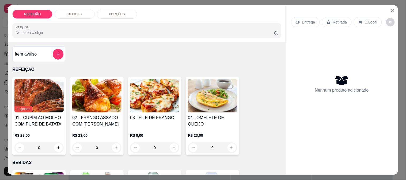
click at [72, 54] on div "Item avulso REFEIÇÃO Esgotado 01 - CUPIM AO MOLHO COM PURÊ DE BATATA R$ 23,00 0…" at bounding box center [146, 108] width 277 height 133
click at [130, 85] on img at bounding box center [154, 95] width 49 height 33
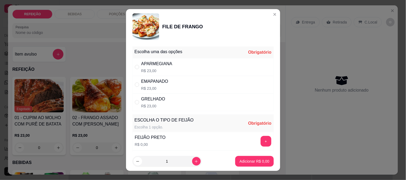
click at [155, 68] on p "R$ 23,00" at bounding box center [156, 70] width 31 height 5
radio input "true"
click at [258, 146] on div "+" at bounding box center [265, 141] width 15 height 11
click at [260, 145] on button "+" at bounding box center [265, 141] width 11 height 11
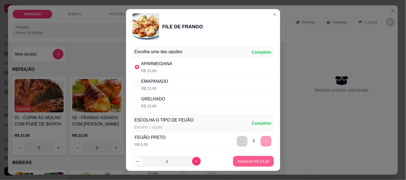
click at [250, 166] on button "Adicionar R$ 23,00" at bounding box center [253, 161] width 40 height 11
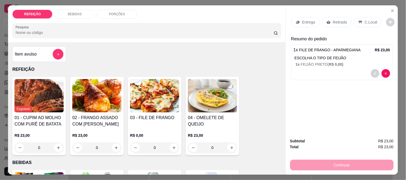
click at [333, 20] on p "Retirada" at bounding box center [340, 22] width 14 height 5
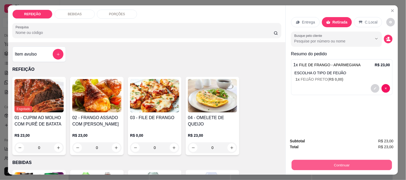
click at [324, 166] on button "Continuar" at bounding box center [341, 165] width 100 height 10
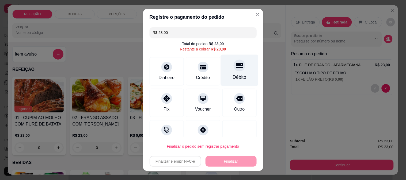
click at [233, 75] on div "Débito" at bounding box center [239, 77] width 14 height 7
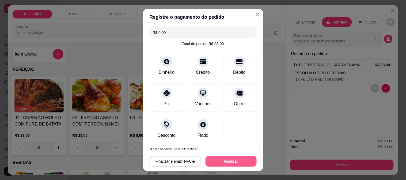
click at [208, 164] on button "Finalizar" at bounding box center [230, 161] width 51 height 11
type input "-R$ 23,00"
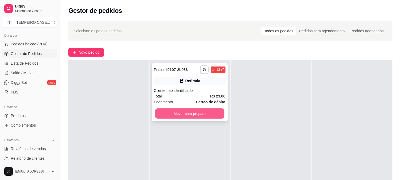
click at [193, 114] on button "Mover para preparo" at bounding box center [190, 114] width 70 height 10
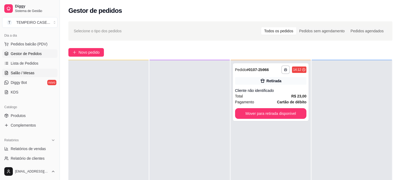
click at [36, 75] on link "Salão / Mesas" at bounding box center [29, 73] width 55 height 9
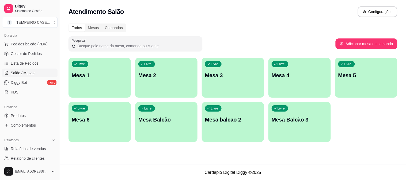
click at [81, 82] on div "Livre Mesa 1" at bounding box center [99, 75] width 62 height 34
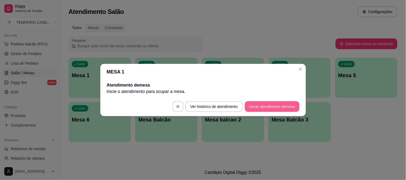
click at [276, 105] on button "Iniciar atendimento de mesa" at bounding box center [272, 106] width 55 height 11
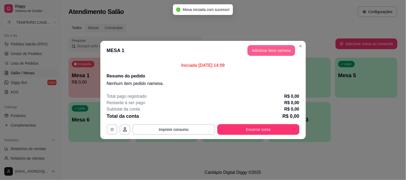
click at [282, 47] on button "Adicionar itens na mesa" at bounding box center [271, 50] width 48 height 11
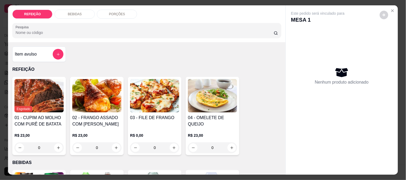
click at [150, 90] on img at bounding box center [154, 95] width 49 height 33
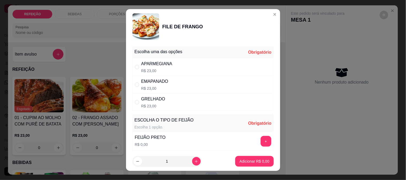
click at [143, 82] on div "EMAPANADO" at bounding box center [154, 81] width 27 height 6
radio input "true"
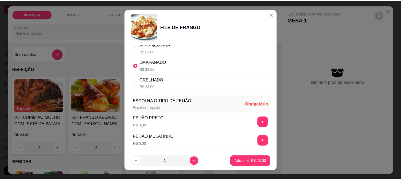
scroll to position [30, 0]
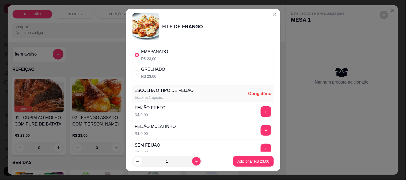
click at [260, 132] on button "+" at bounding box center [265, 130] width 11 height 11
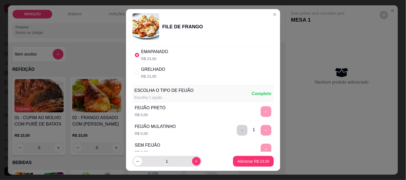
click at [194, 158] on div "1" at bounding box center [166, 161] width 67 height 11
click at [194, 162] on icon "increase-product-quantity" at bounding box center [196, 162] width 4 height 4
type input "2"
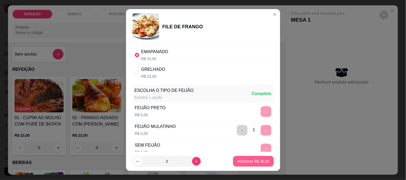
click at [256, 162] on p "Adicionar R$ 46,00" at bounding box center [253, 161] width 32 height 5
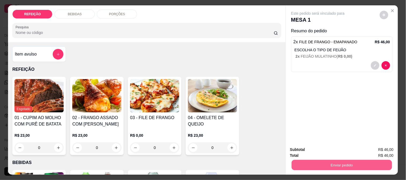
click at [323, 161] on button "Enviar pedido" at bounding box center [341, 165] width 100 height 10
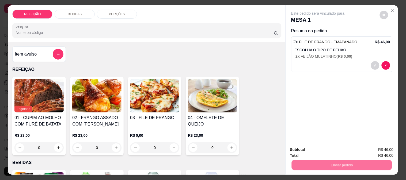
click at [322, 150] on button "Não registrar e enviar pedido" at bounding box center [324, 150] width 54 height 10
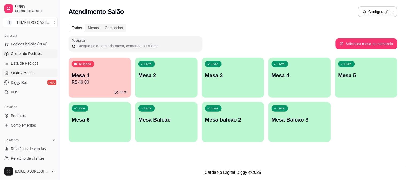
click at [24, 56] on link "Gestor de Pedidos" at bounding box center [29, 53] width 55 height 9
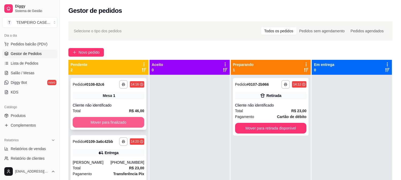
scroll to position [15, 0]
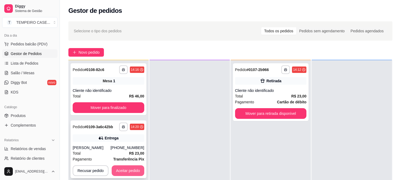
click at [127, 172] on button "Aceitar pedido" at bounding box center [128, 171] width 33 height 11
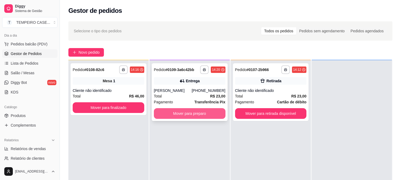
click at [208, 112] on button "Mover para preparo" at bounding box center [190, 113] width 72 height 11
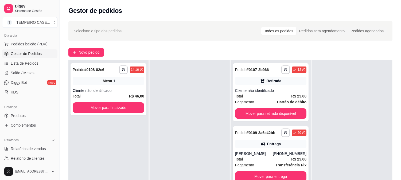
click at [255, 153] on div "[PERSON_NAME]" at bounding box center [254, 153] width 38 height 5
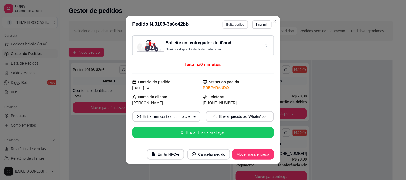
click at [234, 25] on button "Editar pedido" at bounding box center [234, 24] width 25 height 9
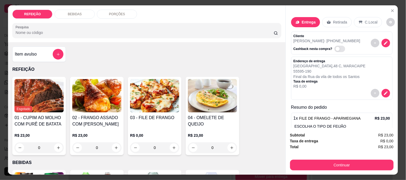
click at [49, 49] on div "Item avulso" at bounding box center [39, 54] width 49 height 11
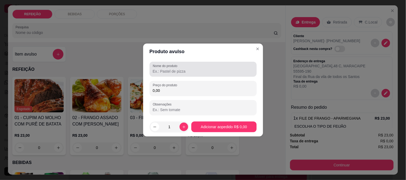
click at [157, 74] on div at bounding box center [203, 69] width 101 height 11
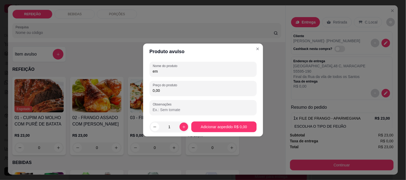
type input "e"
type input "EMBALAGEM"
click at [170, 88] on input "0,00" at bounding box center [203, 90] width 101 height 5
type input "1,00"
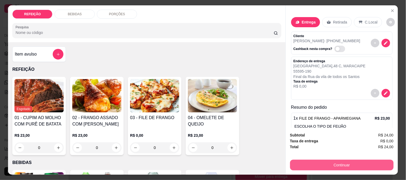
click at [316, 160] on button "Continuar" at bounding box center [341, 165] width 103 height 11
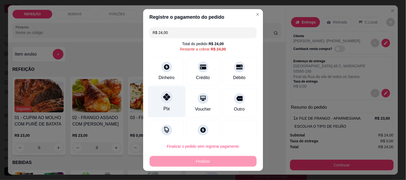
click at [163, 97] on icon at bounding box center [166, 97] width 7 height 7
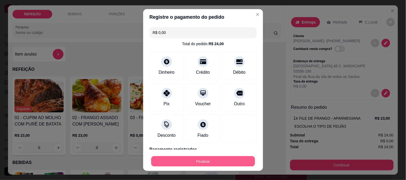
click at [220, 167] on button "Finalizar" at bounding box center [203, 161] width 104 height 10
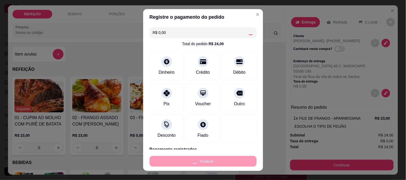
type input "-R$ 24,00"
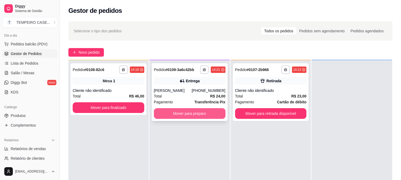
click at [201, 111] on button "Mover para preparo" at bounding box center [190, 113] width 72 height 11
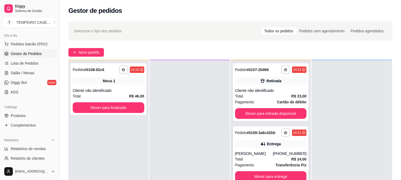
click at [261, 145] on icon at bounding box center [263, 144] width 4 height 3
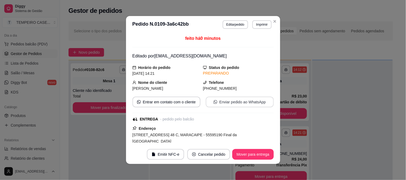
click at [240, 102] on button "Enviar pedido ao WhatsApp" at bounding box center [240, 102] width 68 height 11
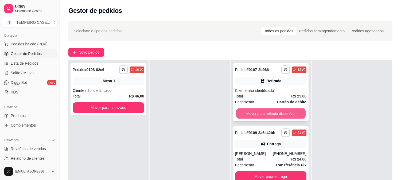
click at [248, 113] on button "Mover para retirada disponível" at bounding box center [271, 114] width 70 height 10
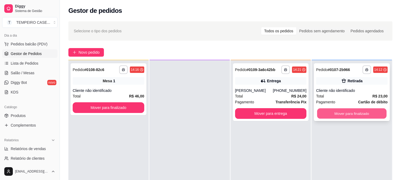
click at [348, 114] on button "Mover para finalizado" at bounding box center [352, 114] width 70 height 10
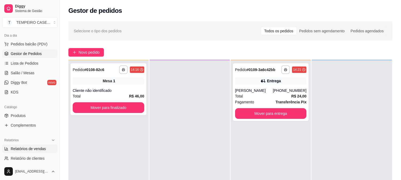
click at [37, 147] on span "Relatórios de vendas" at bounding box center [28, 148] width 35 height 5
select select "ALL"
select select "0"
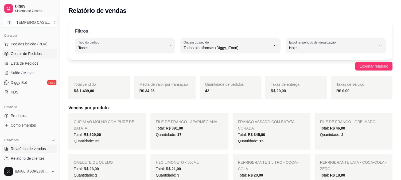
click at [16, 54] on span "Gestor de Pedidos" at bounding box center [26, 53] width 31 height 5
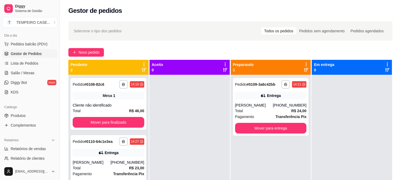
scroll to position [15, 0]
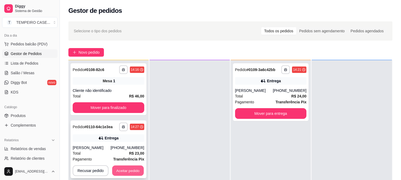
click at [125, 176] on div "Recusar pedido Aceitar pedido" at bounding box center [109, 171] width 72 height 11
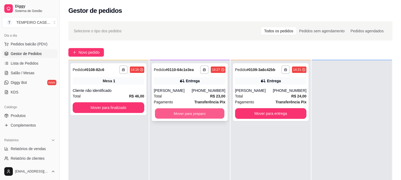
click at [209, 116] on button "Mover para preparo" at bounding box center [190, 114] width 70 height 10
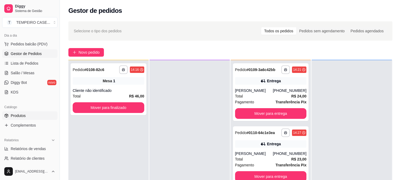
click at [14, 115] on span "Produtos" at bounding box center [18, 115] width 15 height 5
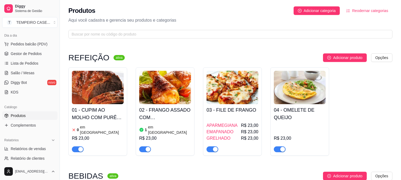
click at [30, 55] on span "Gestor de Pedidos" at bounding box center [26, 53] width 31 height 5
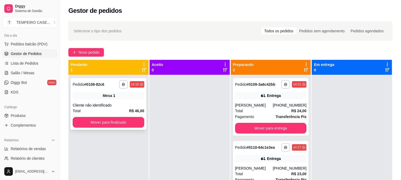
click at [102, 122] on button "Mover para finalizado" at bounding box center [109, 122] width 72 height 11
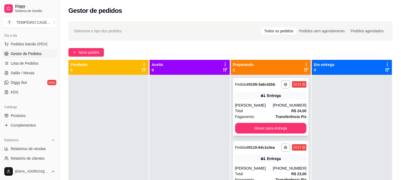
click at [278, 132] on button "Mover para entrega" at bounding box center [271, 128] width 72 height 11
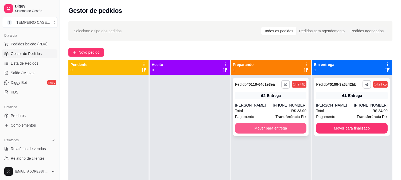
click at [276, 128] on button "Mover para entrega" at bounding box center [271, 128] width 72 height 11
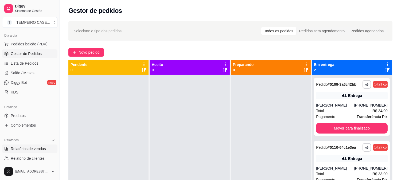
click at [30, 148] on span "Relatórios de vendas" at bounding box center [28, 148] width 35 height 5
select select "ALL"
select select "0"
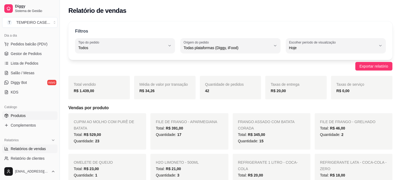
click at [28, 118] on link "Produtos" at bounding box center [29, 115] width 55 height 9
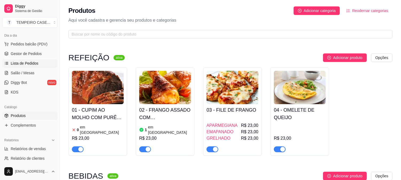
click at [30, 65] on span "Lista de Pedidos" at bounding box center [25, 63] width 28 height 5
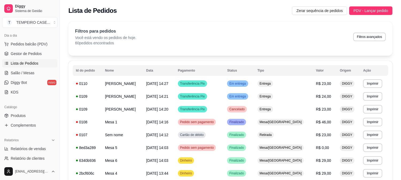
click at [370, 36] on button "Filtros avançados" at bounding box center [369, 37] width 33 height 9
select select "0"
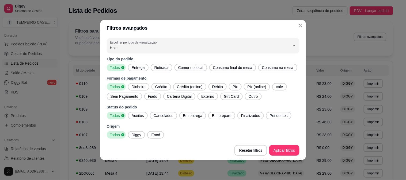
click at [136, 66] on span "Entrega" at bounding box center [137, 67] width 17 height 5
click at [159, 67] on span "Retirada" at bounding box center [161, 67] width 18 height 5
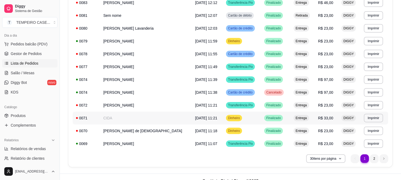
scroll to position [320, 0]
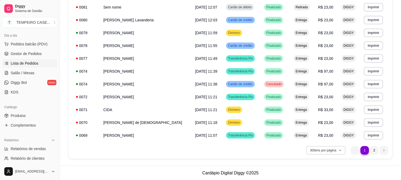
click at [333, 150] on button "30 itens por página" at bounding box center [325, 150] width 39 height 9
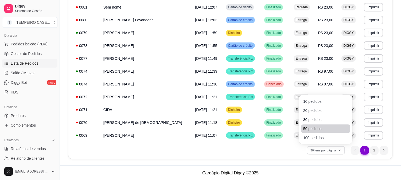
click at [316, 125] on li "50 pedidos" at bounding box center [325, 129] width 49 height 9
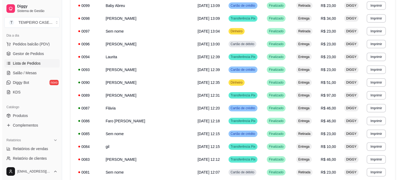
scroll to position [147, 0]
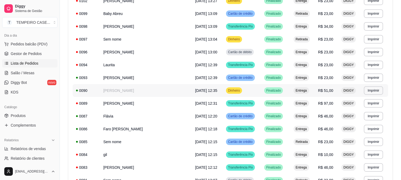
click at [143, 95] on td "[PERSON_NAME]" at bounding box center [146, 90] width 92 height 13
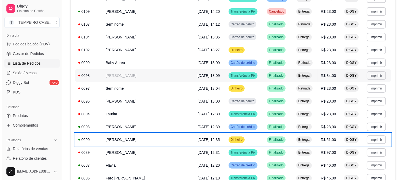
scroll to position [87, 0]
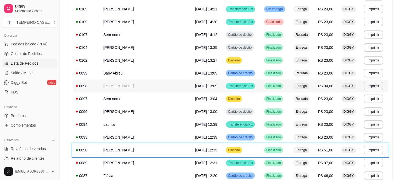
click at [195, 84] on span "[DATE] 13:09" at bounding box center [206, 86] width 22 height 4
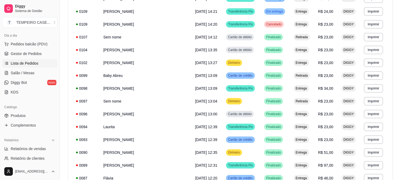
scroll to position [0, 0]
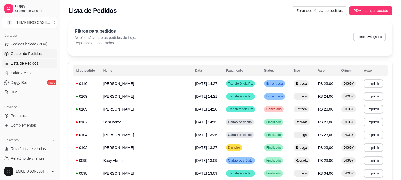
click at [40, 54] on span "Gestor de Pedidos" at bounding box center [26, 53] width 31 height 5
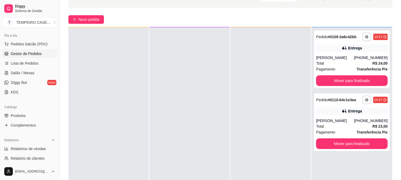
scroll to position [82, 0]
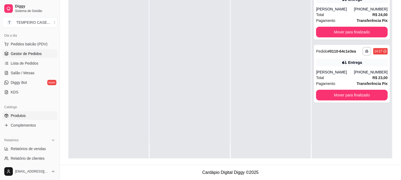
click at [17, 113] on span "Produtos" at bounding box center [18, 115] width 15 height 5
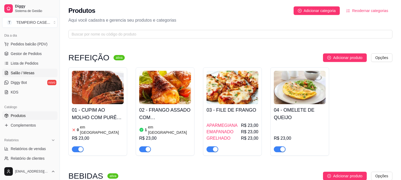
click at [23, 73] on span "Salão / Mesas" at bounding box center [23, 72] width 24 height 5
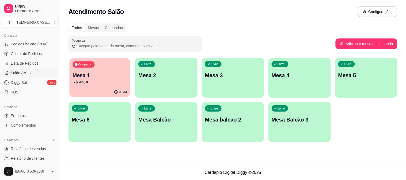
click at [106, 85] on p "R$ 46,00" at bounding box center [99, 82] width 54 height 6
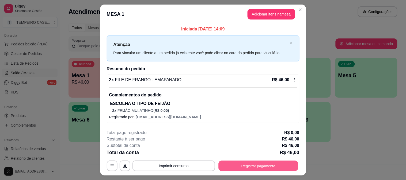
click at [258, 162] on button "Registrar pagamento" at bounding box center [258, 166] width 80 height 10
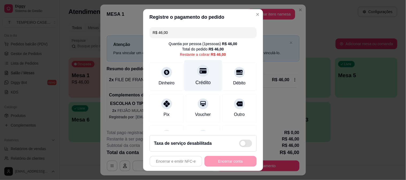
click at [202, 70] on div "Crédito" at bounding box center [203, 75] width 38 height 31
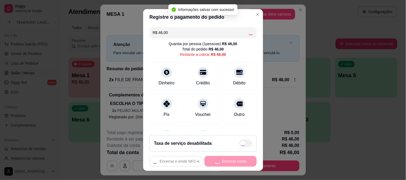
type input "R$ 0,00"
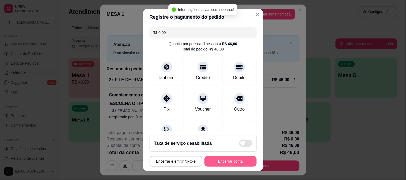
click at [234, 162] on button "Encerrar conta" at bounding box center [230, 161] width 52 height 11
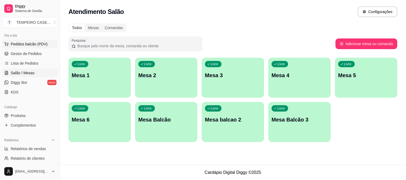
click at [26, 44] on span "Pedidos balcão (PDV)" at bounding box center [29, 43] width 37 height 5
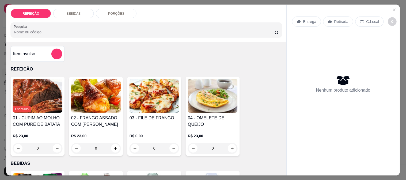
click at [24, 54] on h4 "Item avulso" at bounding box center [24, 54] width 22 height 6
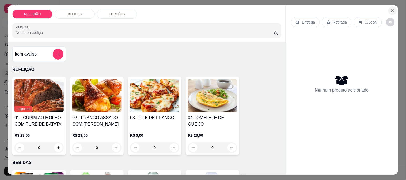
click at [391, 6] on button "Close" at bounding box center [392, 10] width 9 height 9
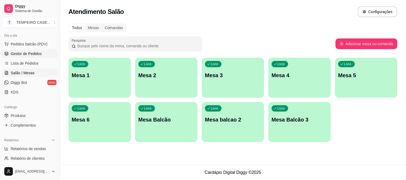
click at [27, 52] on span "Gestor de Pedidos" at bounding box center [26, 53] width 31 height 5
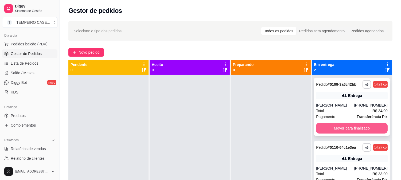
click at [327, 126] on button "Mover para finalizado" at bounding box center [352, 128] width 72 height 11
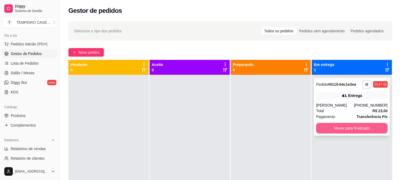
click at [340, 127] on button "Mover para finalizado" at bounding box center [352, 128] width 72 height 11
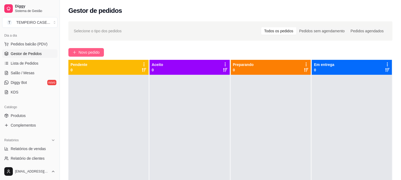
click at [84, 52] on span "Novo pedido" at bounding box center [89, 52] width 21 height 6
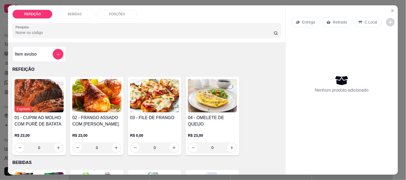
click at [130, 91] on img at bounding box center [154, 95] width 49 height 33
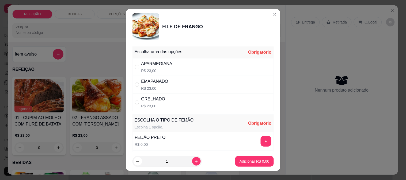
click at [170, 73] on div "APARMEGIANA R$ 23,00" at bounding box center [202, 67] width 141 height 18
radio input "true"
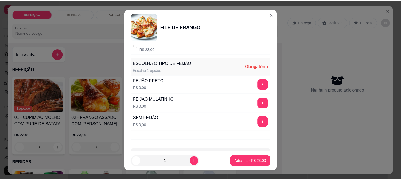
scroll to position [59, 0]
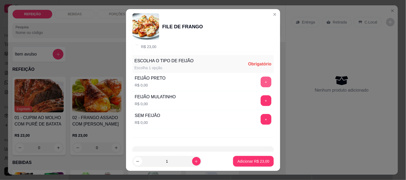
click at [260, 81] on button "+" at bounding box center [265, 82] width 11 height 11
click at [194, 160] on icon "increase-product-quantity" at bounding box center [196, 162] width 4 height 4
type input "2"
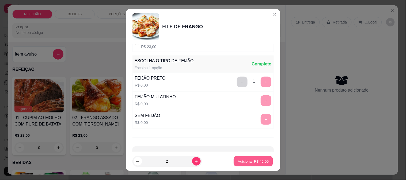
click at [241, 163] on p "Adicionar R$ 46,00" at bounding box center [253, 161] width 31 height 5
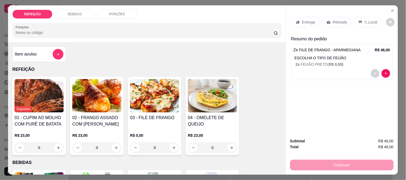
click at [328, 26] on div "Entrega Retirada C.Local" at bounding box center [341, 22] width 101 height 19
click at [330, 23] on div "Retirada" at bounding box center [337, 22] width 30 height 10
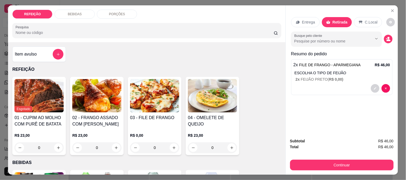
drag, startPoint x: 331, startPoint y: 156, endPoint x: 332, endPoint y: 159, distance: 3.2
click at [331, 159] on div "Continuar" at bounding box center [341, 165] width 103 height 12
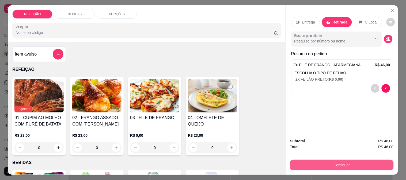
click at [333, 163] on button "Continuar" at bounding box center [341, 165] width 103 height 11
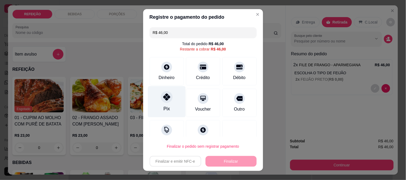
click at [170, 101] on div "Pix" at bounding box center [167, 101] width 38 height 31
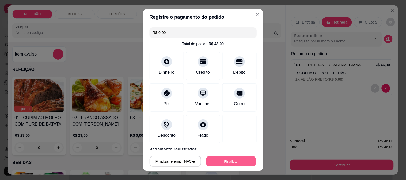
click at [225, 159] on button "Finalizar" at bounding box center [230, 161] width 49 height 10
type input "-R$ 46,00"
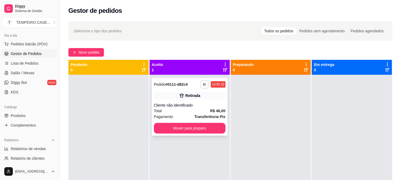
click at [207, 84] on button "button" at bounding box center [205, 84] width 8 height 8
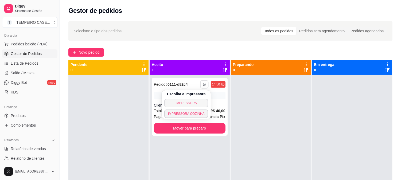
click at [197, 110] on button "IMPRESSORA COZINHA" at bounding box center [186, 114] width 44 height 9
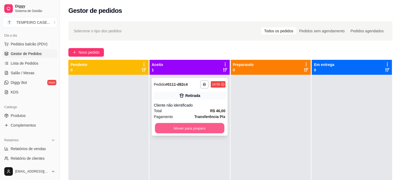
click at [207, 129] on button "Mover para preparo" at bounding box center [190, 128] width 70 height 10
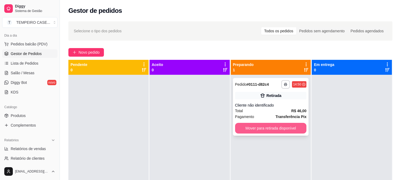
click at [265, 129] on button "Mover para retirada disponível" at bounding box center [271, 128] width 72 height 11
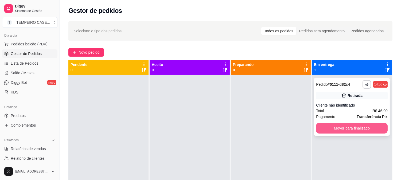
click at [340, 128] on button "Mover para finalizado" at bounding box center [352, 128] width 72 height 11
